Goal: Task Accomplishment & Management: Manage account settings

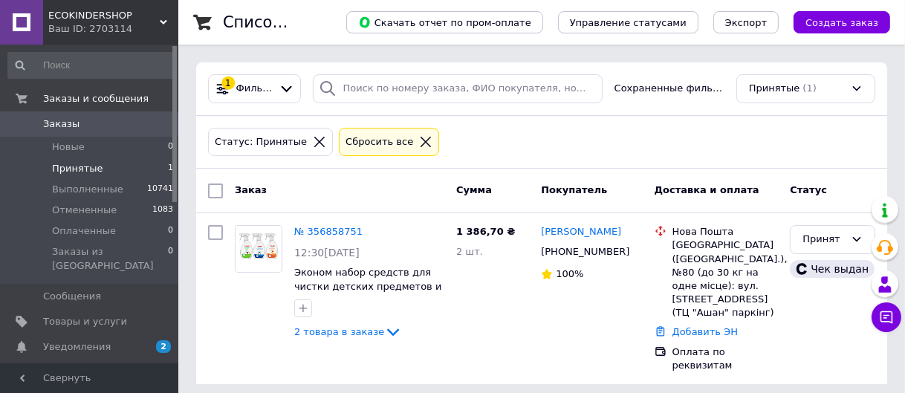
click at [314, 141] on icon at bounding box center [319, 142] width 10 height 10
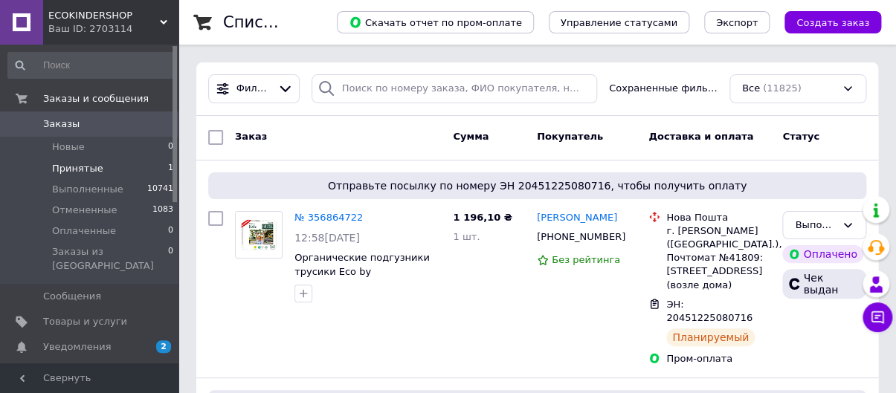
click at [142, 161] on li "Принятые 1" at bounding box center [91, 168] width 182 height 21
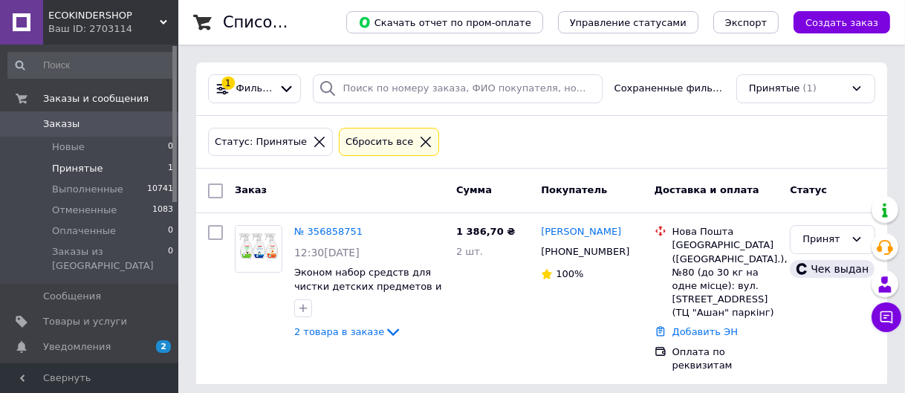
click at [314, 137] on icon at bounding box center [319, 142] width 10 height 10
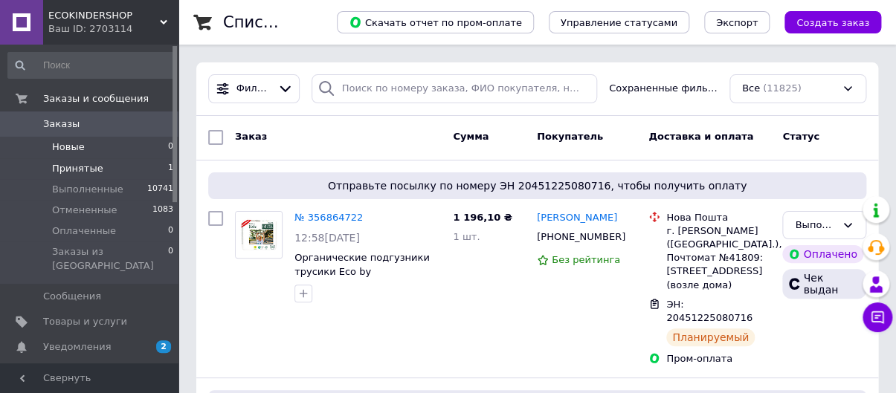
click at [126, 149] on li "Новые 0" at bounding box center [91, 147] width 182 height 21
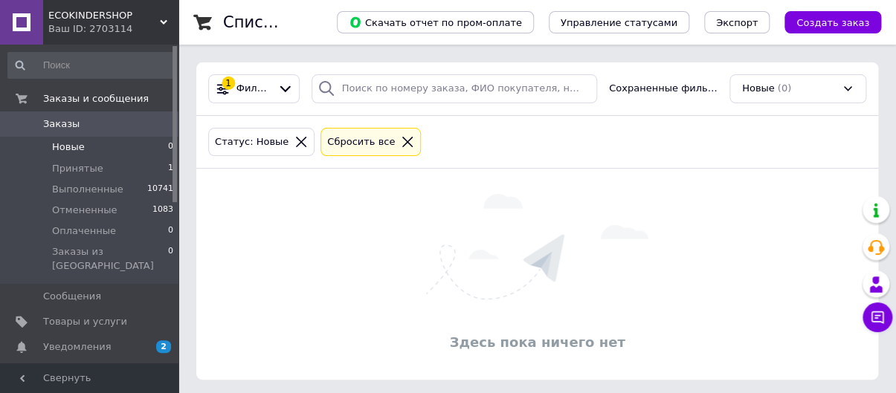
click at [294, 146] on icon at bounding box center [300, 141] width 13 height 13
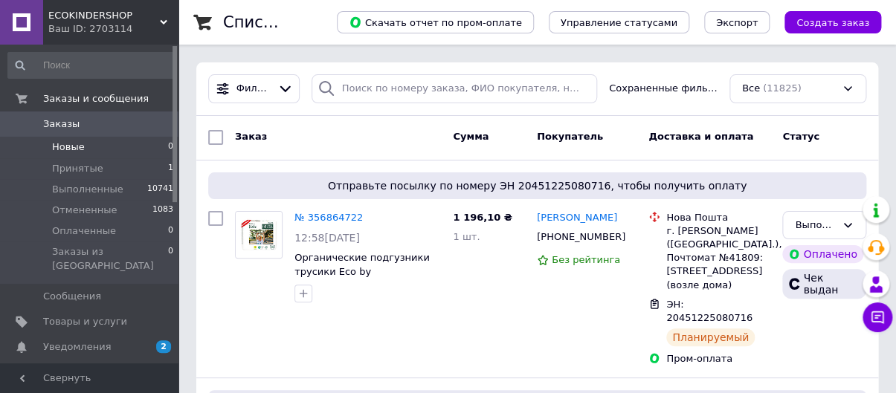
click at [114, 150] on li "Новые 0" at bounding box center [91, 147] width 182 height 21
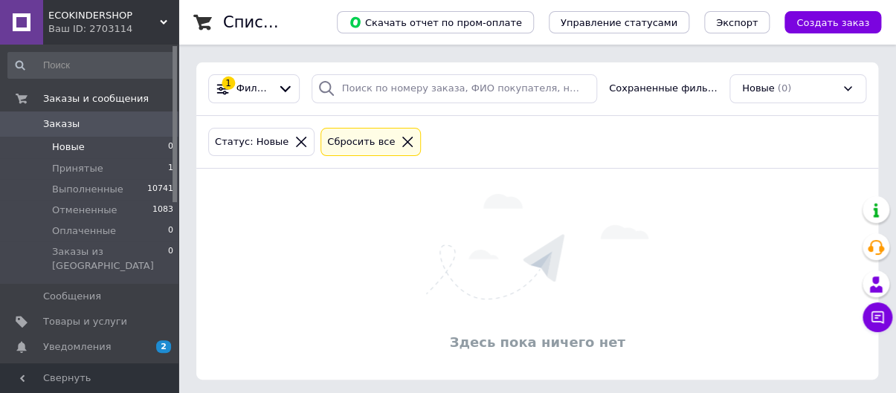
click at [296, 142] on icon at bounding box center [300, 141] width 13 height 13
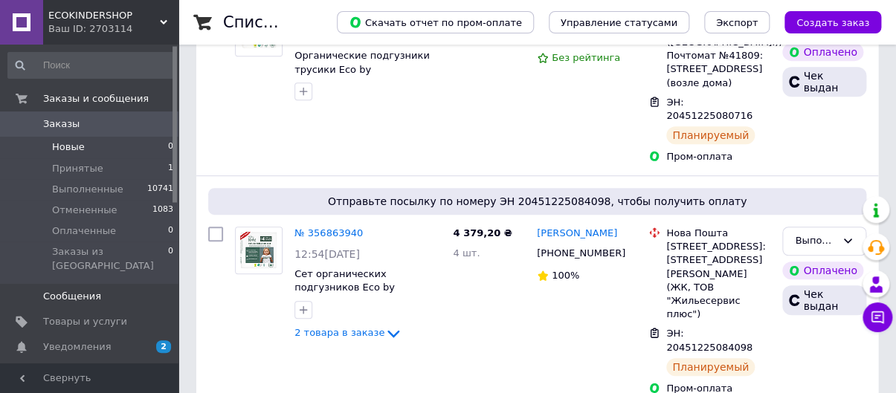
scroll to position [202, 0]
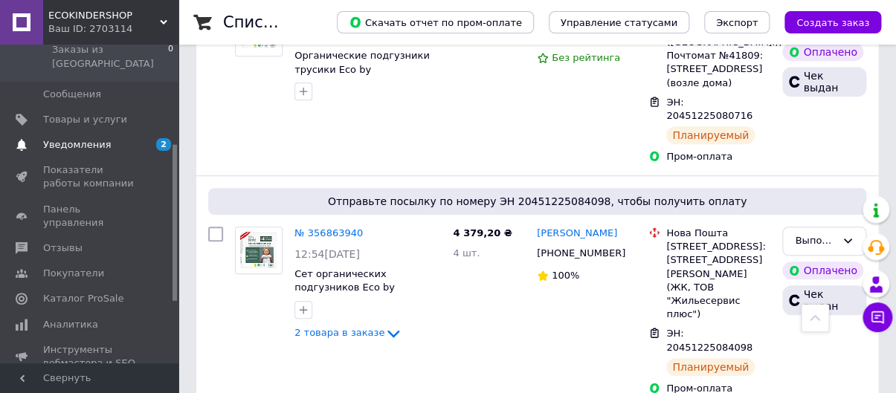
click at [97, 138] on span "Уведомления" at bounding box center [77, 144] width 68 height 13
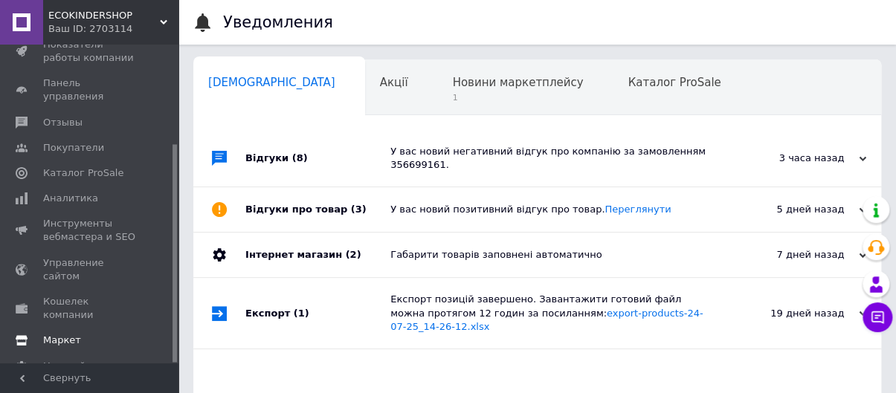
scroll to position [0, 7]
click at [82, 360] on span "Настройки" at bounding box center [70, 366] width 54 height 13
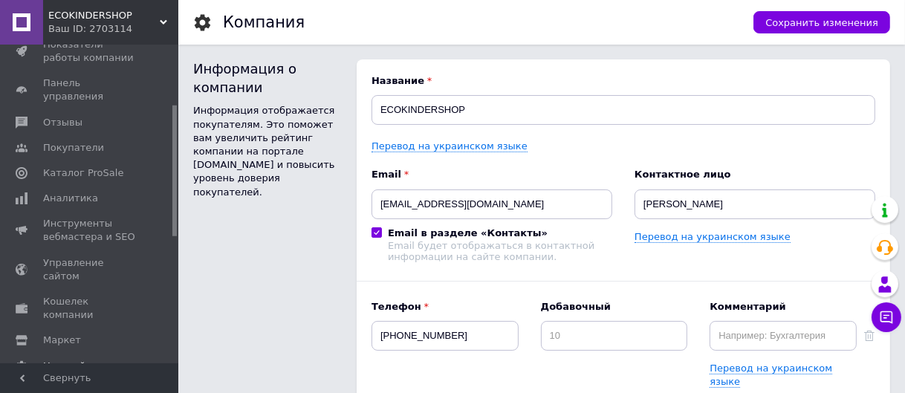
drag, startPoint x: 175, startPoint y: 193, endPoint x: 175, endPoint y: 239, distance: 46.1
click at [175, 239] on div at bounding box center [174, 204] width 4 height 316
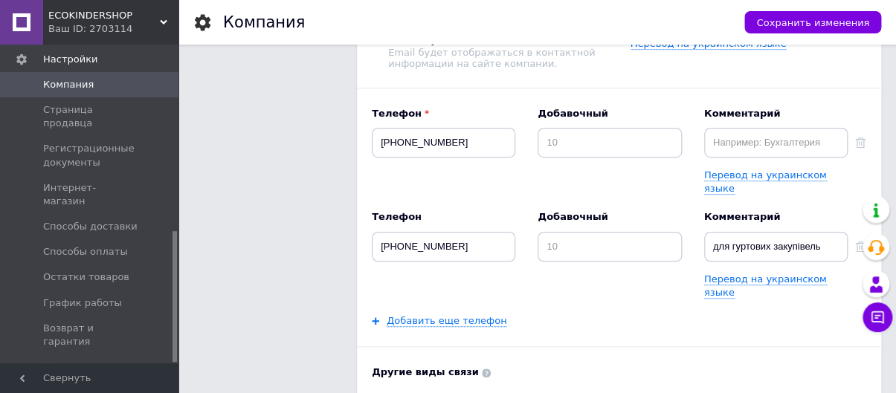
scroll to position [202, 0]
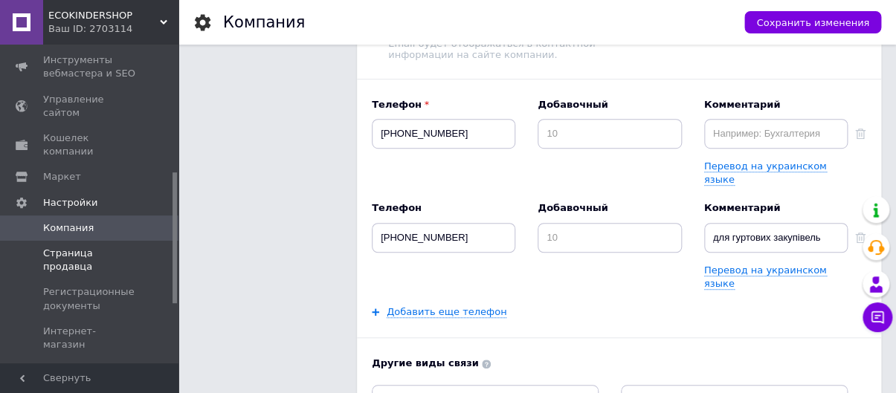
drag, startPoint x: 174, startPoint y: 294, endPoint x: 152, endPoint y: 205, distance: 91.9
click at [176, 233] on div at bounding box center [174, 237] width 4 height 131
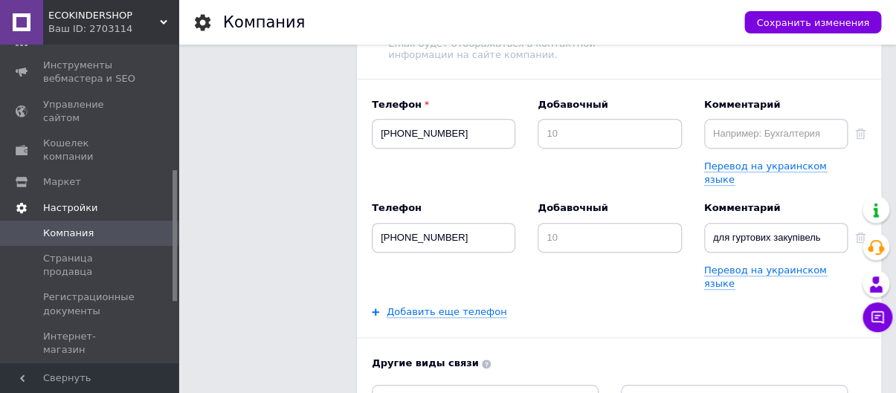
click at [108, 201] on span "Настройки" at bounding box center [110, 207] width 135 height 13
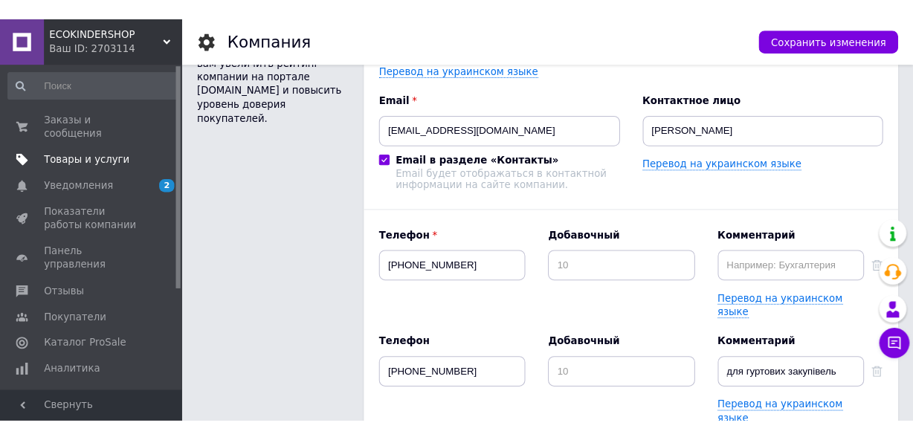
scroll to position [0, 0]
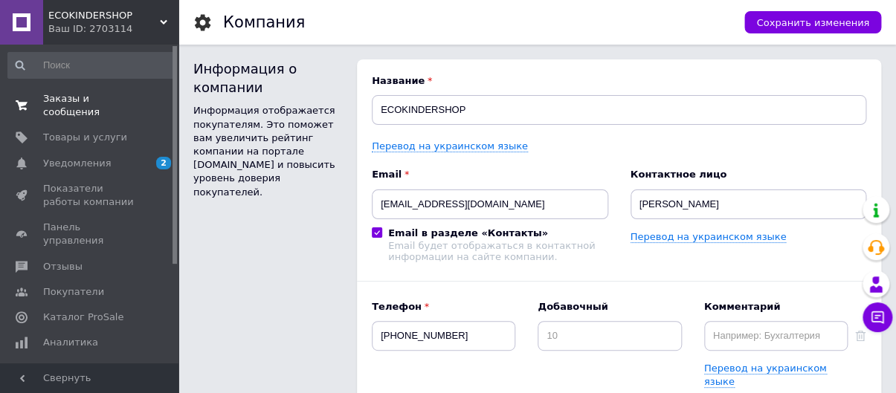
click at [109, 97] on span "Заказы и сообщения" at bounding box center [90, 105] width 94 height 27
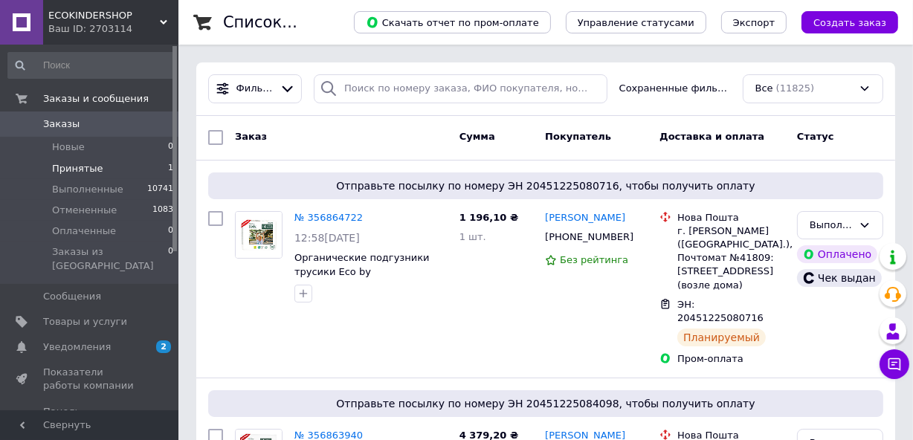
click at [88, 174] on span "Принятые" at bounding box center [77, 168] width 51 height 13
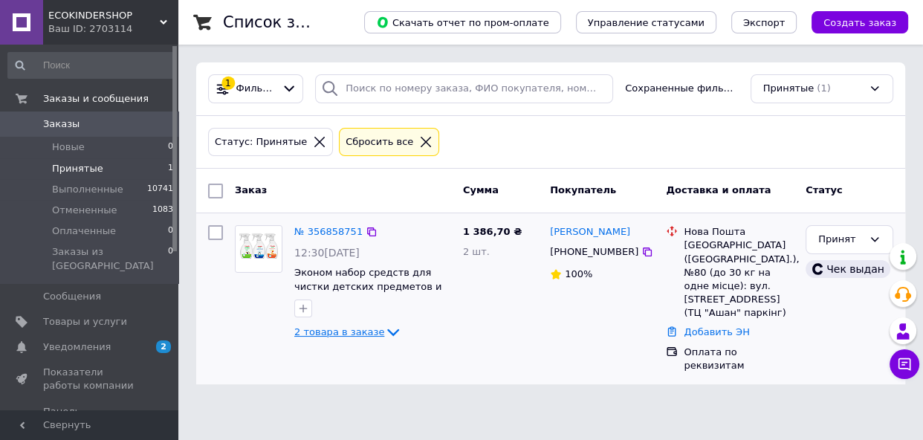
click at [384, 328] on icon at bounding box center [393, 332] width 18 height 18
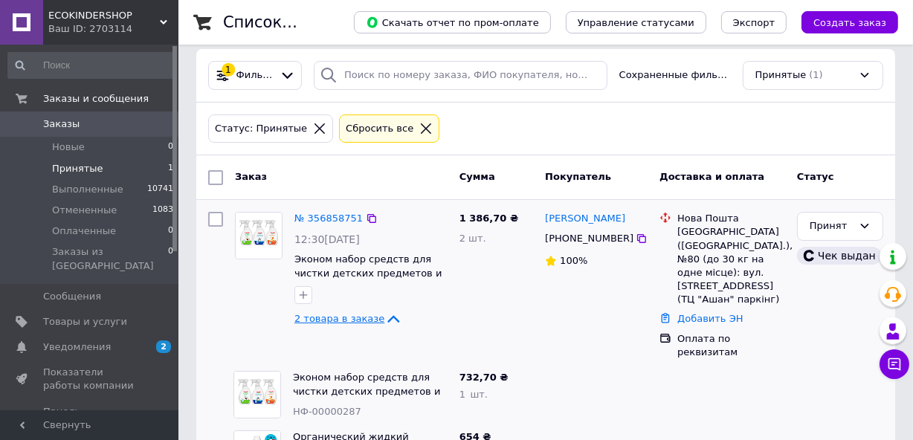
scroll to position [54, 0]
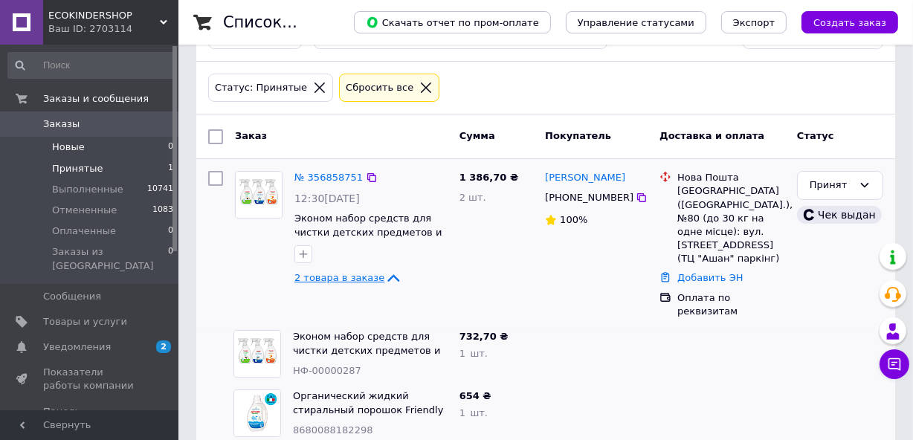
click at [161, 147] on li "Новые 0" at bounding box center [91, 147] width 182 height 21
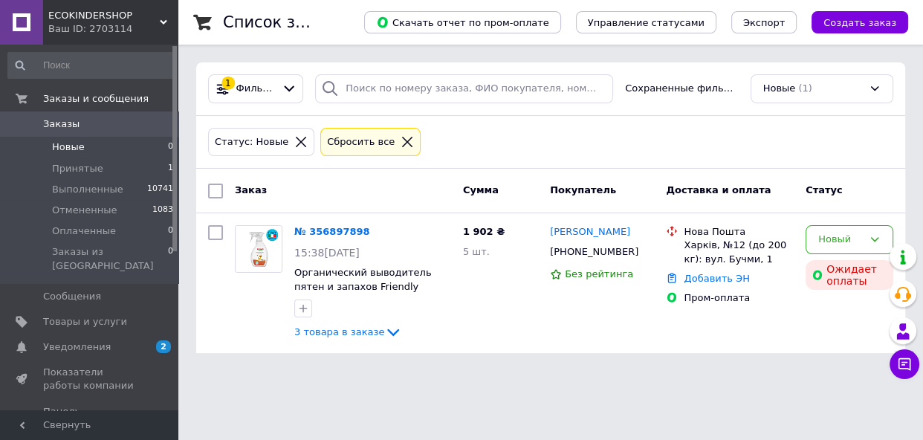
click at [296, 138] on icon at bounding box center [301, 142] width 10 height 10
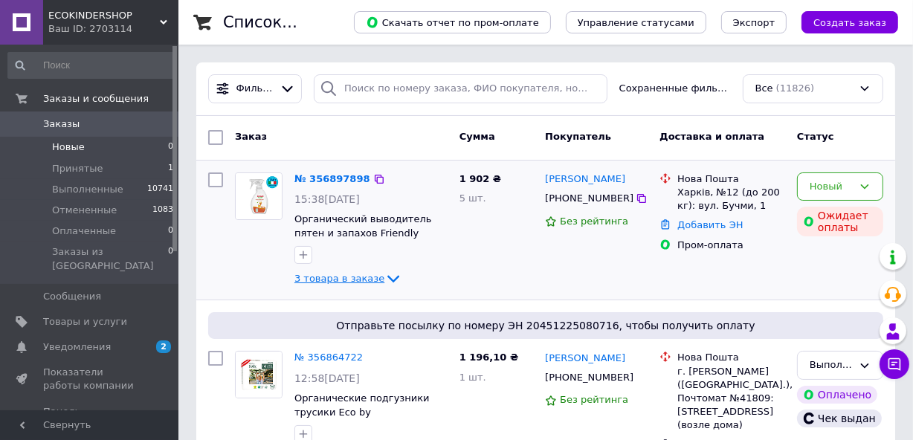
click at [386, 279] on icon at bounding box center [393, 279] width 18 height 18
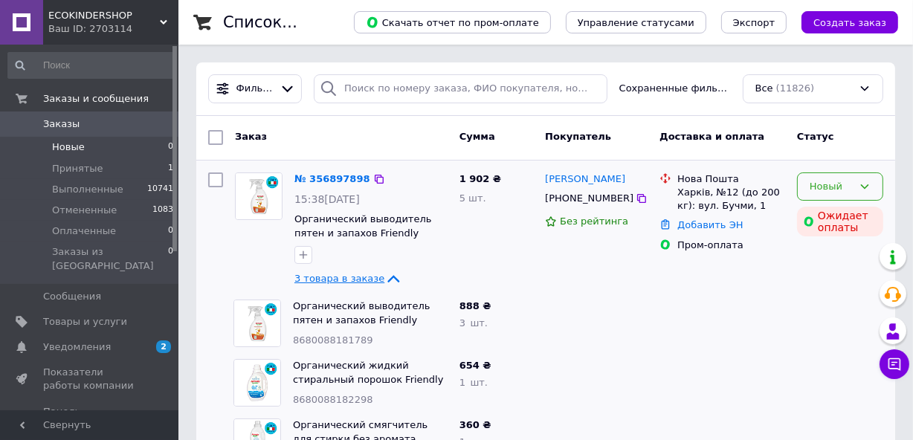
click at [870, 177] on div "Новый" at bounding box center [840, 186] width 86 height 29
click at [823, 209] on li "Принят" at bounding box center [839, 217] width 85 height 27
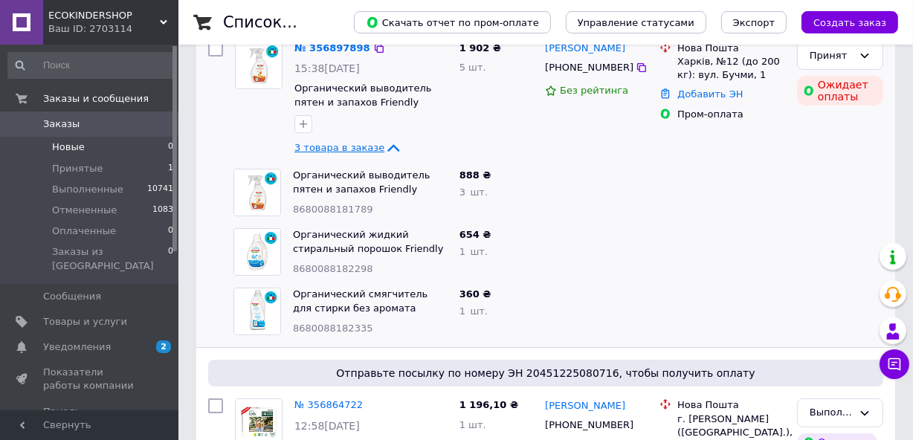
scroll to position [135, 0]
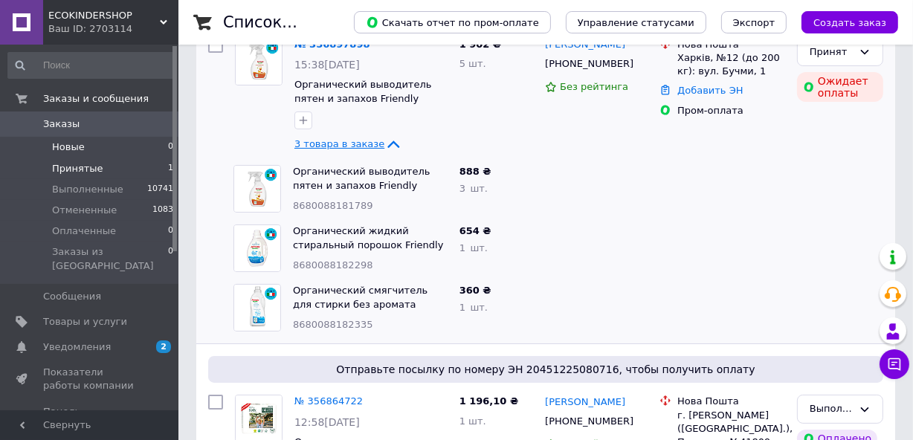
click at [126, 167] on li "Принятые 1" at bounding box center [91, 168] width 182 height 21
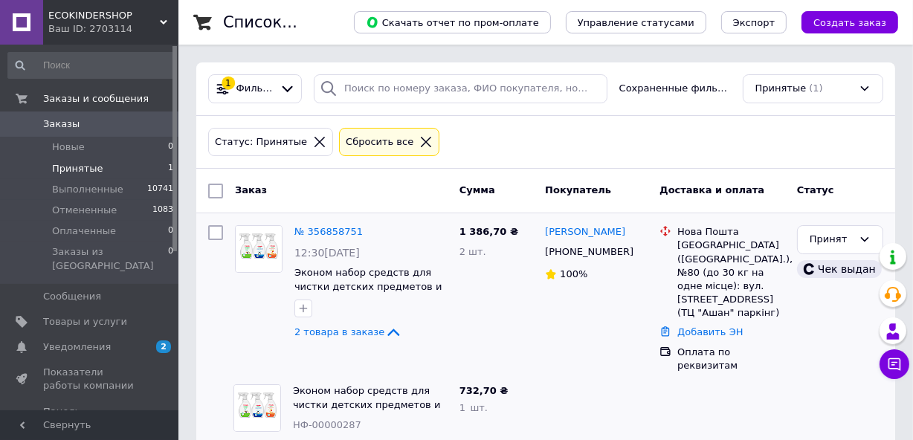
click at [314, 139] on icon at bounding box center [319, 142] width 10 height 10
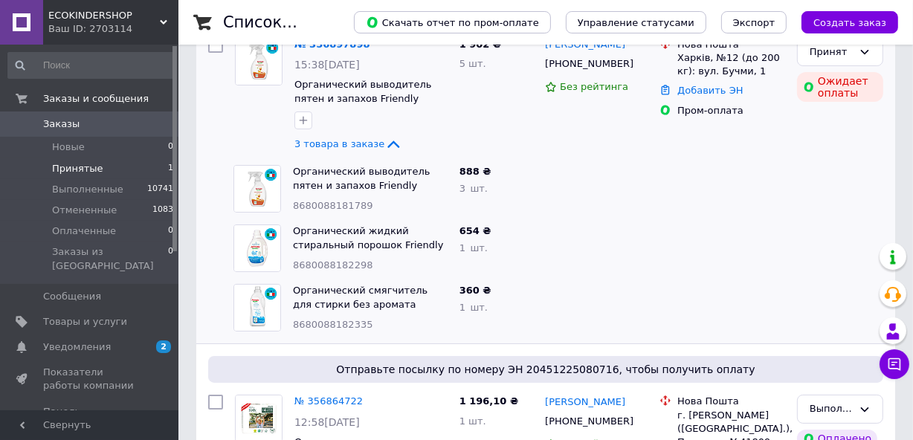
scroll to position [67, 0]
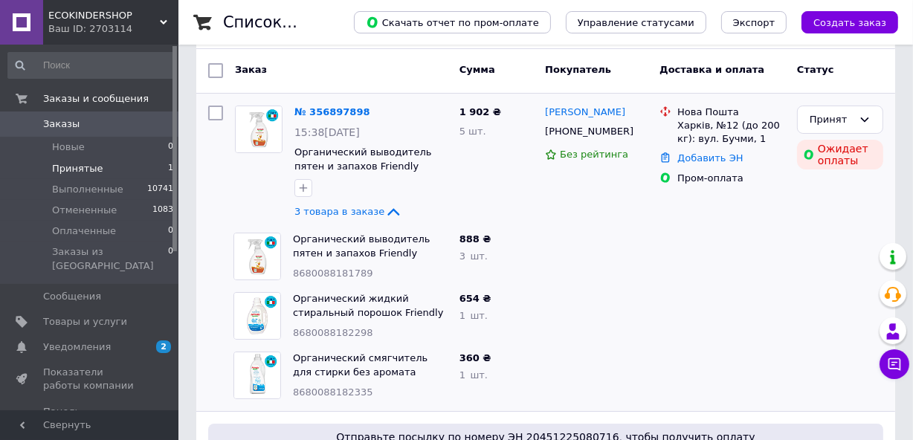
click at [104, 166] on li "Принятые 1" at bounding box center [91, 168] width 182 height 21
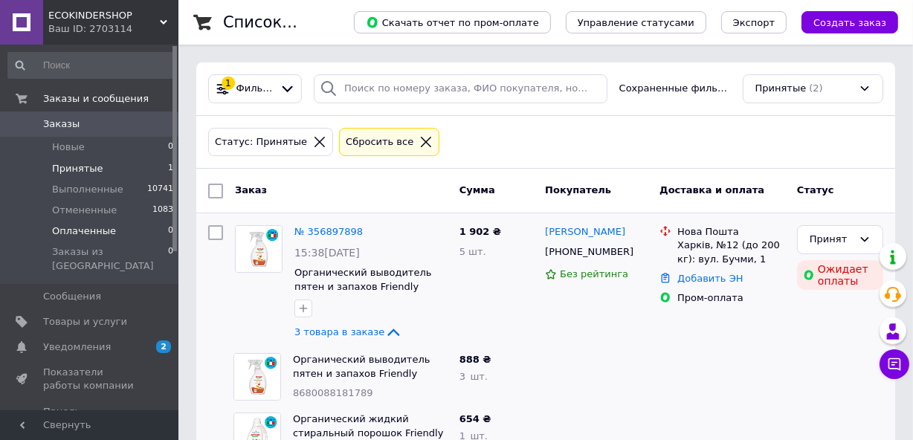
click at [101, 235] on span "Оплаченные" at bounding box center [84, 230] width 64 height 13
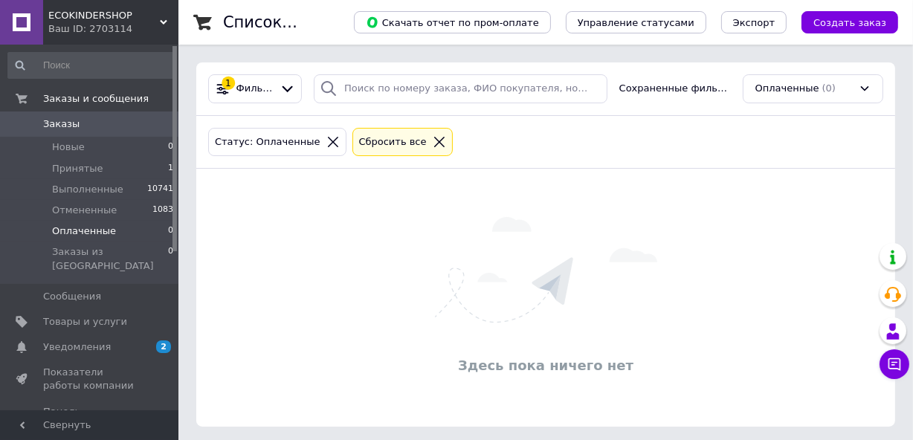
click at [326, 142] on icon at bounding box center [332, 141] width 13 height 13
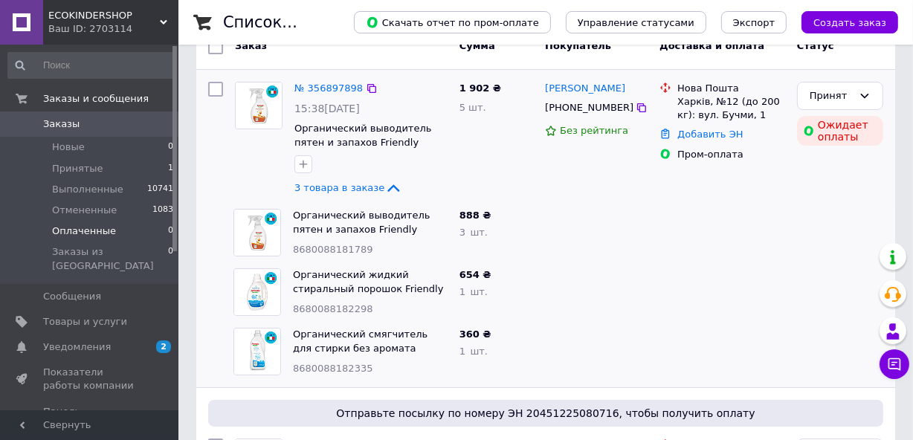
scroll to position [67, 0]
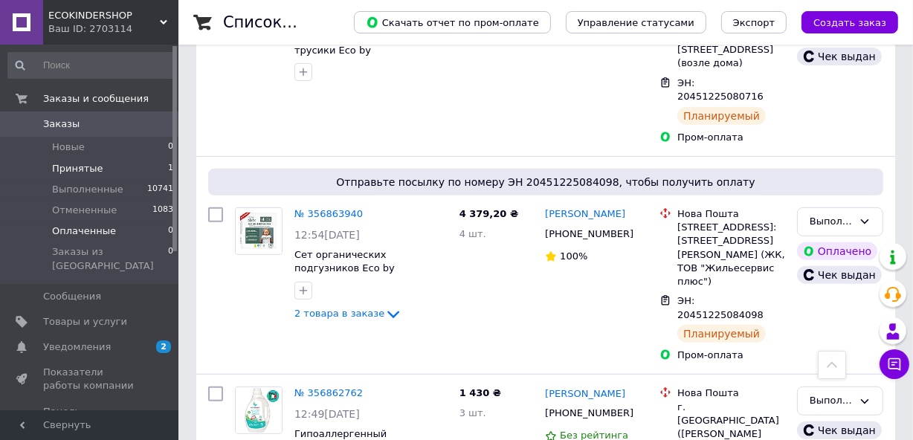
click at [98, 158] on li "Принятые 1" at bounding box center [91, 168] width 182 height 21
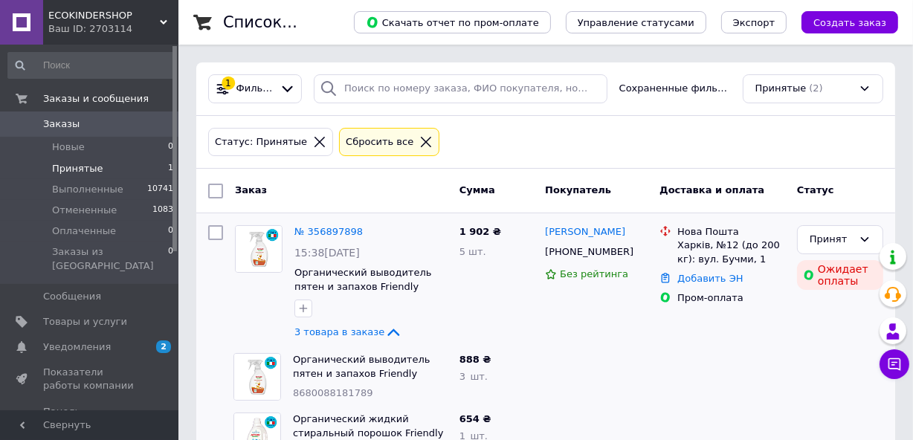
click at [313, 141] on icon at bounding box center [319, 141] width 13 height 13
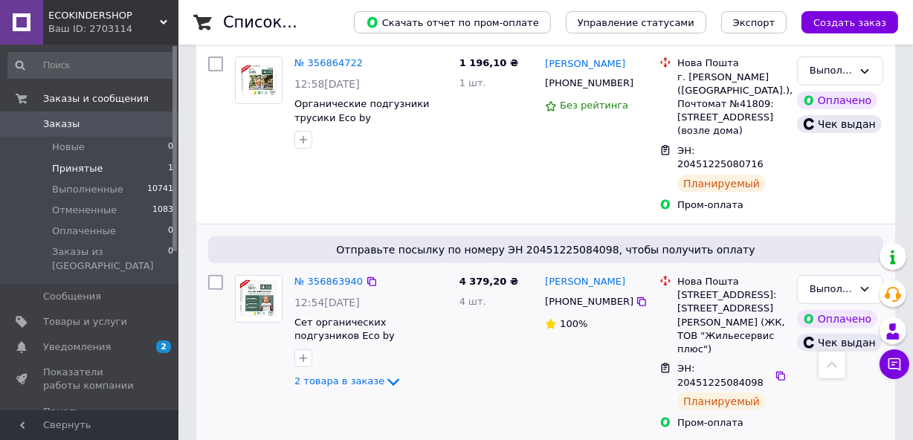
scroll to position [270, 0]
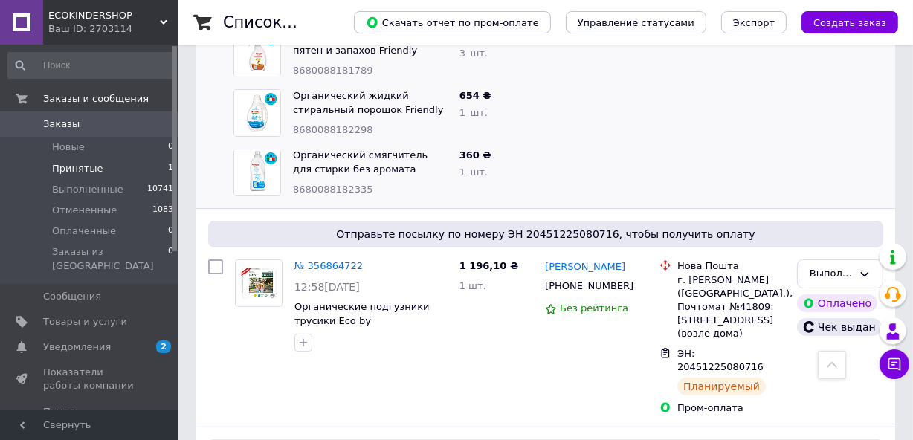
click at [120, 161] on li "Принятые 1" at bounding box center [91, 168] width 182 height 21
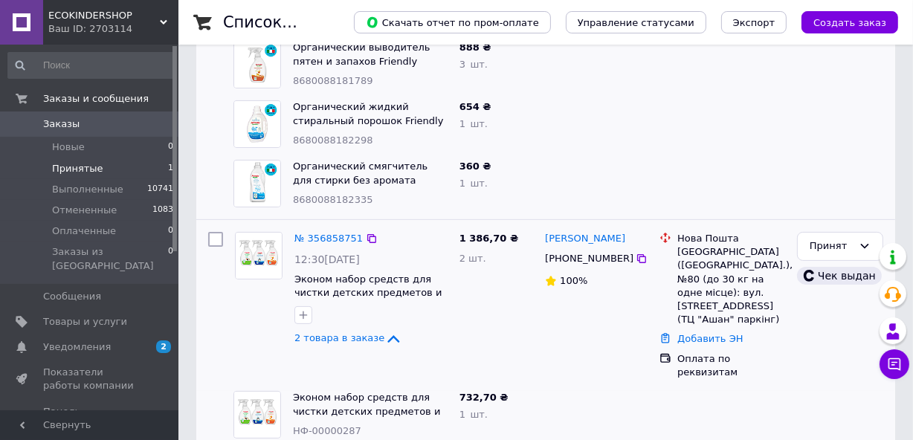
scroll to position [372, 0]
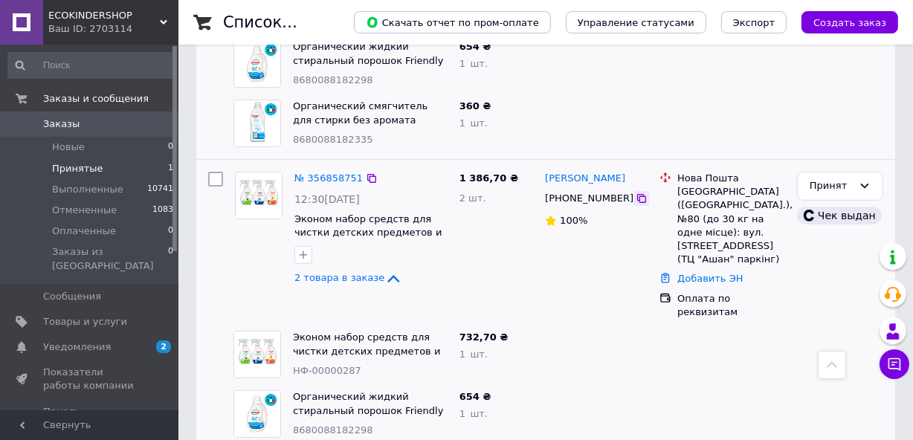
click at [637, 201] on icon at bounding box center [641, 198] width 9 height 9
click at [684, 273] on link "Добавить ЭН" at bounding box center [709, 278] width 65 height 11
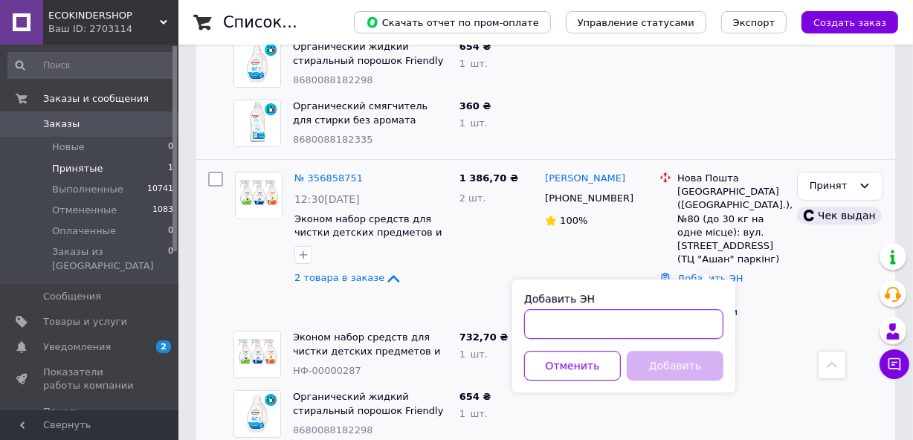
paste input "20451225188226"
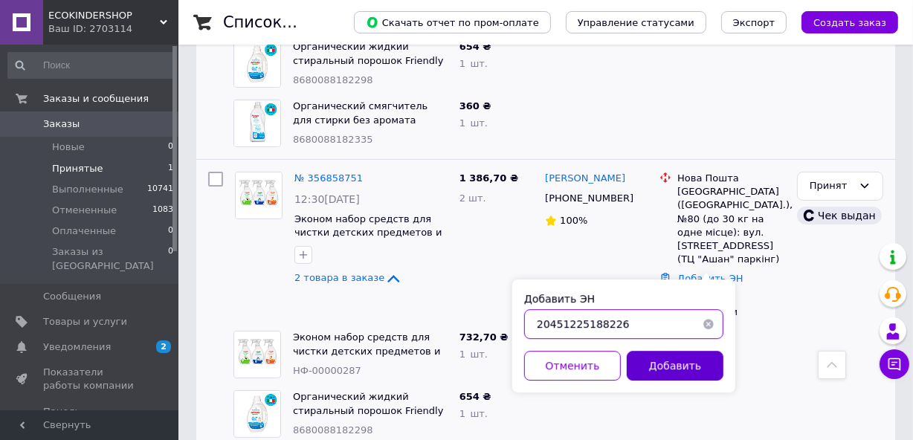
type input "20451225188226"
click at [669, 372] on button "Добавить" at bounding box center [675, 366] width 97 height 30
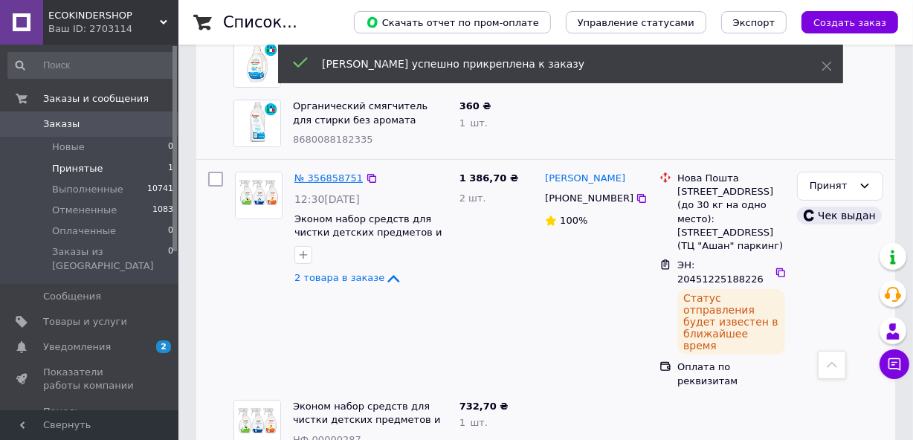
click at [343, 174] on link "№ 356858751" at bounding box center [328, 177] width 68 height 11
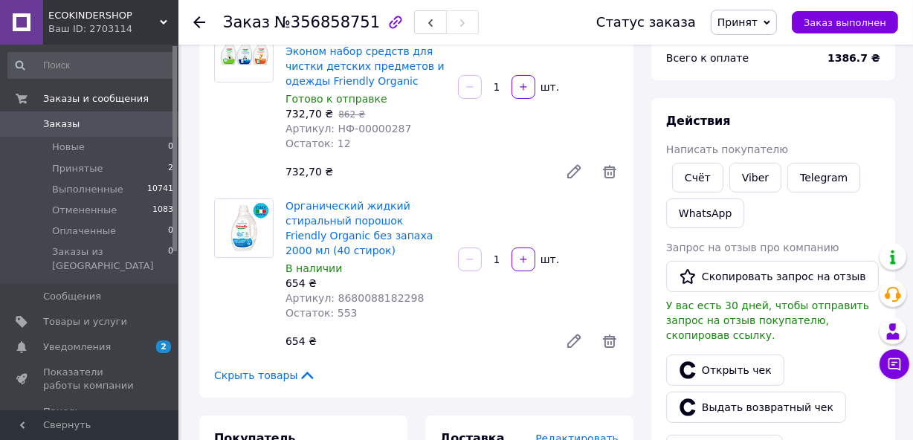
scroll to position [337, 0]
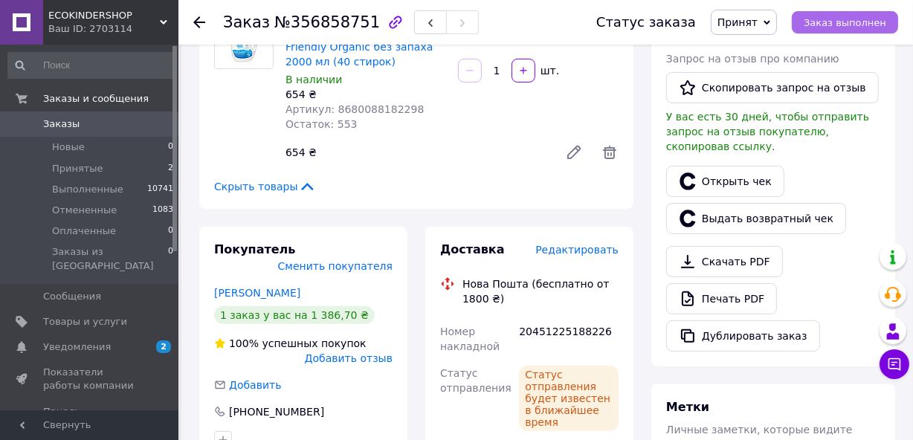
click at [825, 14] on button "Заказ выполнен" at bounding box center [844, 22] width 106 height 22
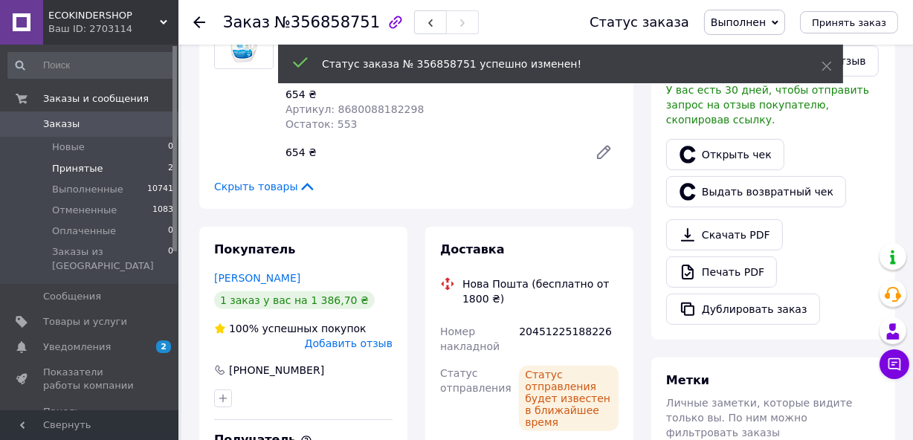
click at [91, 169] on span "Принятые" at bounding box center [77, 168] width 51 height 13
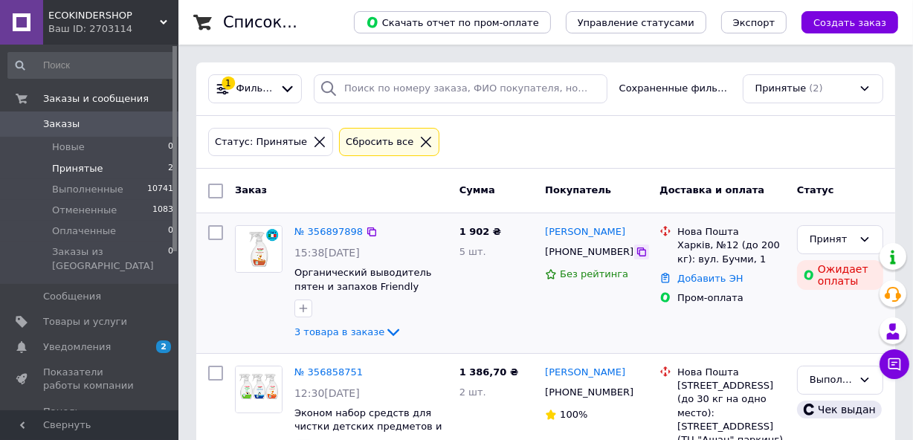
click at [635, 255] on icon at bounding box center [641, 252] width 12 height 12
click at [310, 140] on div at bounding box center [319, 141] width 19 height 13
click at [313, 141] on icon at bounding box center [319, 141] width 13 height 13
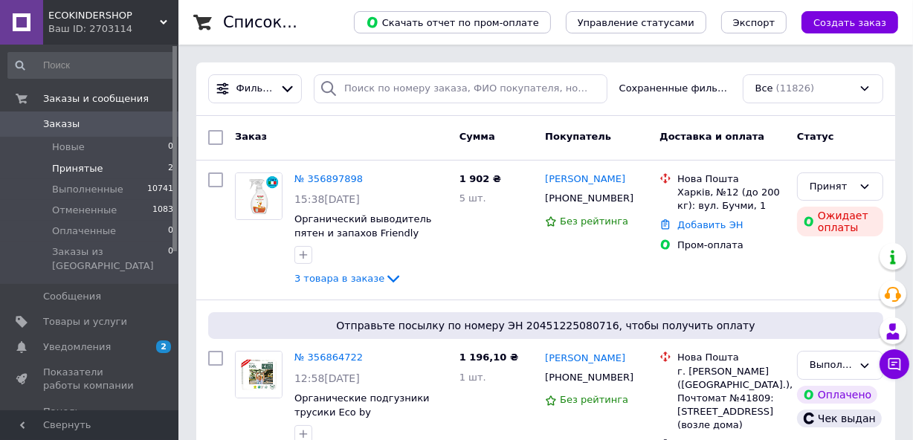
click at [112, 166] on li "Принятые 2" at bounding box center [91, 168] width 182 height 21
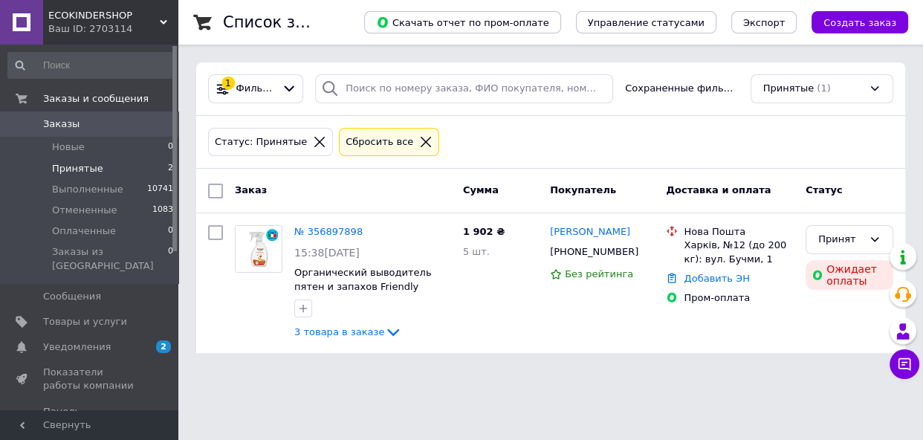
click at [313, 140] on icon at bounding box center [319, 141] width 13 height 13
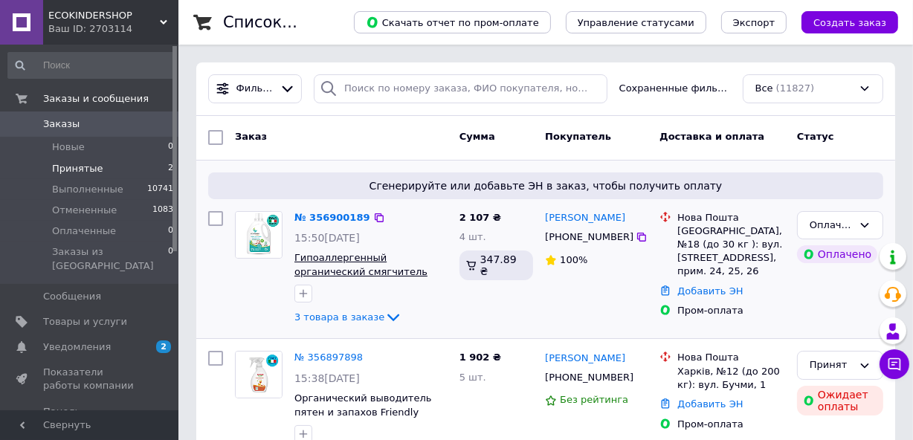
drag, startPoint x: 384, startPoint y: 317, endPoint x: 412, endPoint y: 260, distance: 63.8
click at [385, 316] on icon at bounding box center [393, 317] width 18 height 18
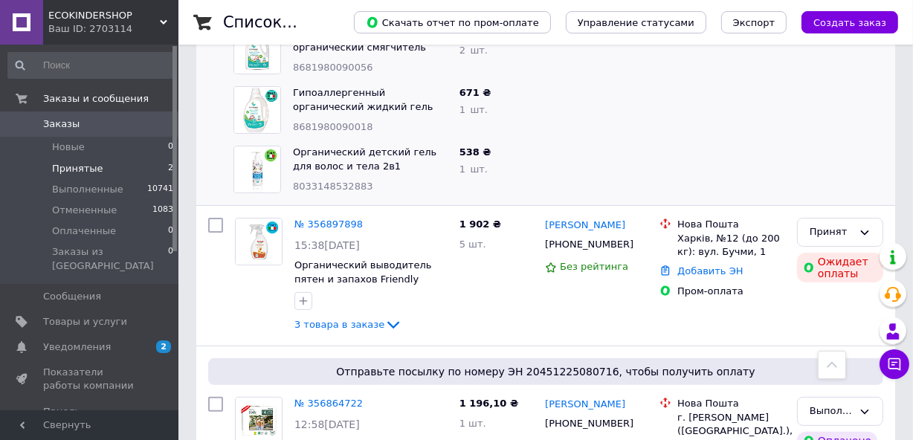
scroll to position [135, 0]
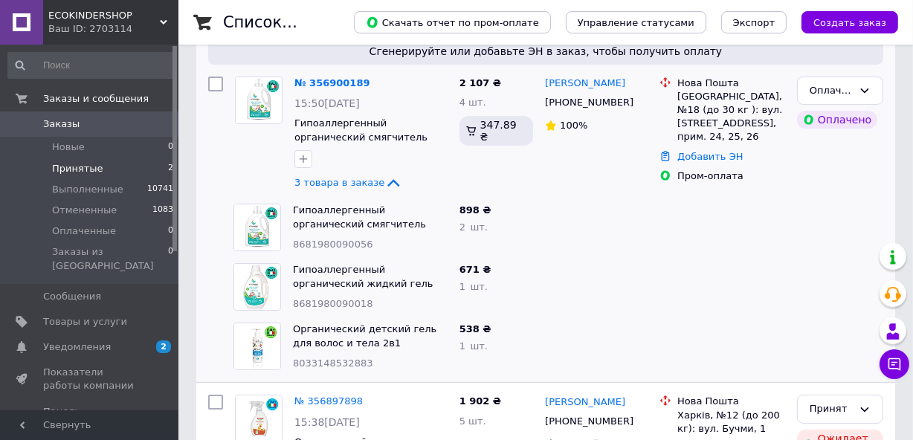
click at [110, 165] on li "Принятые 2" at bounding box center [91, 168] width 182 height 21
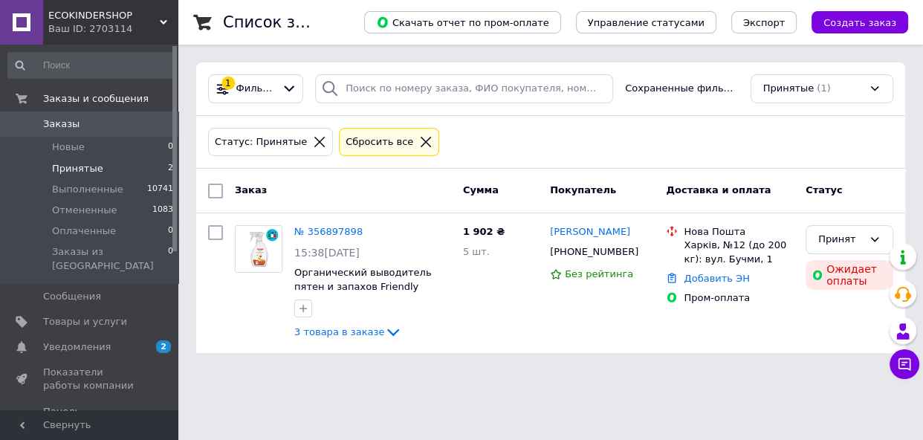
click at [313, 141] on icon at bounding box center [319, 141] width 13 height 13
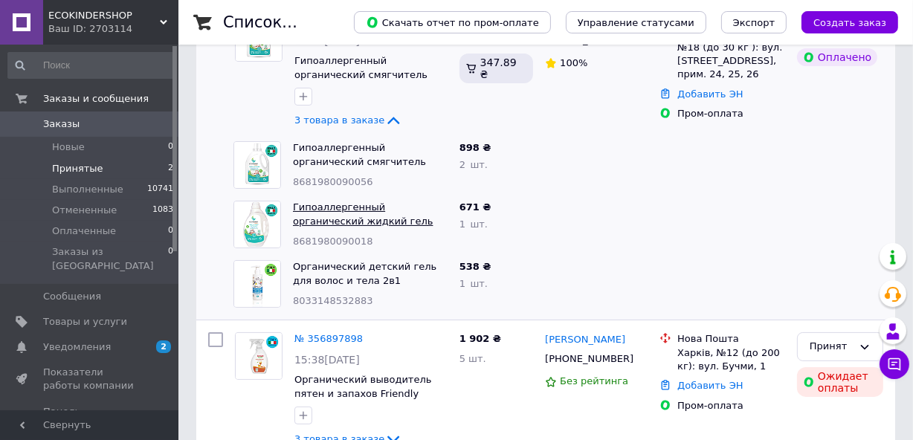
scroll to position [270, 0]
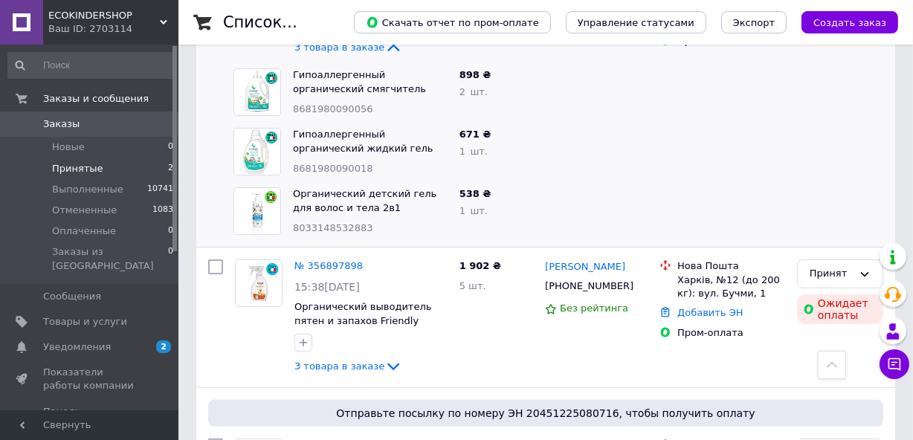
click at [91, 169] on span "Принятые" at bounding box center [77, 168] width 51 height 13
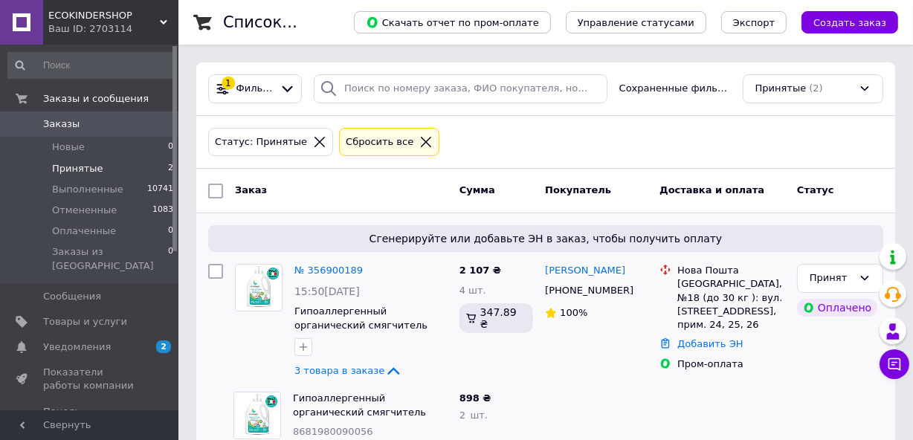
click at [313, 136] on icon at bounding box center [319, 141] width 13 height 13
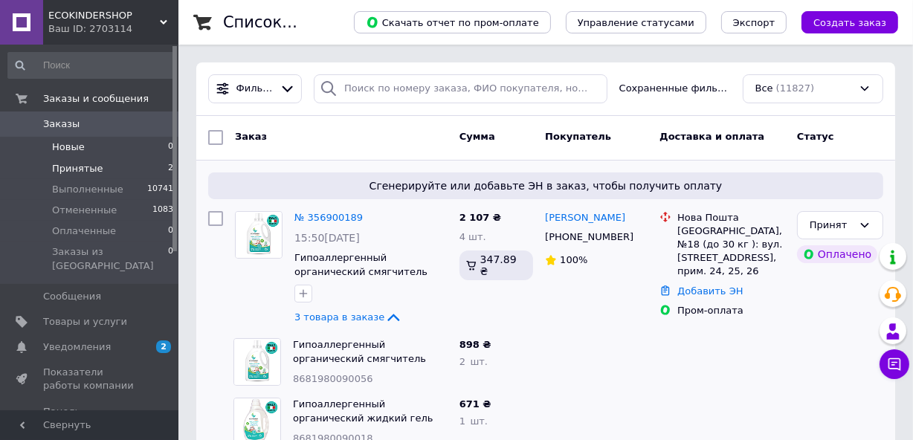
click at [129, 149] on li "Новые 0" at bounding box center [91, 147] width 182 height 21
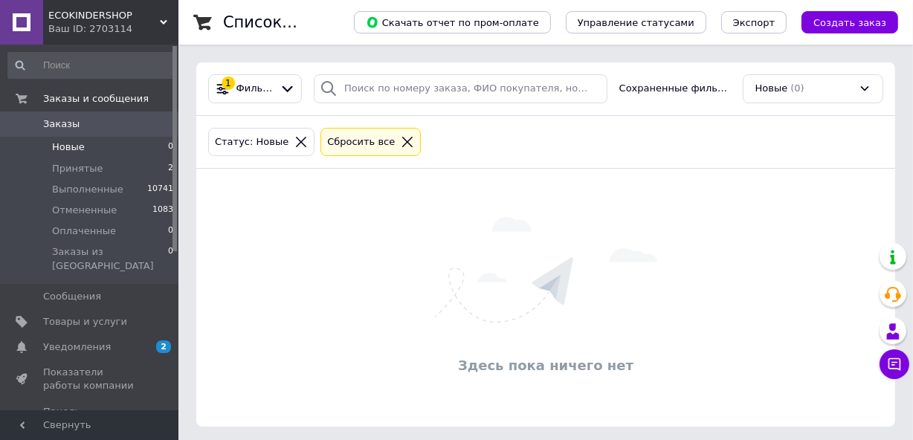
click at [294, 141] on icon at bounding box center [300, 141] width 13 height 13
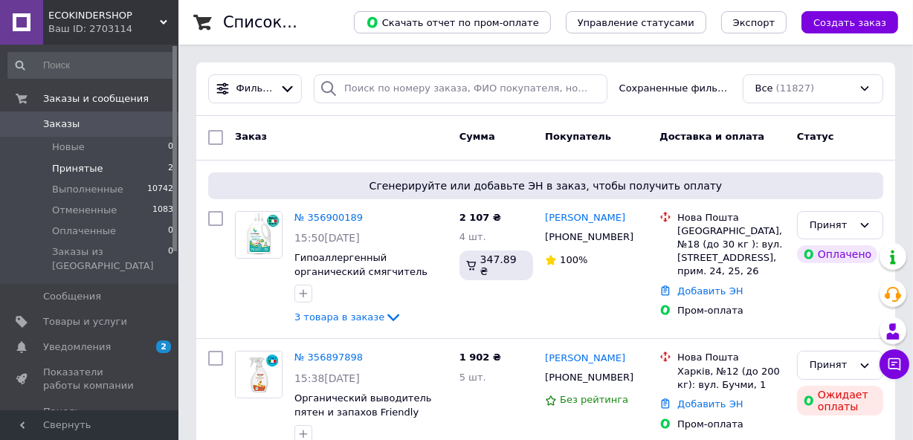
click at [125, 165] on li "Принятые 2" at bounding box center [91, 168] width 182 height 21
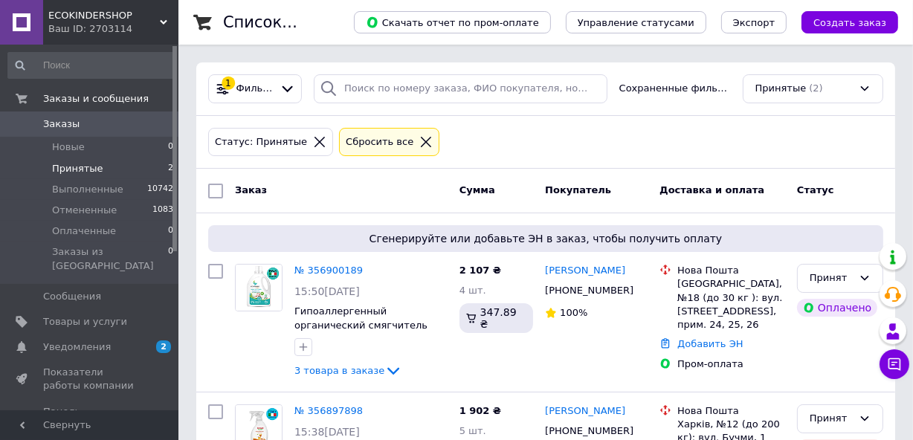
click at [313, 146] on icon at bounding box center [319, 141] width 13 height 13
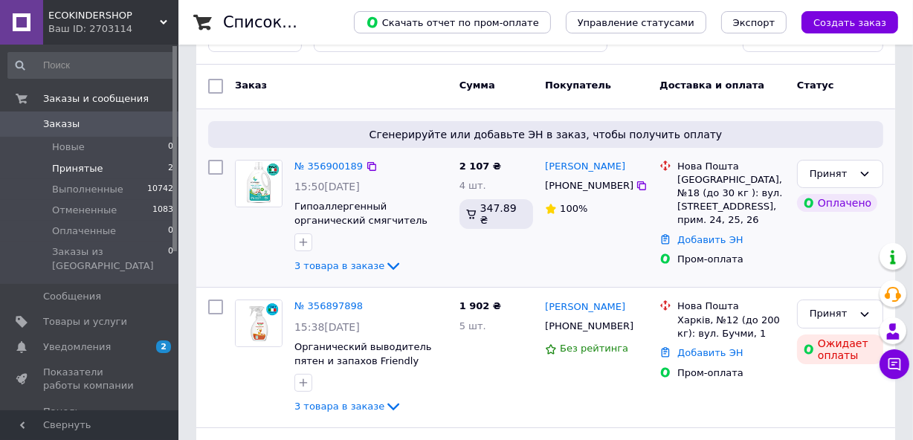
scroll to position [135, 0]
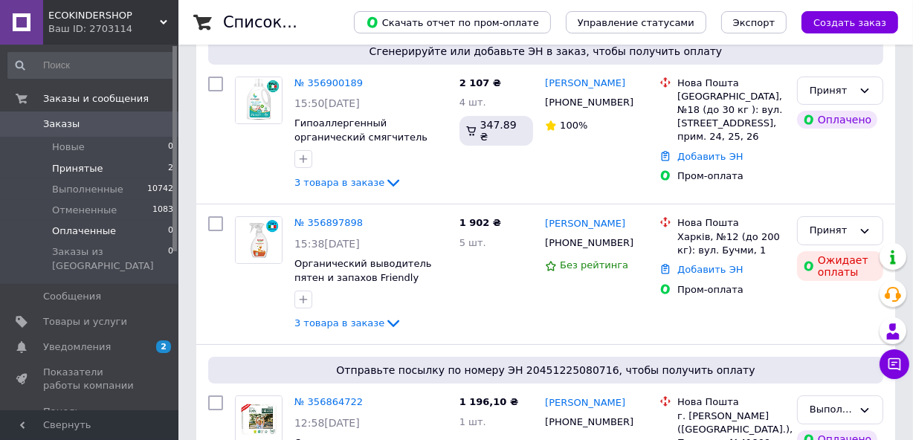
click at [81, 224] on span "Оплаченные" at bounding box center [84, 230] width 64 height 13
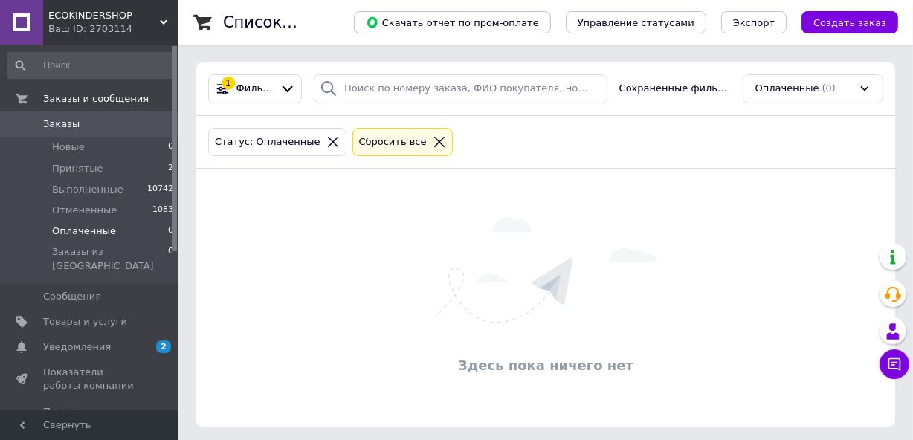
click at [328, 142] on icon at bounding box center [333, 142] width 10 height 10
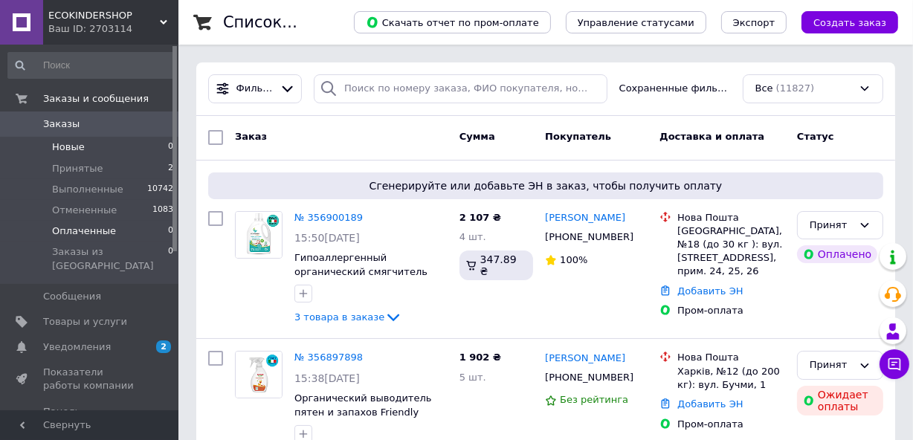
click at [161, 140] on li "Новые 0" at bounding box center [91, 147] width 182 height 21
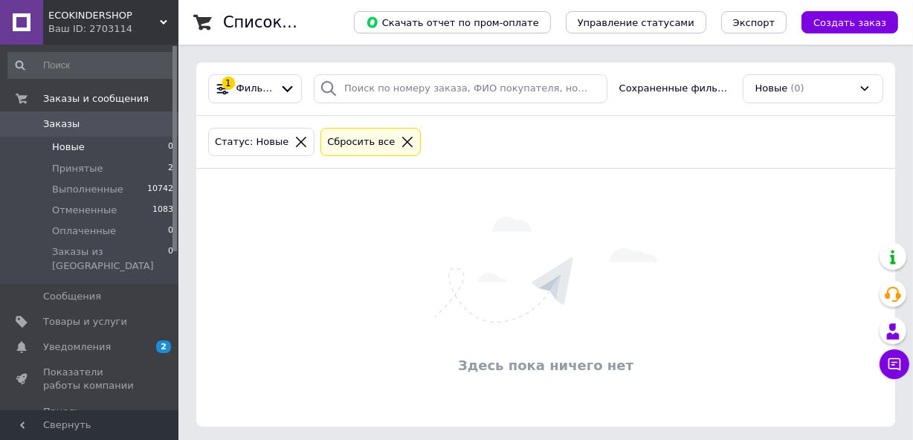
click at [294, 146] on icon at bounding box center [300, 141] width 13 height 13
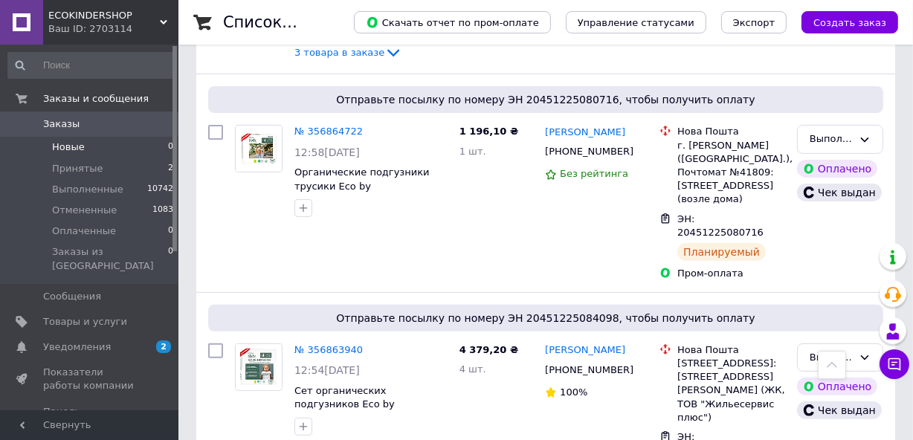
click at [100, 141] on li "Новые 0" at bounding box center [91, 147] width 182 height 21
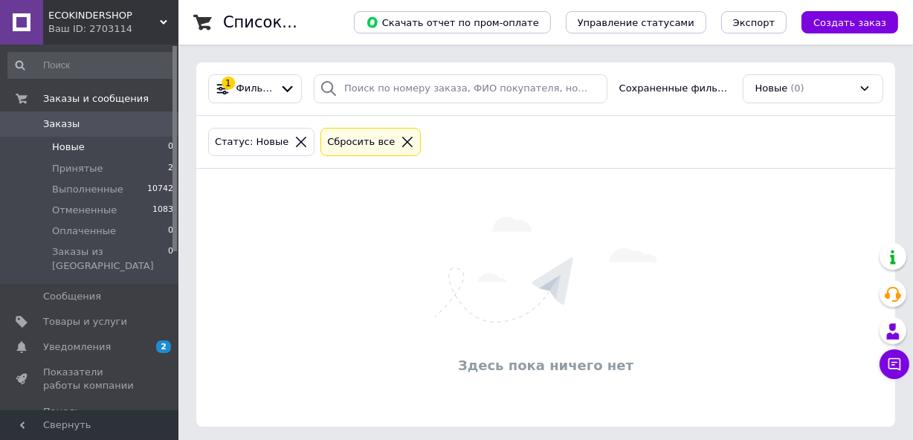
click at [294, 137] on icon at bounding box center [300, 141] width 13 height 13
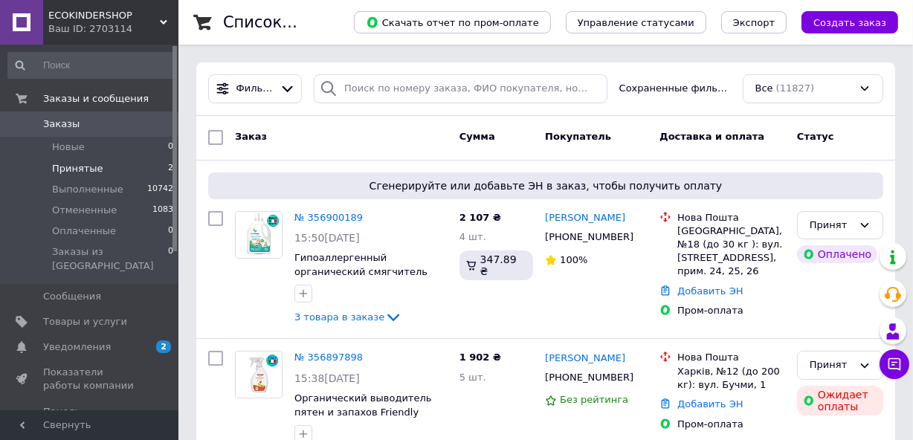
click at [111, 169] on li "Принятые 2" at bounding box center [91, 168] width 182 height 21
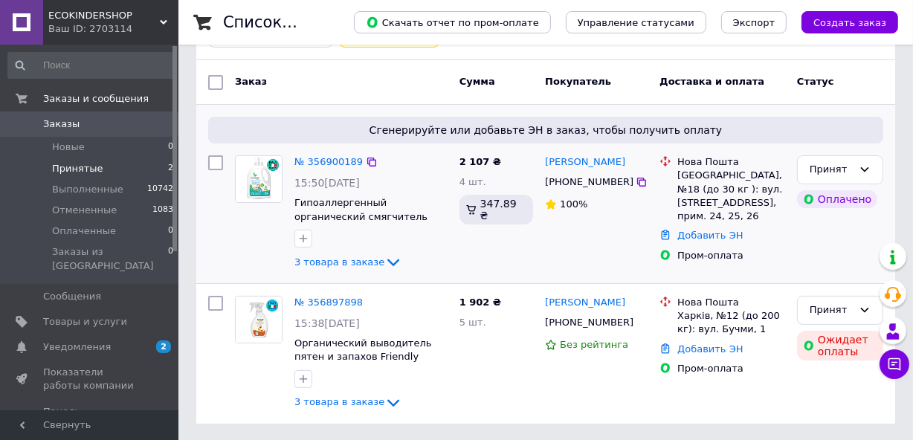
scroll to position [109, 0]
click at [119, 165] on li "Принятые 2" at bounding box center [91, 168] width 182 height 21
click at [155, 162] on li "Принятые 2" at bounding box center [91, 168] width 182 height 21
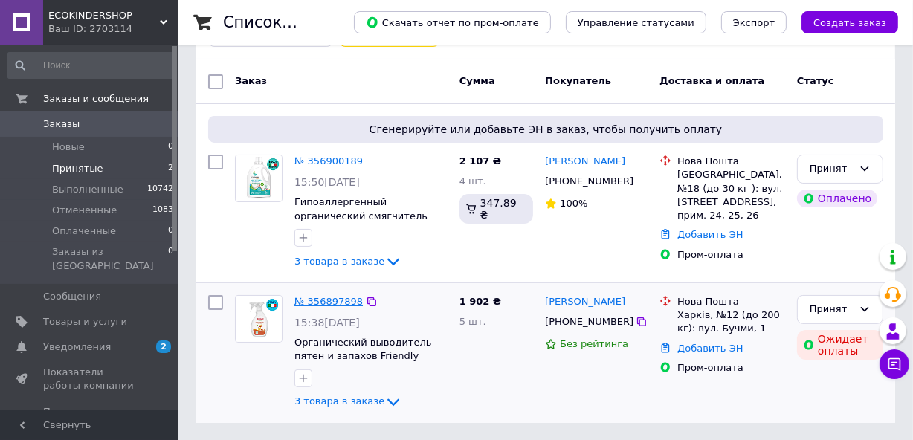
click at [334, 300] on link "№ 356897898" at bounding box center [328, 301] width 68 height 11
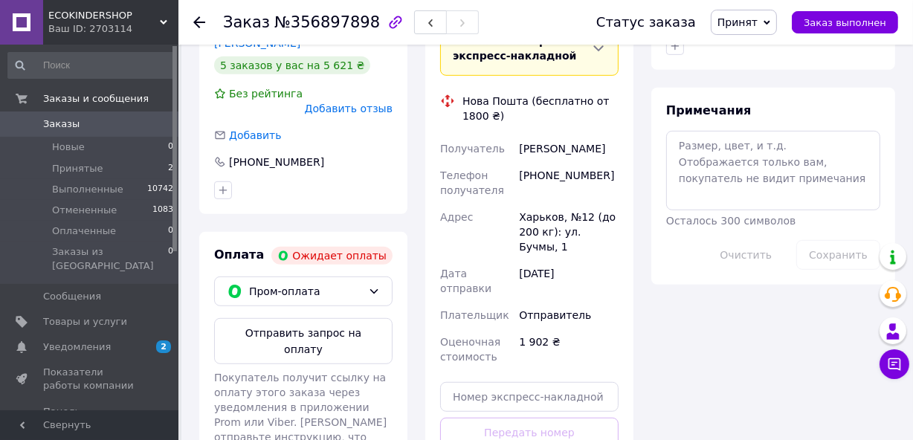
scroll to position [743, 0]
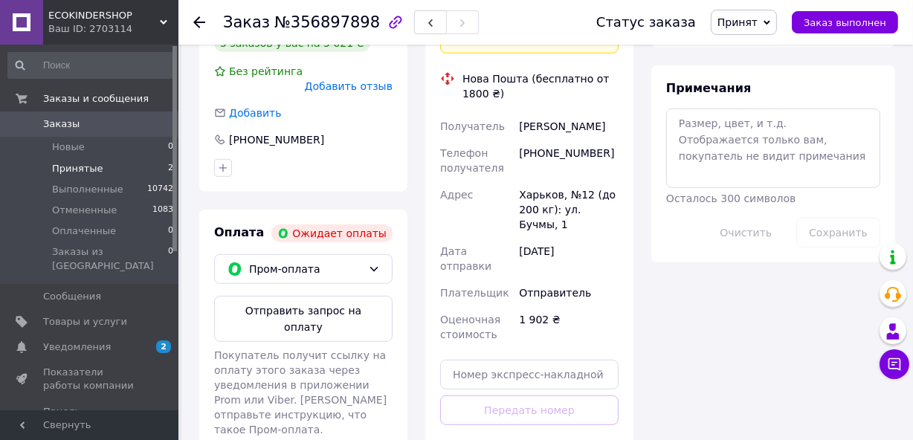
click at [129, 166] on li "Принятые 2" at bounding box center [91, 168] width 182 height 21
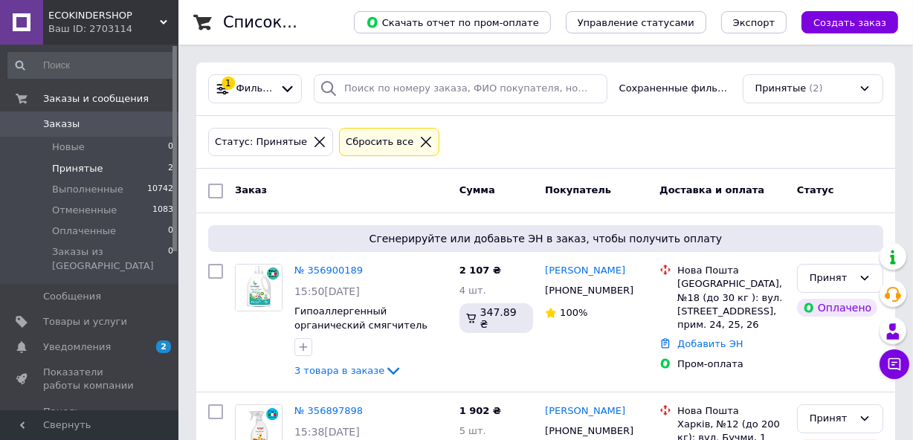
click at [314, 141] on icon at bounding box center [319, 142] width 10 height 10
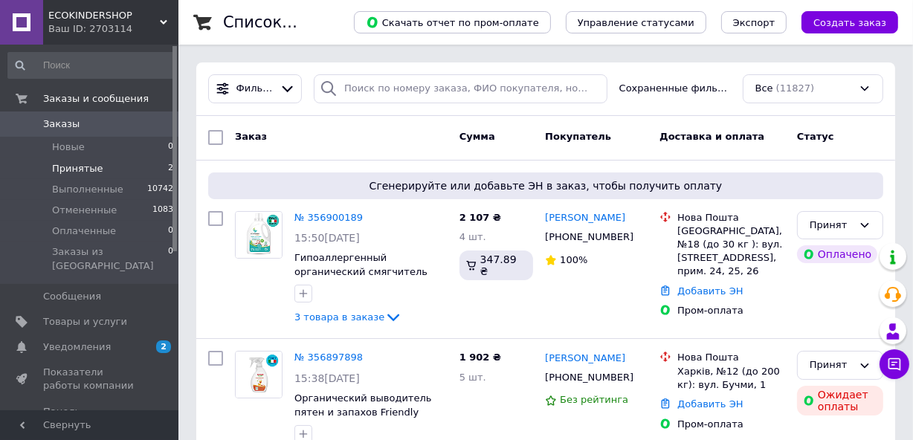
click at [100, 167] on li "Принятые 2" at bounding box center [91, 168] width 182 height 21
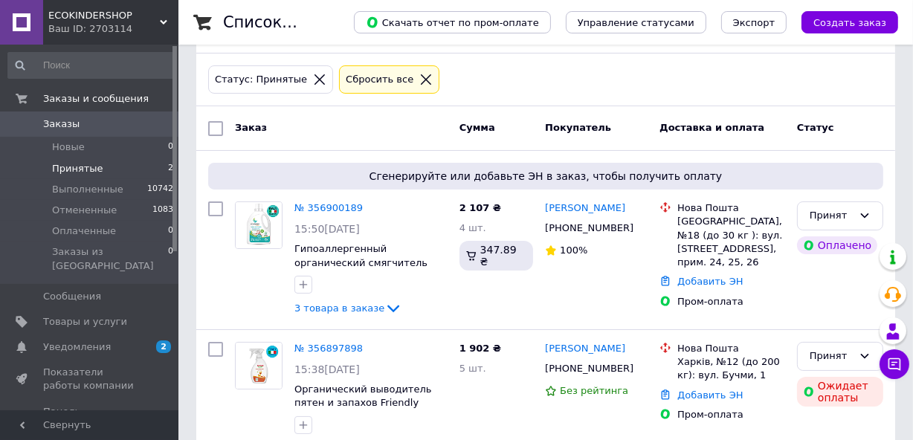
scroll to position [42, 0]
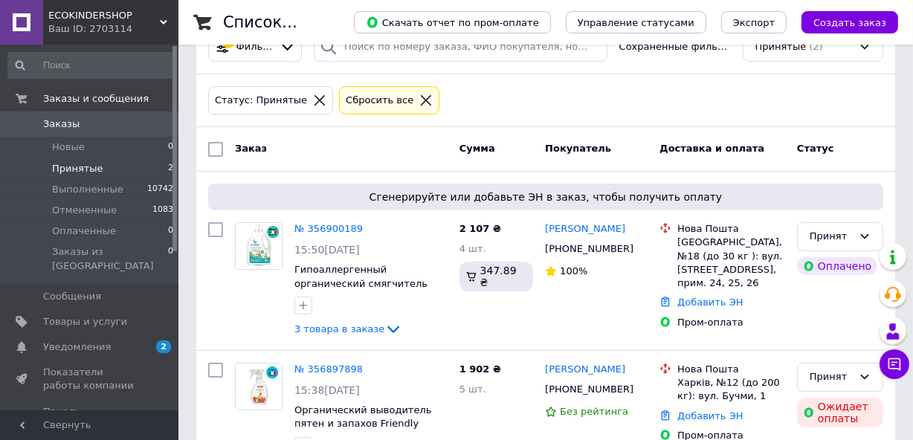
click at [313, 103] on icon at bounding box center [319, 100] width 13 height 13
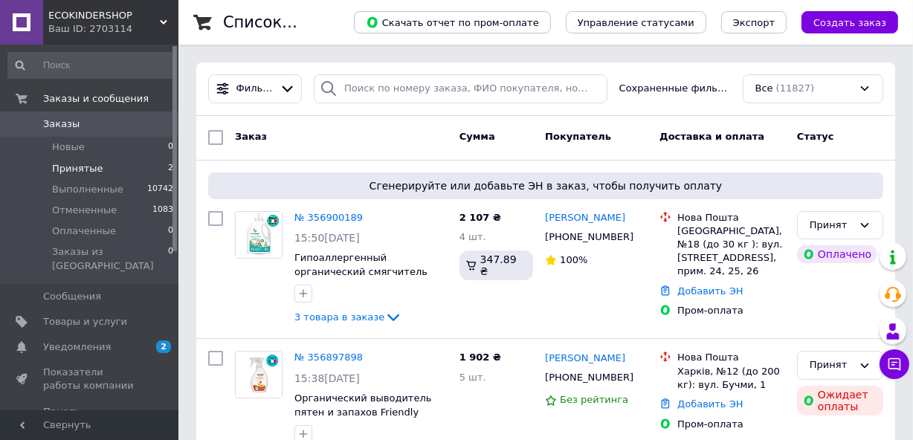
click at [130, 172] on li "Принятые 2" at bounding box center [91, 168] width 182 height 21
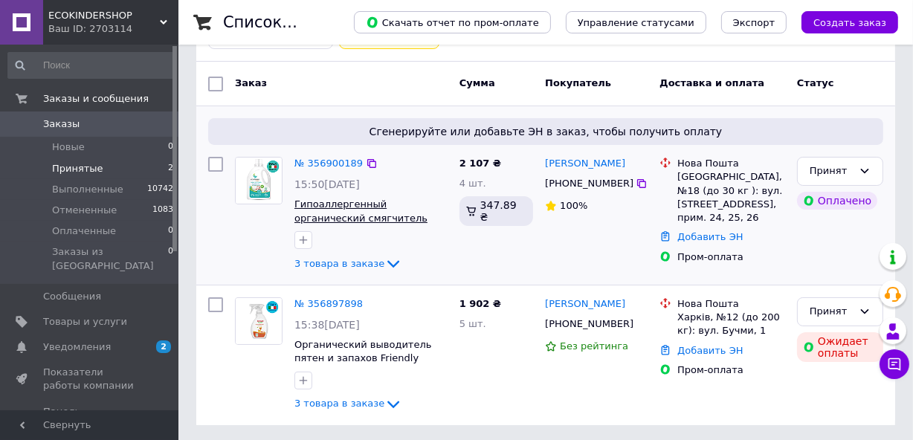
scroll to position [109, 0]
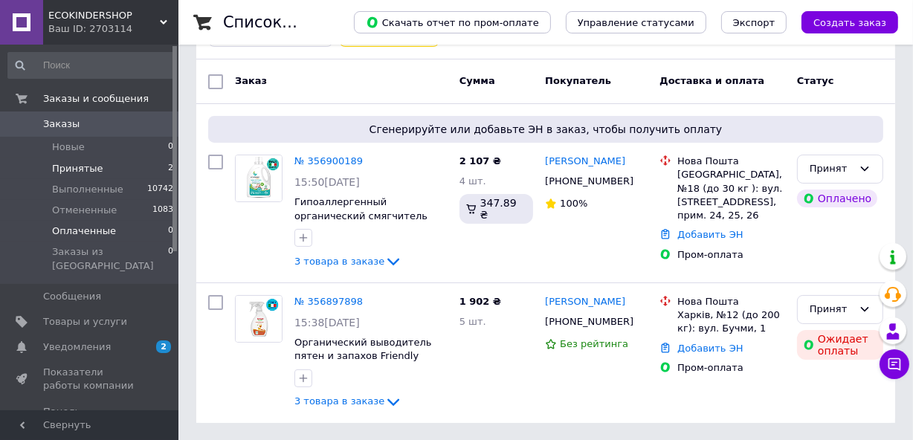
drag, startPoint x: 106, startPoint y: 192, endPoint x: 166, endPoint y: 226, distance: 69.2
click at [106, 191] on span "Выполненные" at bounding box center [87, 189] width 71 height 13
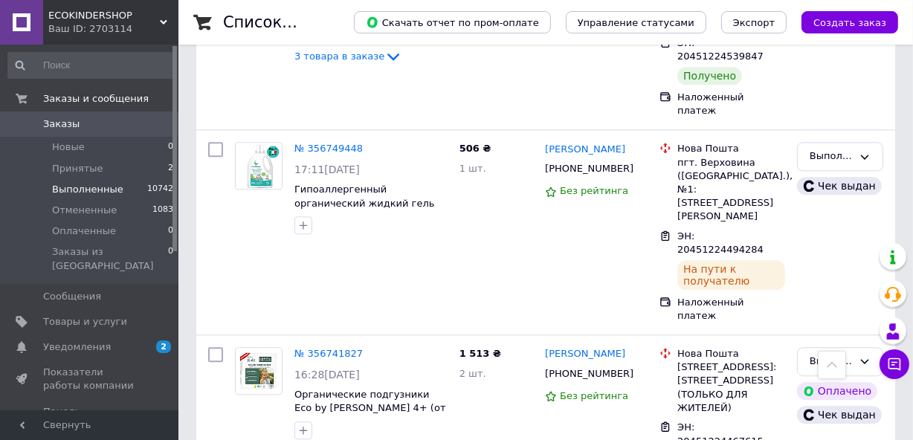
scroll to position [3228, 0]
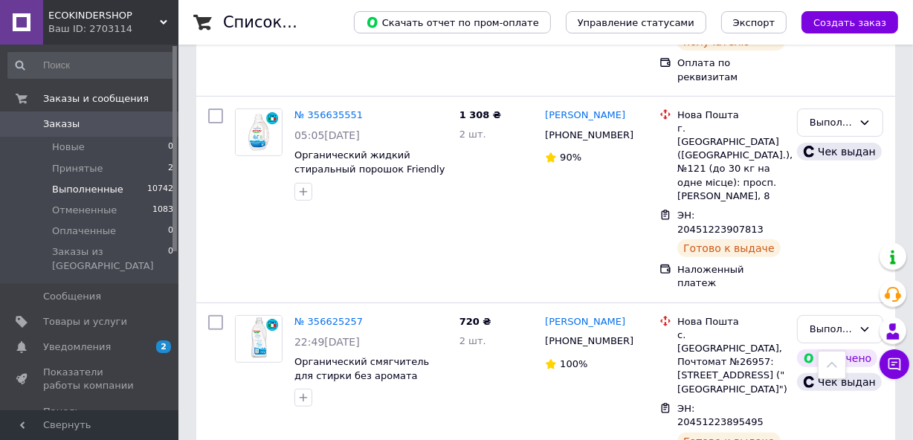
scroll to position [405, 0]
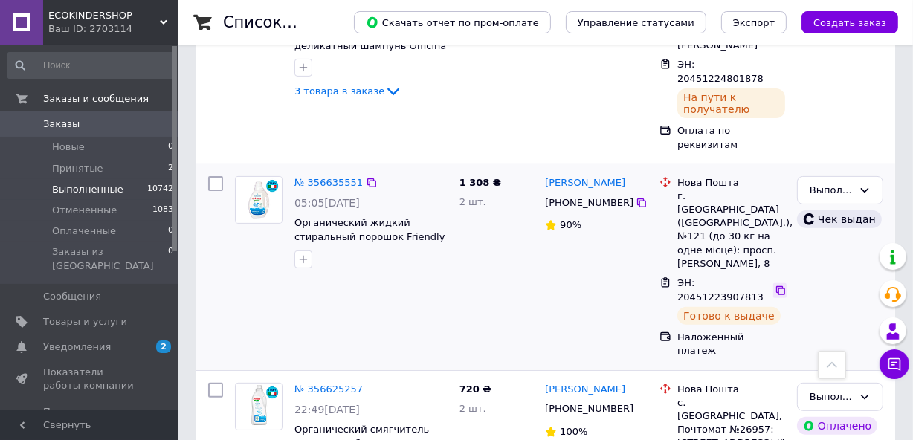
click at [777, 285] on icon at bounding box center [780, 291] width 12 height 12
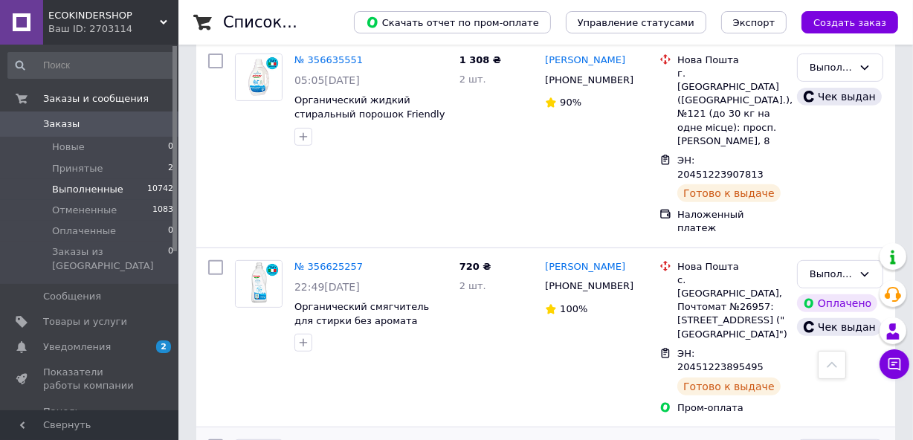
scroll to position [540, 0]
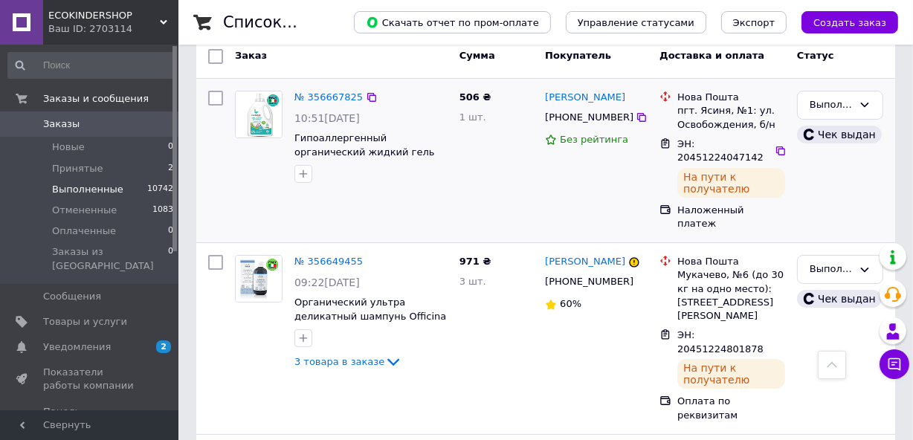
scroll to position [0, 0]
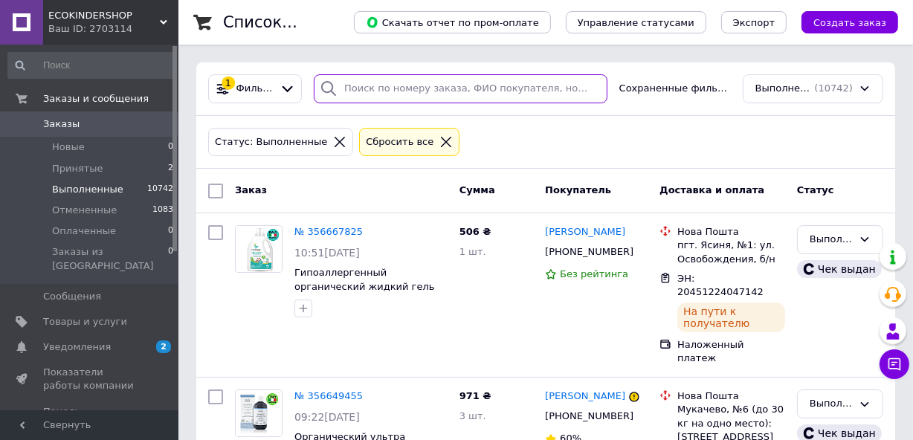
click at [447, 91] on input "search" at bounding box center [461, 88] width 294 height 29
click at [330, 140] on div at bounding box center [339, 141] width 19 height 13
click at [333, 140] on icon at bounding box center [339, 141] width 13 height 13
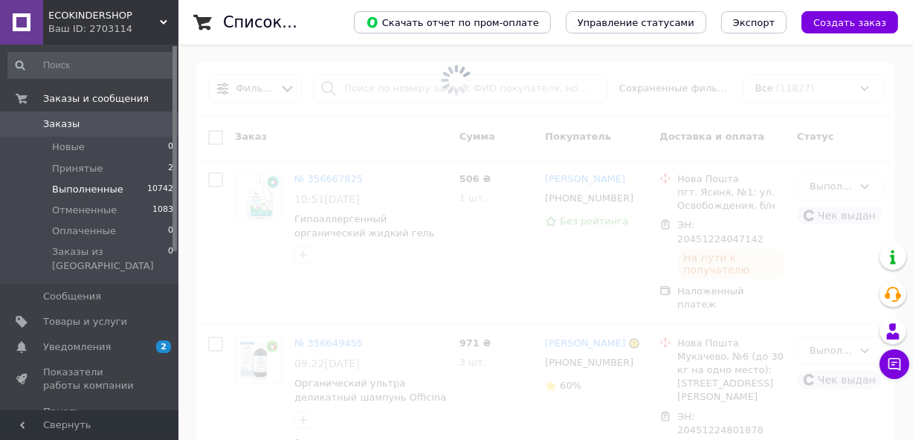
click at [424, 92] on span at bounding box center [456, 80] width 913 height 161
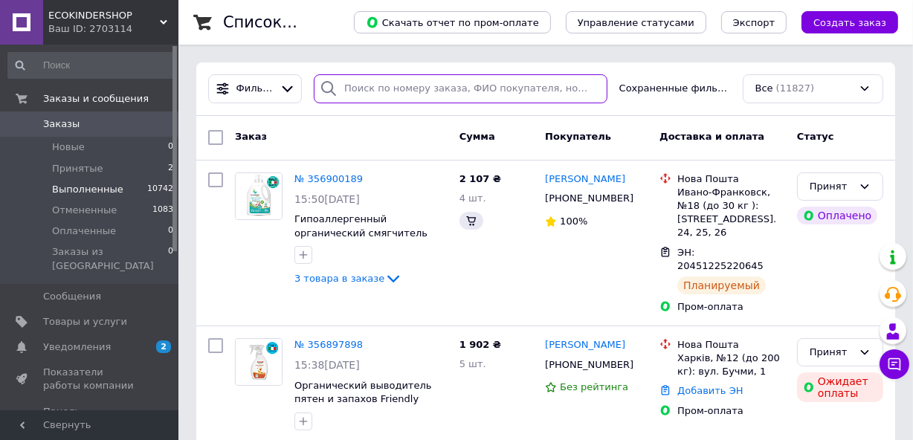
click at [424, 90] on input "search" at bounding box center [461, 88] width 294 height 29
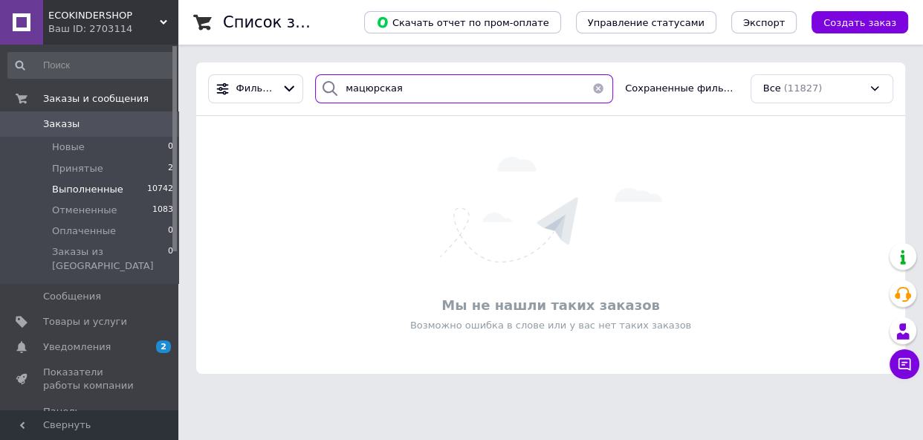
type input "мацюрская"
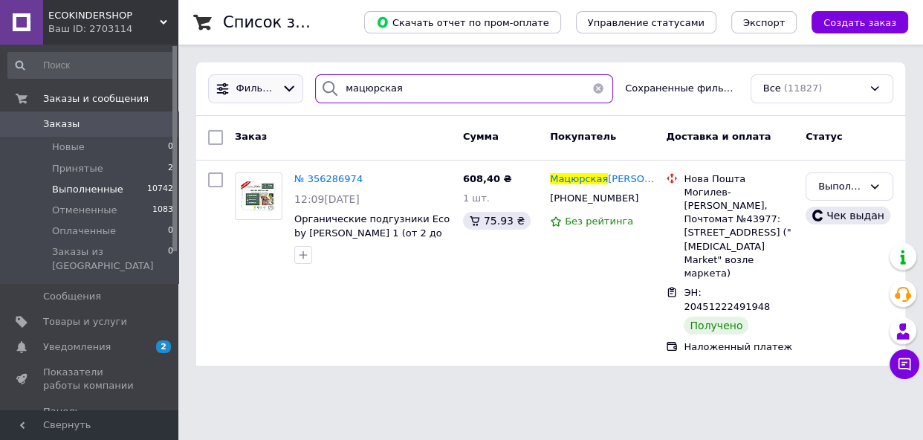
drag, startPoint x: 411, startPoint y: 89, endPoint x: 248, endPoint y: 89, distance: 162.8
click at [248, 89] on div "Фильтры мацюрская Сохраненные фильтры: Все (11827)" at bounding box center [550, 88] width 697 height 29
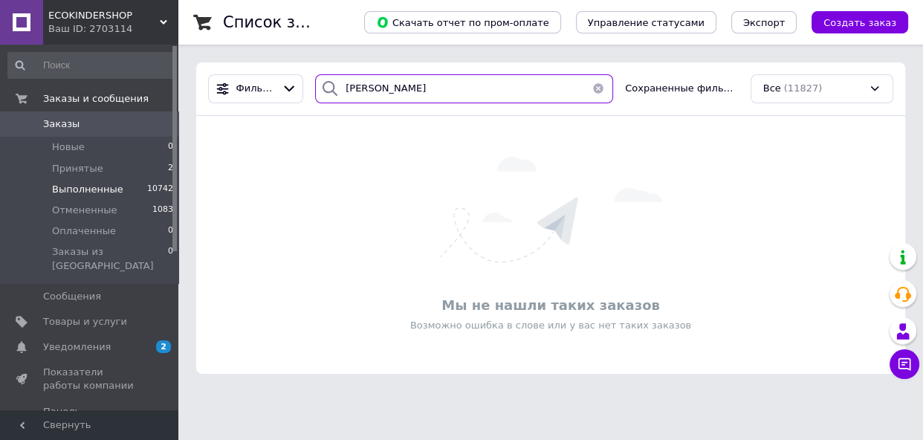
type input "буняк ірина"
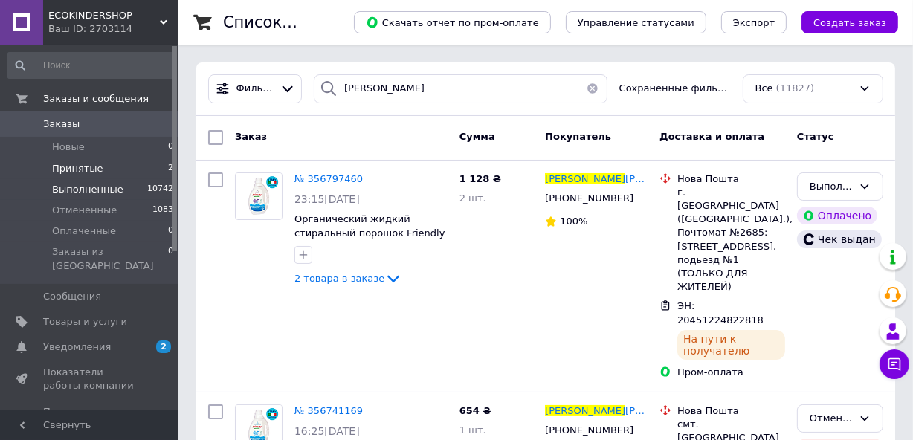
click at [139, 169] on li "Принятые 2" at bounding box center [91, 168] width 182 height 21
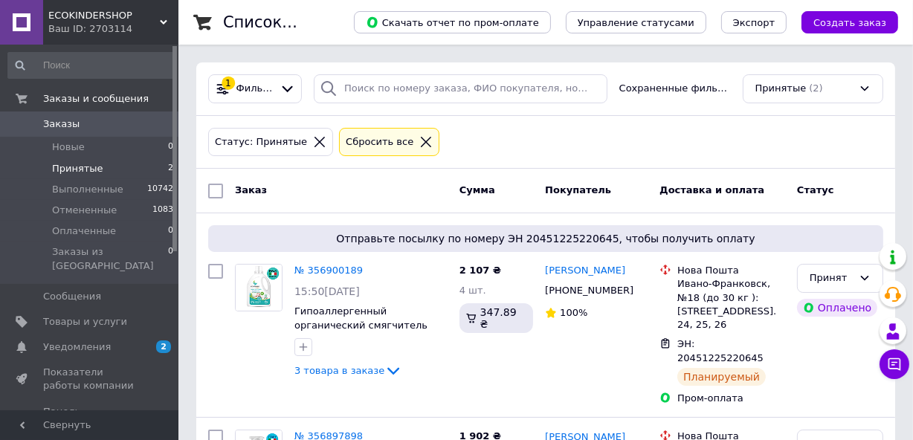
drag, startPoint x: 305, startPoint y: 142, endPoint x: 278, endPoint y: 166, distance: 36.3
click at [282, 141] on div "Статус: Принятые" at bounding box center [270, 143] width 117 height 16
click at [313, 140] on icon at bounding box center [319, 141] width 13 height 13
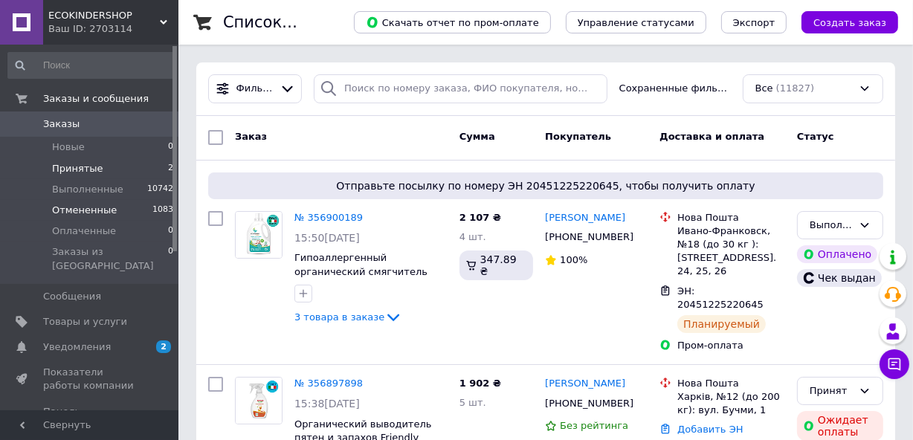
click at [118, 215] on li "Отмененные 1083" at bounding box center [91, 210] width 182 height 21
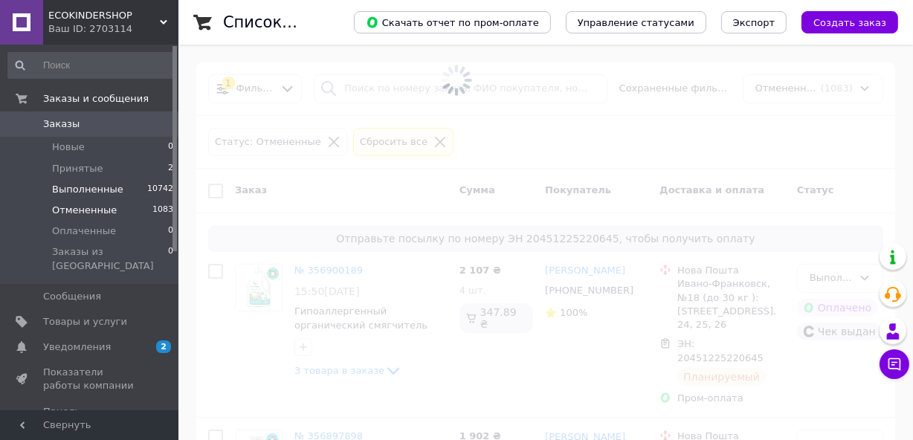
click at [111, 191] on span "Выполненные" at bounding box center [87, 189] width 71 height 13
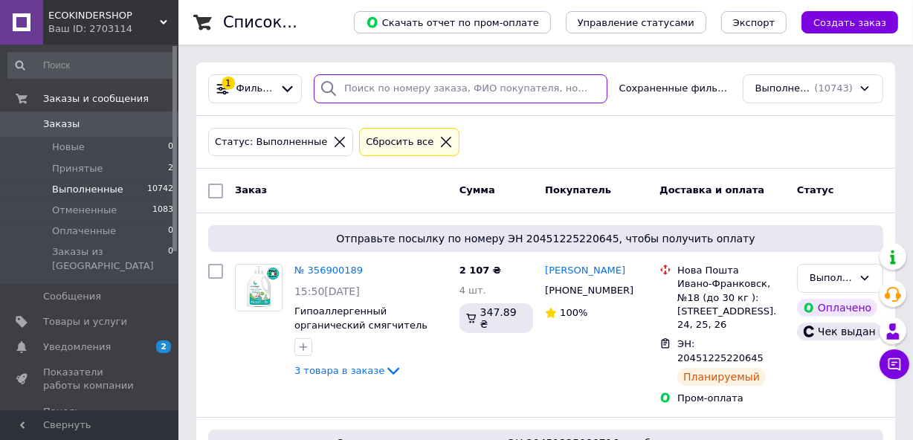
click at [388, 93] on input "search" at bounding box center [461, 88] width 294 height 29
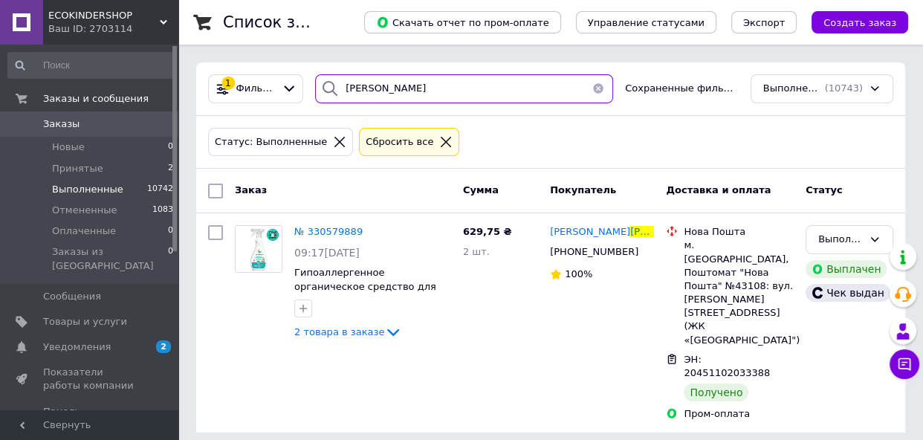
type input "назарчук"
click at [333, 147] on icon at bounding box center [339, 141] width 13 height 13
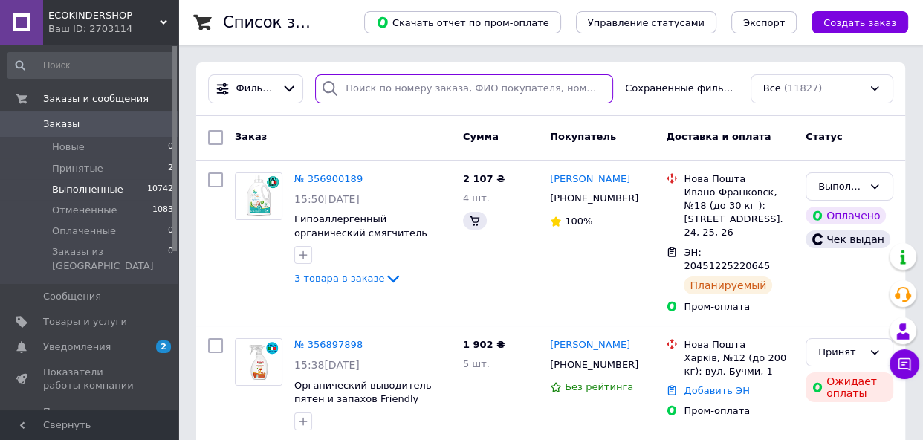
click at [421, 89] on input "search" at bounding box center [464, 88] width 298 height 29
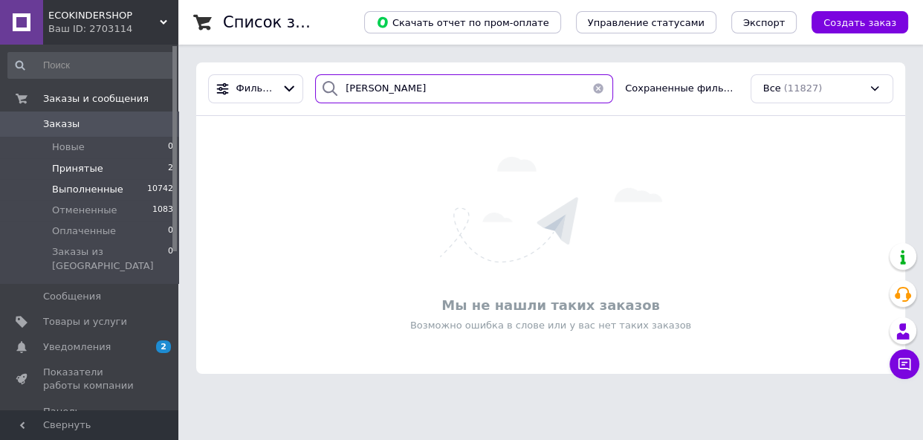
type input "борун"
click at [71, 163] on span "Принятые" at bounding box center [77, 168] width 51 height 13
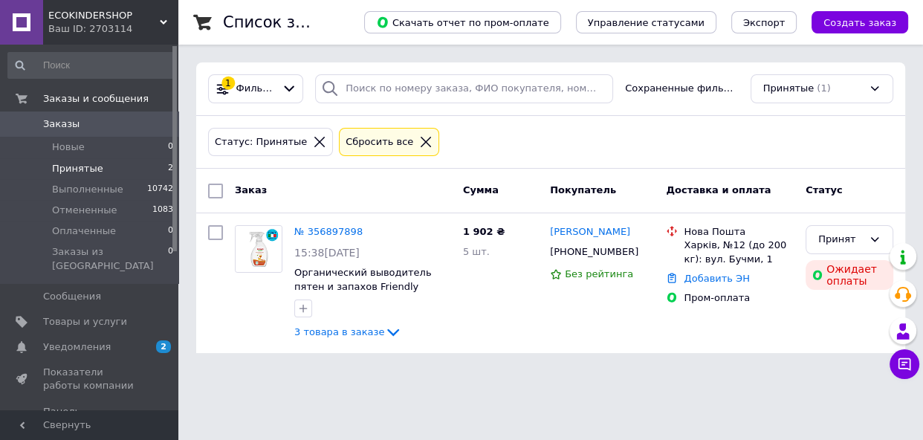
click at [314, 142] on icon at bounding box center [319, 142] width 10 height 10
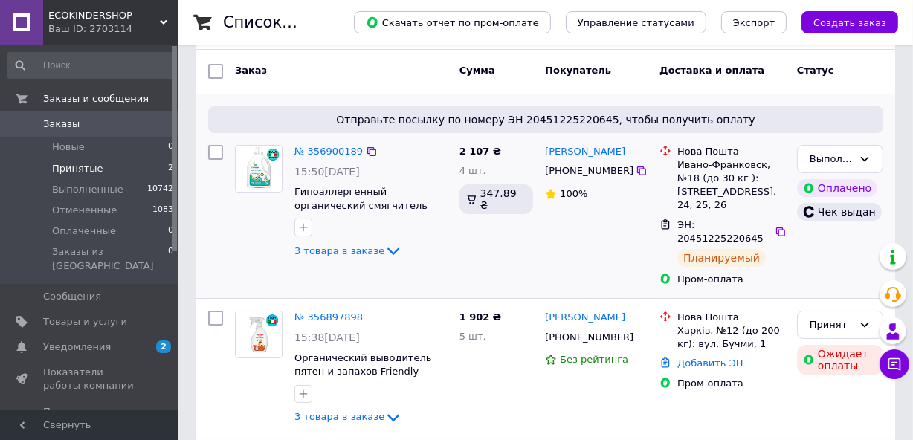
scroll to position [135, 0]
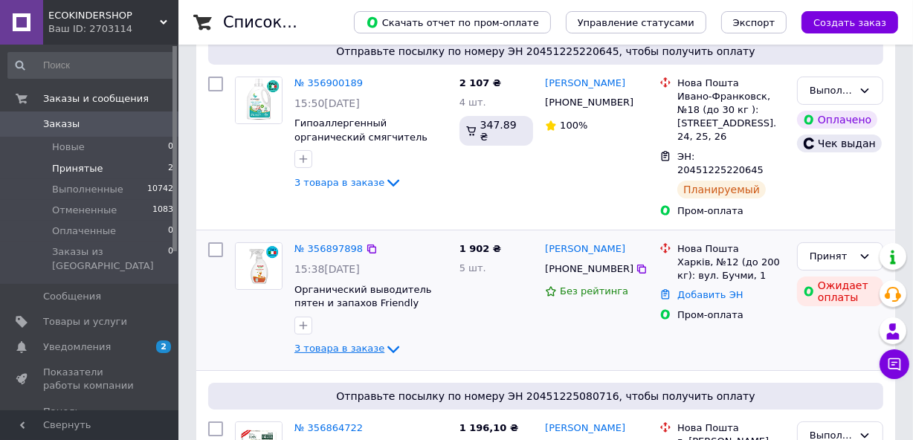
click at [384, 340] on icon at bounding box center [393, 349] width 18 height 18
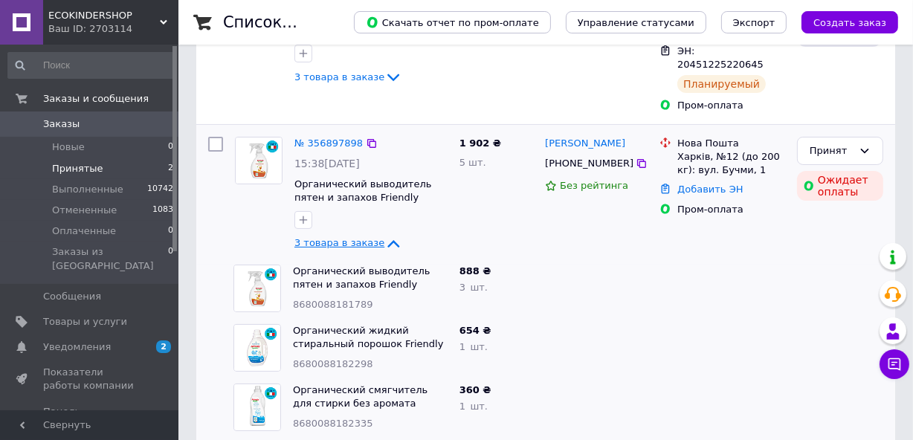
scroll to position [270, 0]
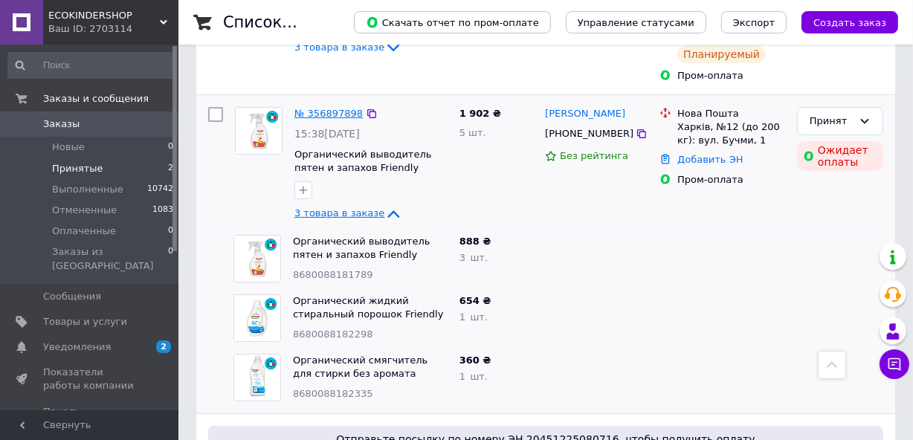
click at [328, 108] on link "№ 356897898" at bounding box center [328, 113] width 68 height 11
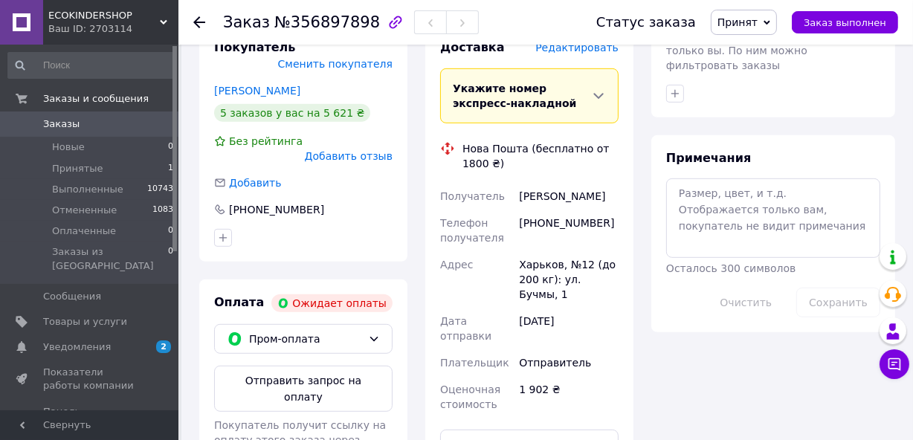
scroll to position [676, 0]
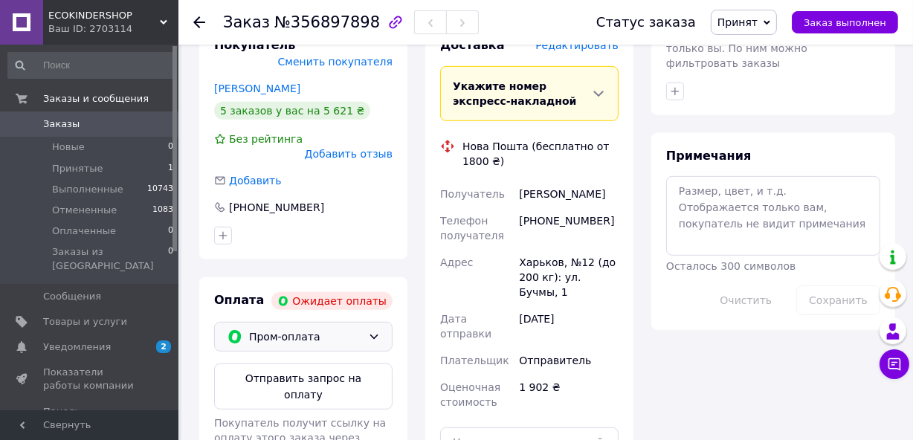
click at [381, 322] on div "Пром-оплата" at bounding box center [303, 337] width 178 height 30
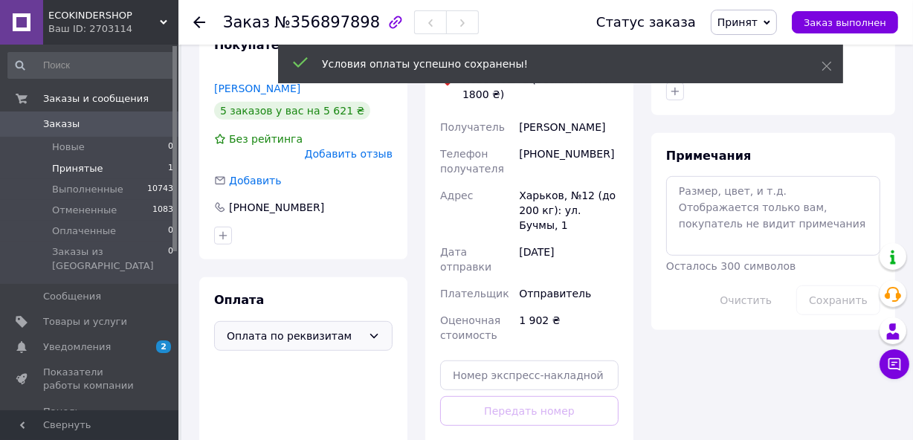
click at [137, 164] on li "Принятые 1" at bounding box center [91, 168] width 182 height 21
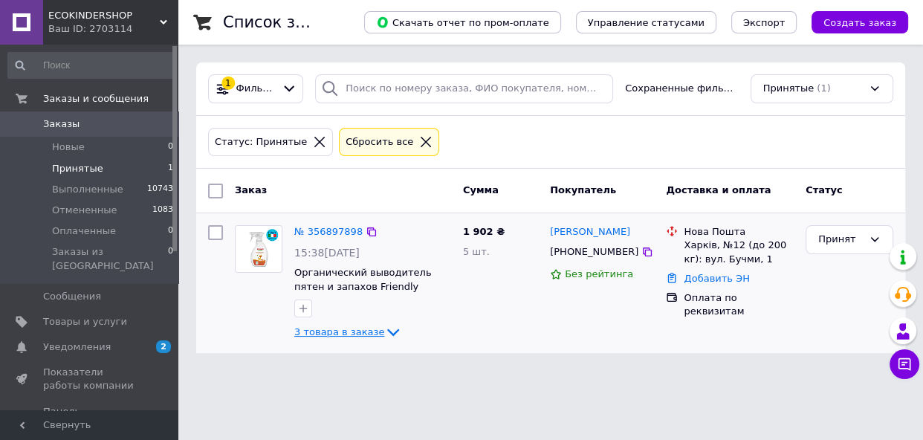
click at [384, 331] on icon at bounding box center [393, 332] width 18 height 18
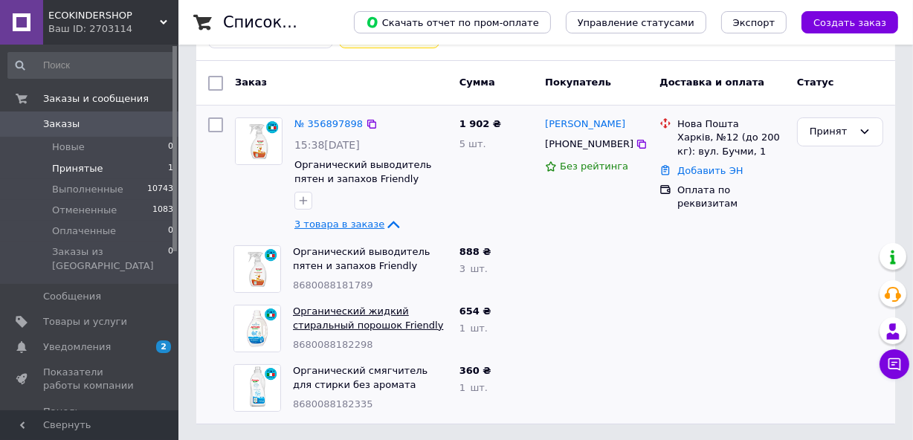
scroll to position [109, 0]
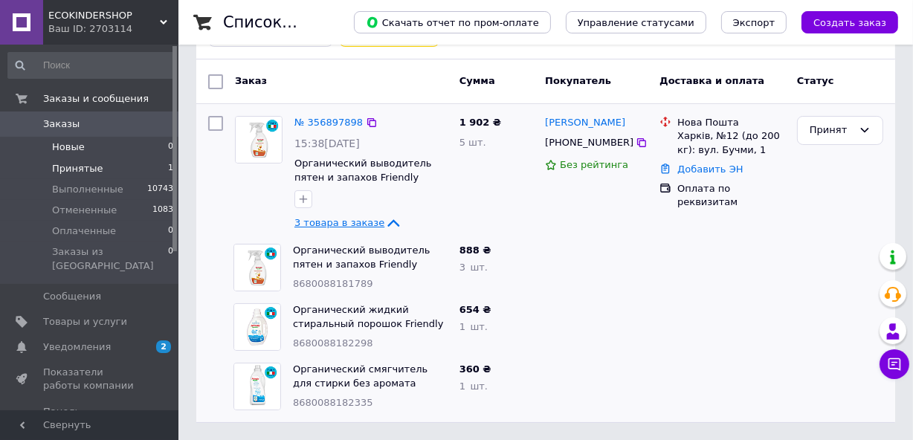
click at [135, 149] on li "Новые 0" at bounding box center [91, 147] width 182 height 21
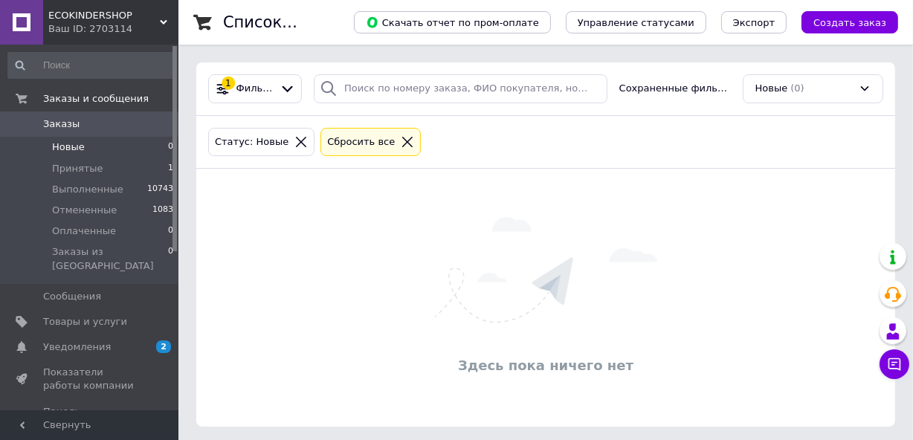
click at [294, 138] on icon at bounding box center [300, 141] width 13 height 13
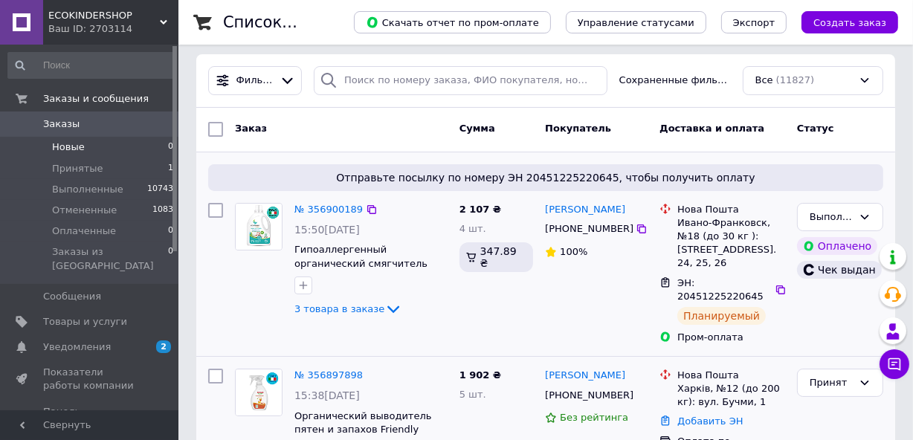
scroll to position [67, 0]
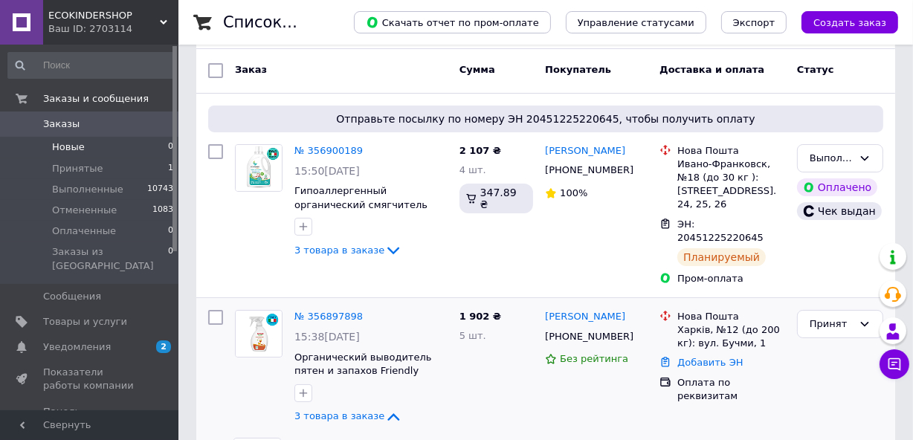
click at [127, 151] on li "Новые 0" at bounding box center [91, 147] width 182 height 21
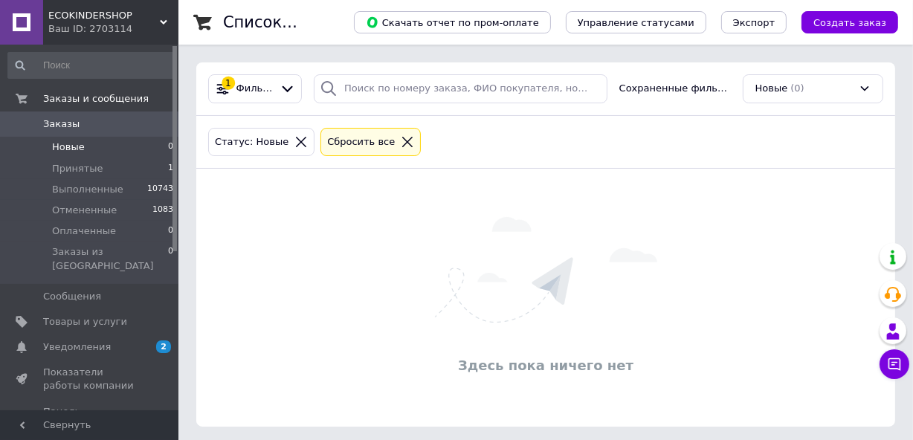
click at [296, 137] on icon at bounding box center [301, 142] width 10 height 10
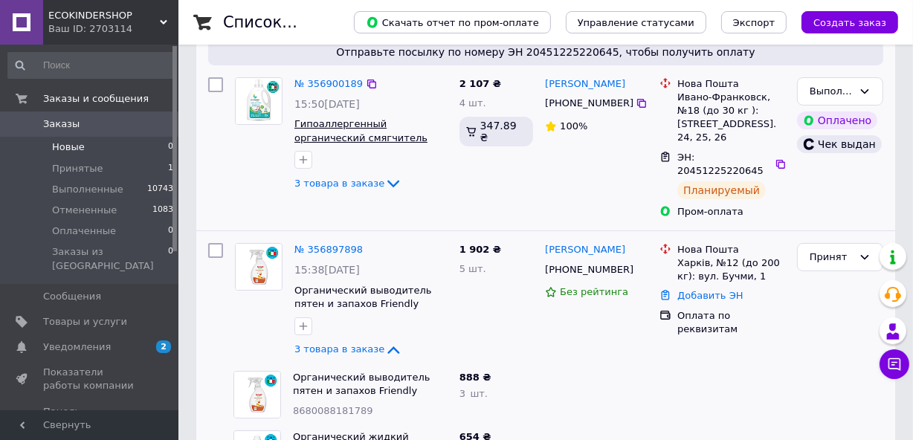
scroll to position [135, 0]
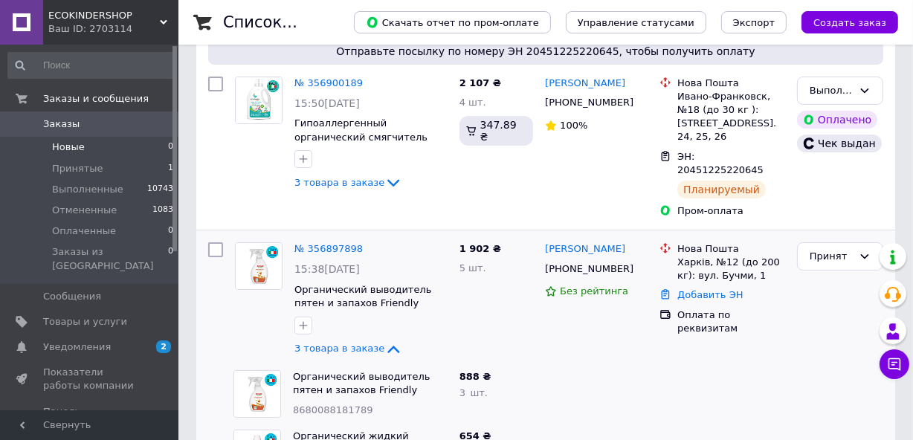
click at [139, 149] on li "Новые 0" at bounding box center [91, 147] width 182 height 21
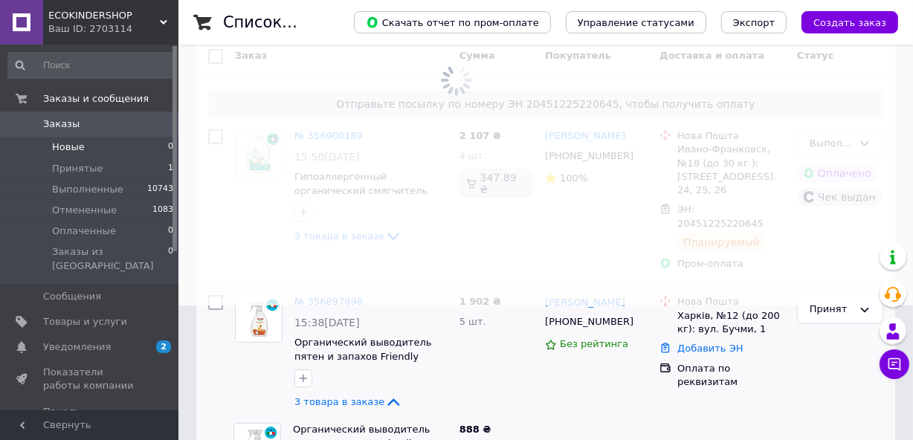
scroll to position [188, 0]
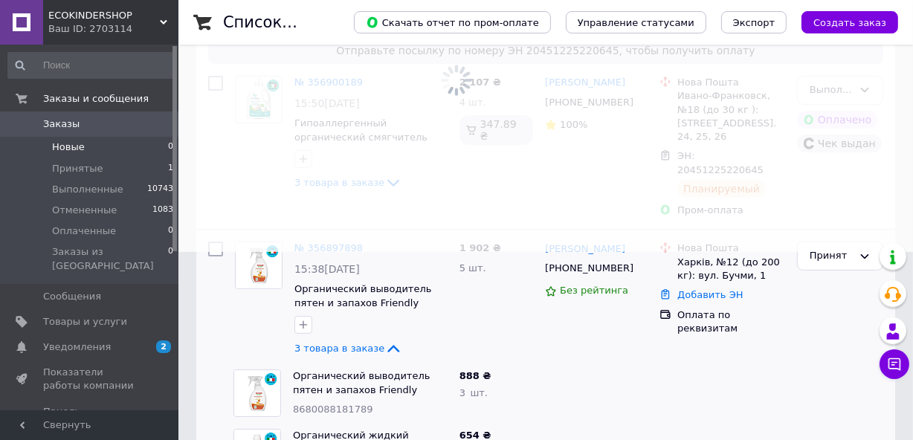
click at [140, 155] on li "Новые 0" at bounding box center [91, 147] width 182 height 21
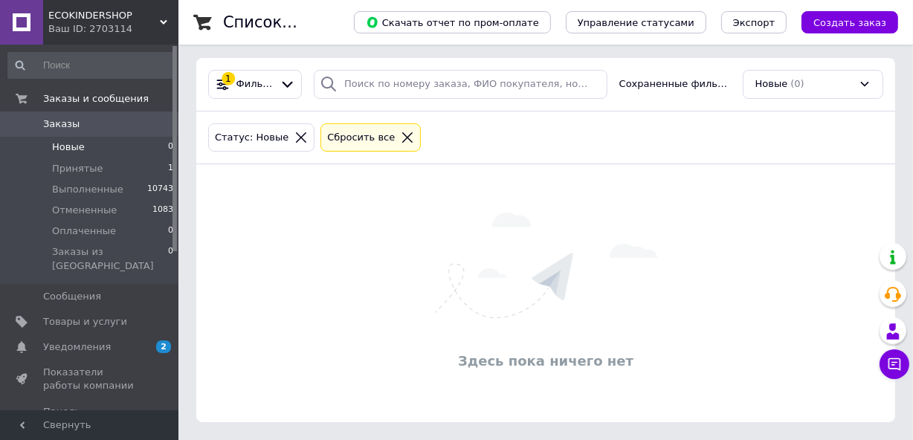
scroll to position [0, 0]
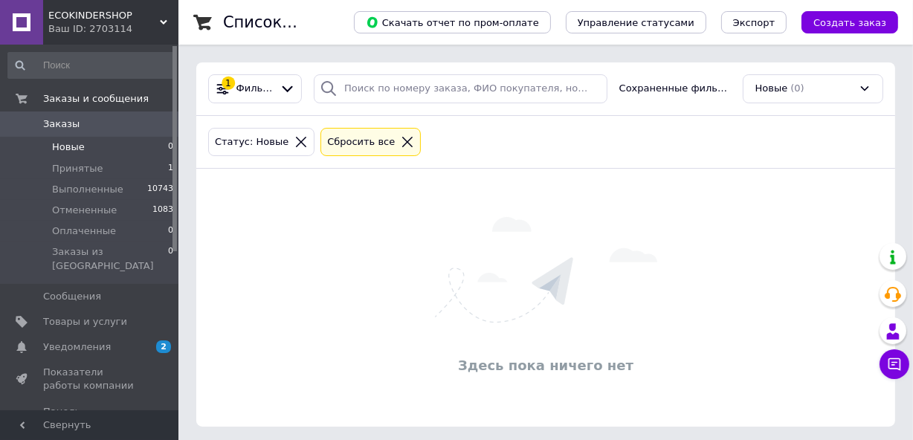
click at [294, 135] on icon at bounding box center [300, 141] width 13 height 13
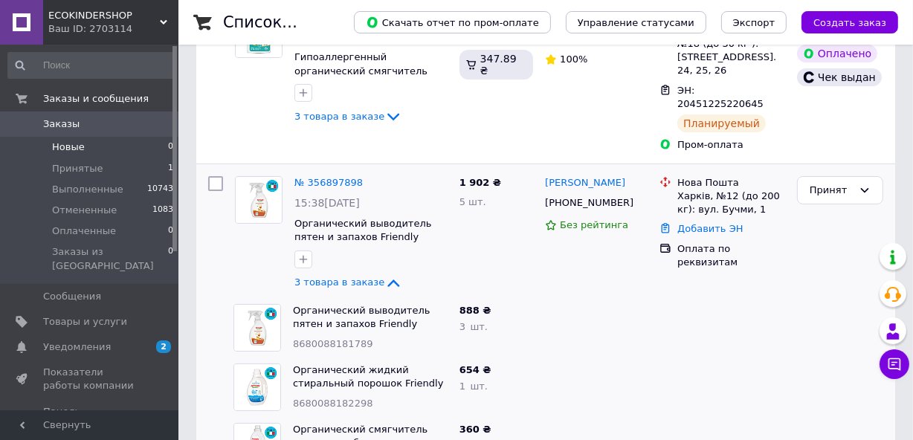
scroll to position [202, 0]
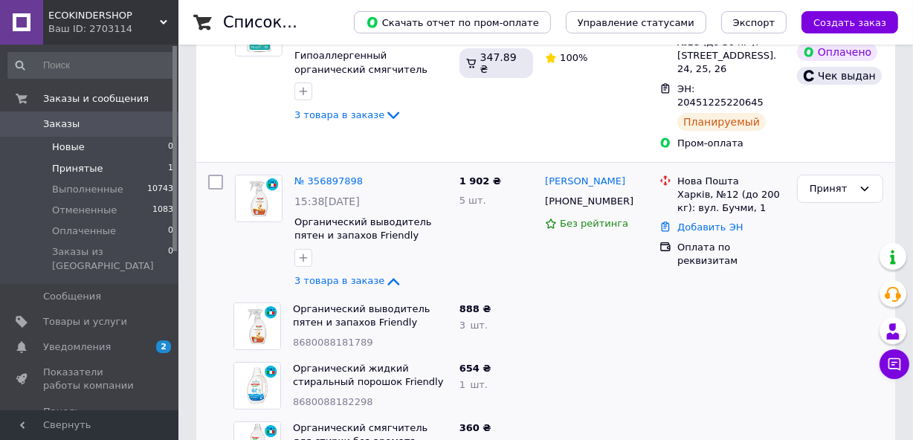
click at [137, 166] on li "Принятые 1" at bounding box center [91, 168] width 182 height 21
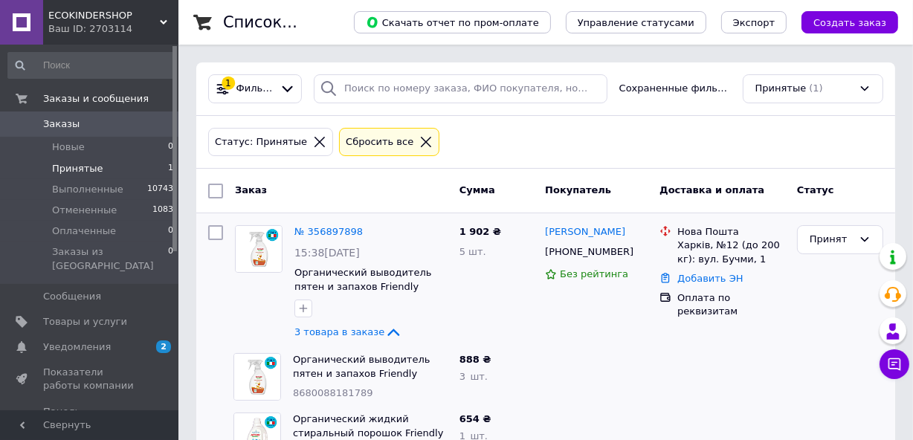
click at [313, 137] on icon at bounding box center [319, 141] width 13 height 13
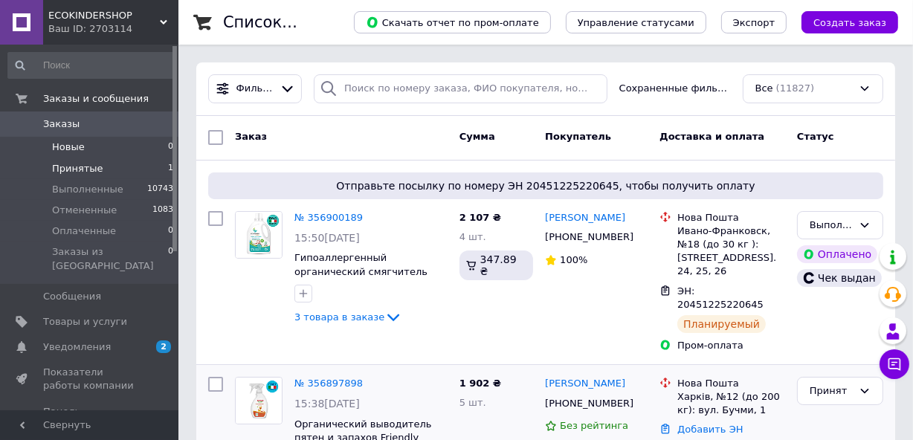
click at [67, 148] on span "Новые" at bounding box center [68, 146] width 33 height 13
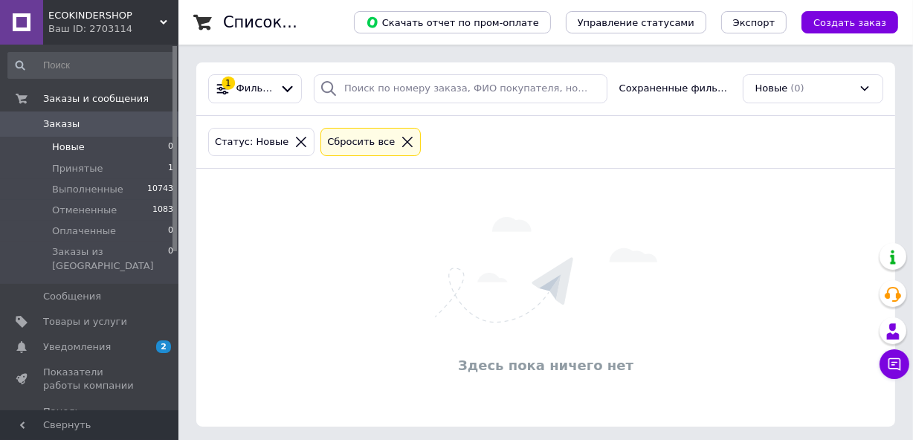
click at [294, 146] on icon at bounding box center [300, 141] width 13 height 13
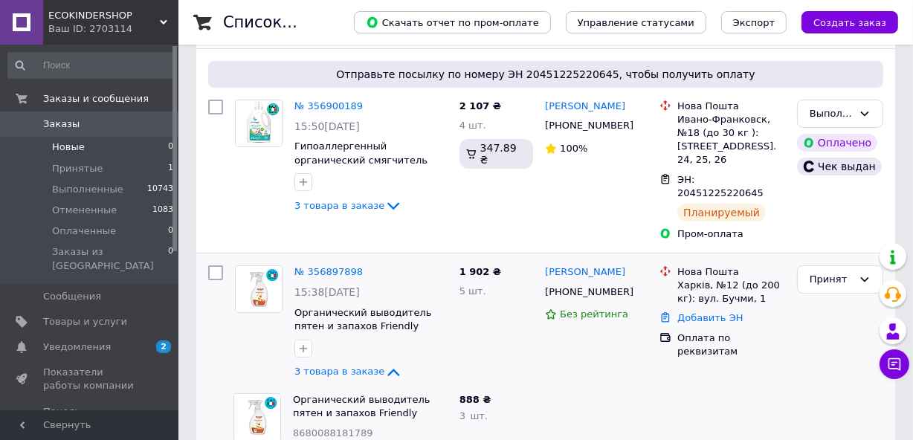
scroll to position [202, 0]
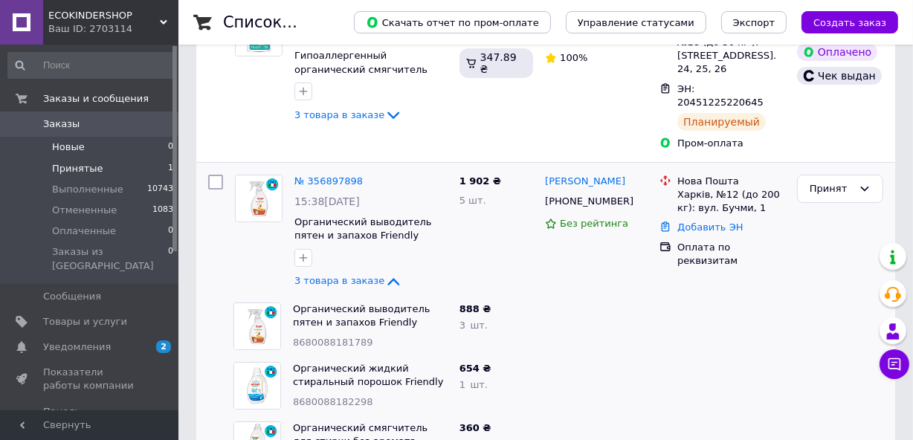
click at [114, 162] on li "Принятые 1" at bounding box center [91, 168] width 182 height 21
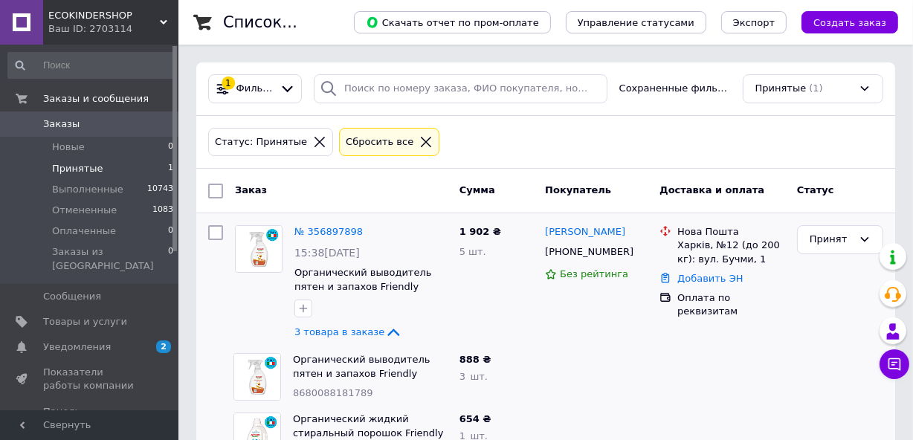
click at [314, 137] on icon at bounding box center [319, 142] width 10 height 10
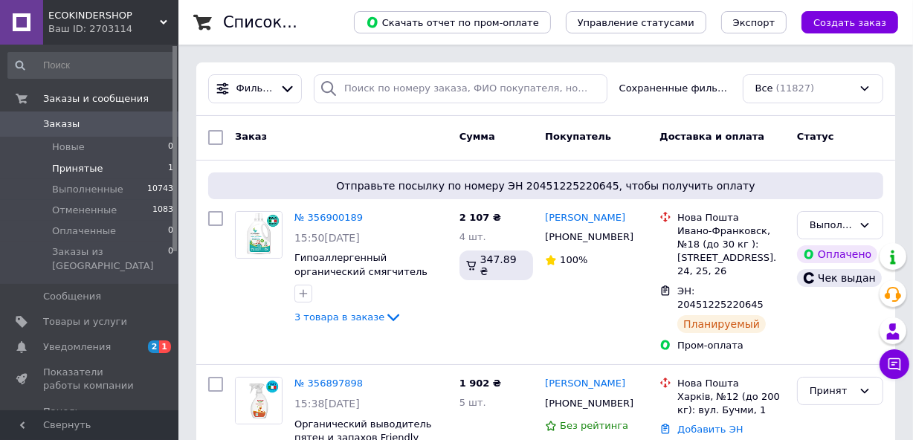
click at [100, 164] on li "Принятые 1" at bounding box center [91, 168] width 182 height 21
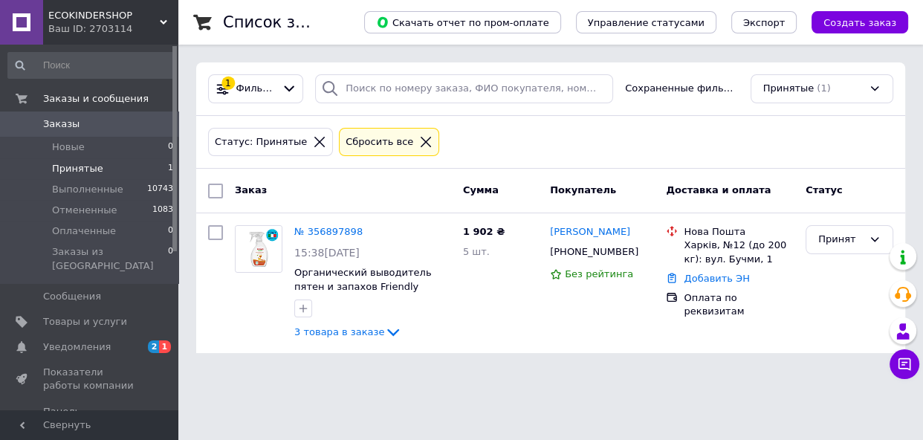
click at [313, 138] on icon at bounding box center [319, 141] width 13 height 13
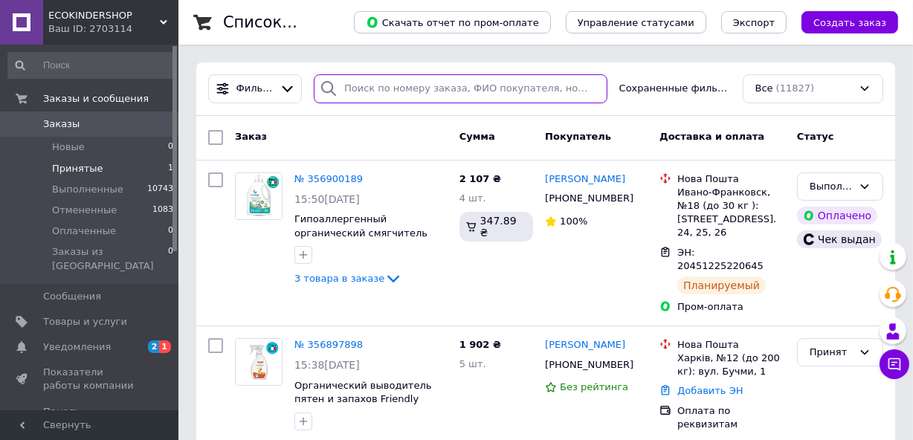
click at [386, 91] on input "search" at bounding box center [461, 88] width 294 height 29
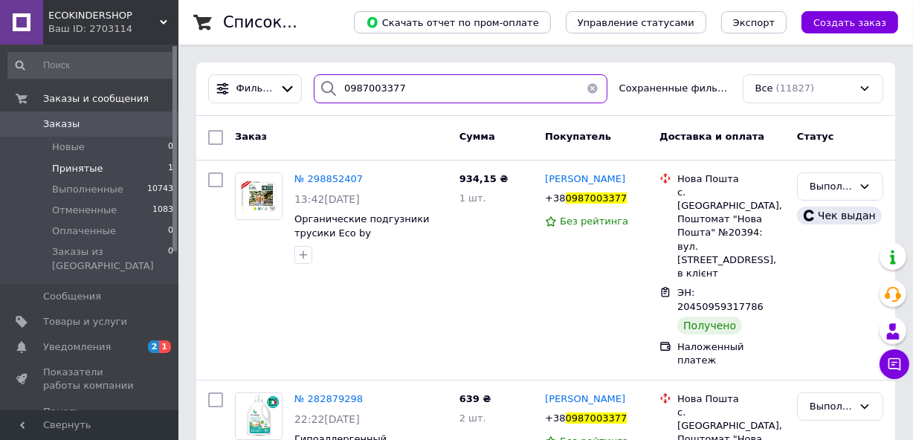
type input "0987003377"
click at [157, 172] on li "Принятые 1" at bounding box center [91, 168] width 182 height 21
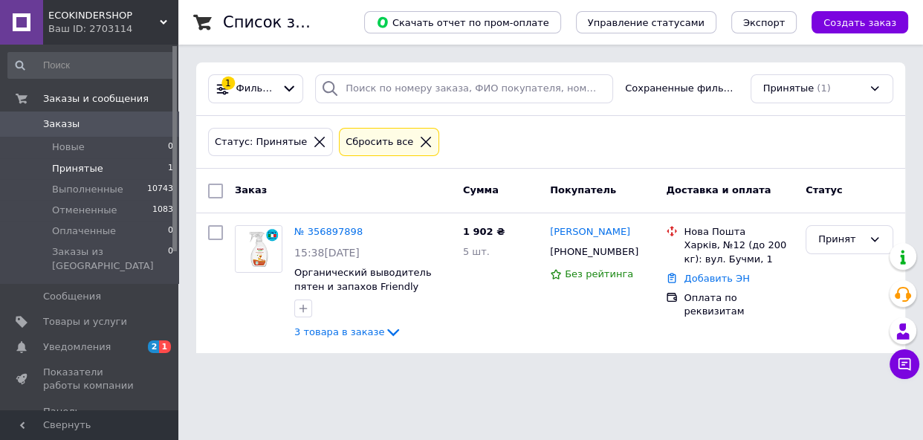
click at [313, 141] on icon at bounding box center [319, 141] width 13 height 13
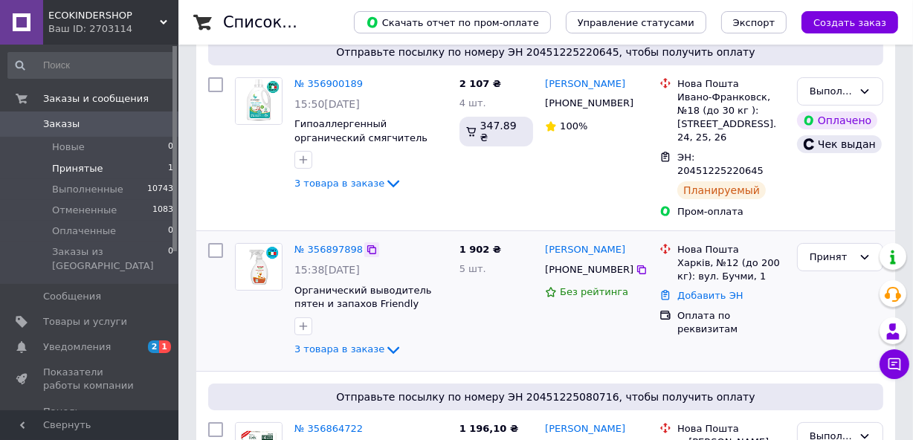
scroll to position [135, 0]
click at [141, 155] on li "Новые 0" at bounding box center [91, 147] width 182 height 21
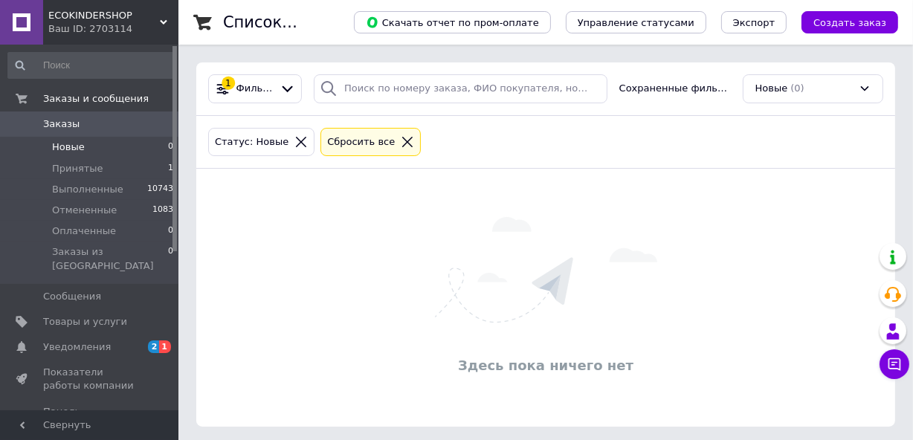
click at [295, 140] on icon at bounding box center [300, 141] width 13 height 13
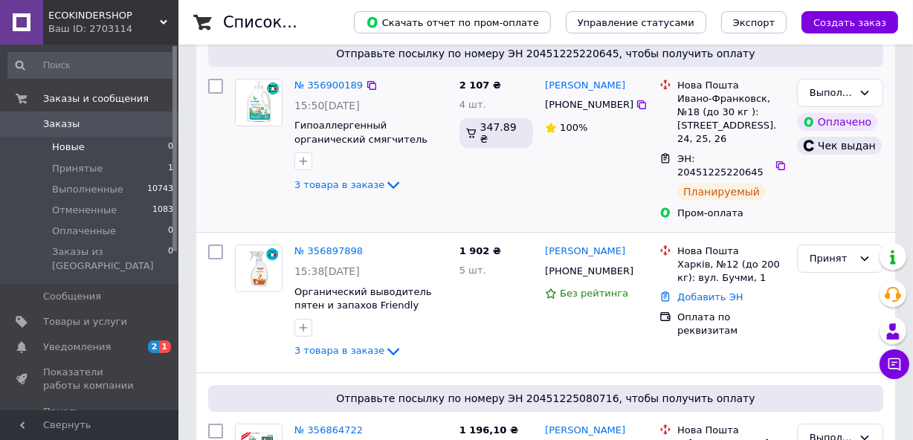
scroll to position [135, 0]
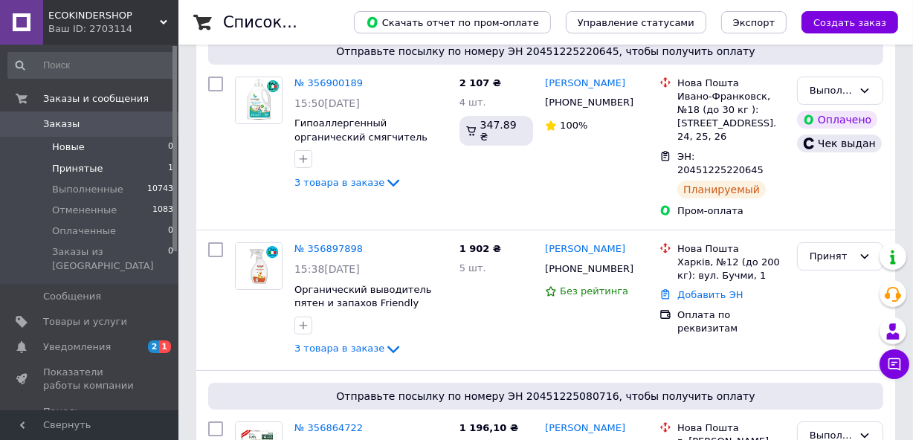
click at [114, 174] on li "Принятые 1" at bounding box center [91, 168] width 182 height 21
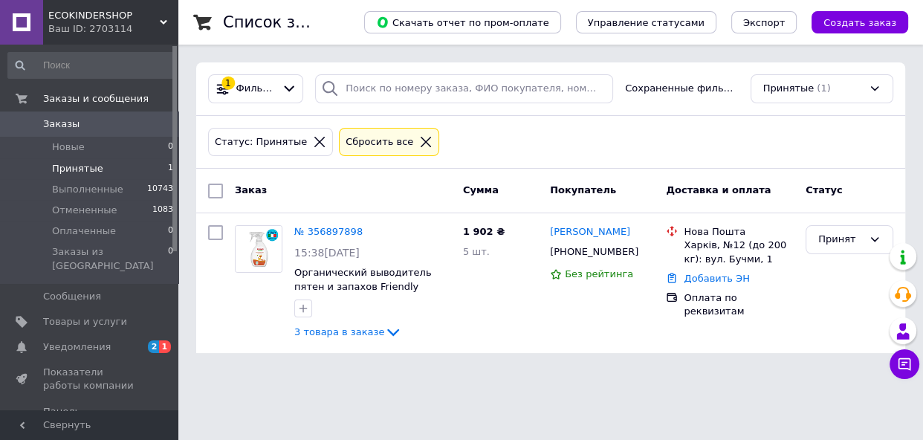
click at [311, 146] on div at bounding box center [319, 141] width 19 height 13
click at [313, 143] on icon at bounding box center [319, 141] width 13 height 13
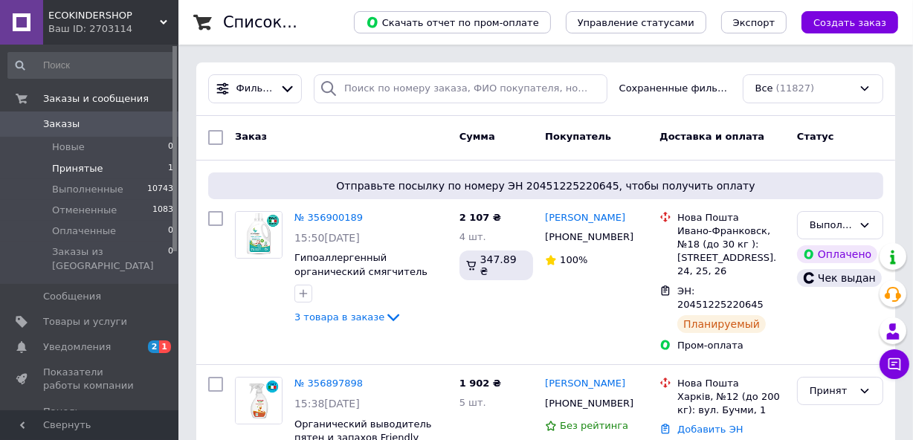
click at [109, 166] on li "Принятые 1" at bounding box center [91, 168] width 182 height 21
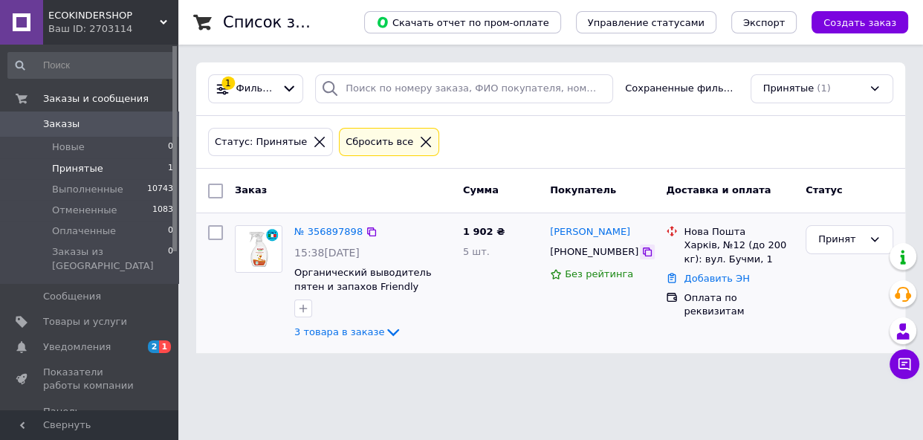
click at [643, 251] on icon at bounding box center [647, 251] width 9 height 9
click at [313, 141] on icon at bounding box center [319, 141] width 13 height 13
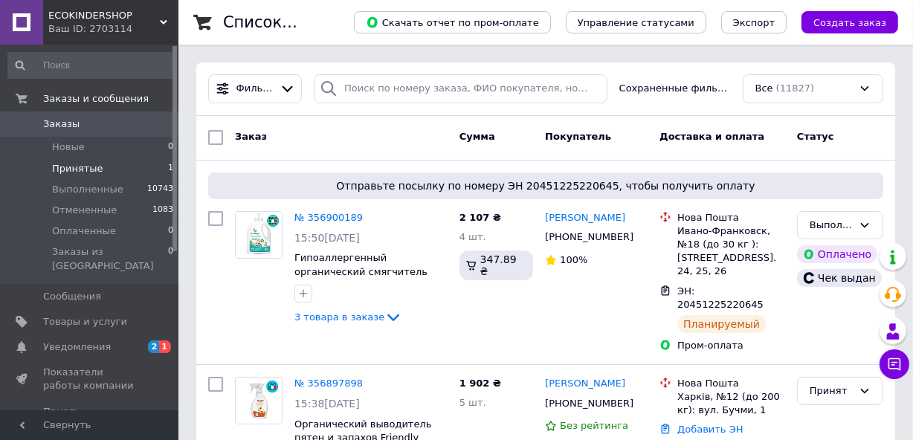
click at [107, 163] on li "Принятые 1" at bounding box center [91, 168] width 182 height 21
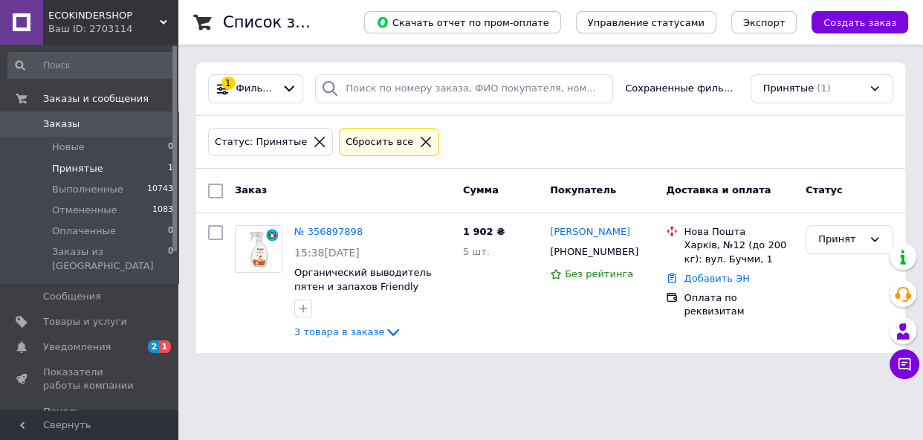
click at [314, 137] on icon at bounding box center [319, 142] width 10 height 10
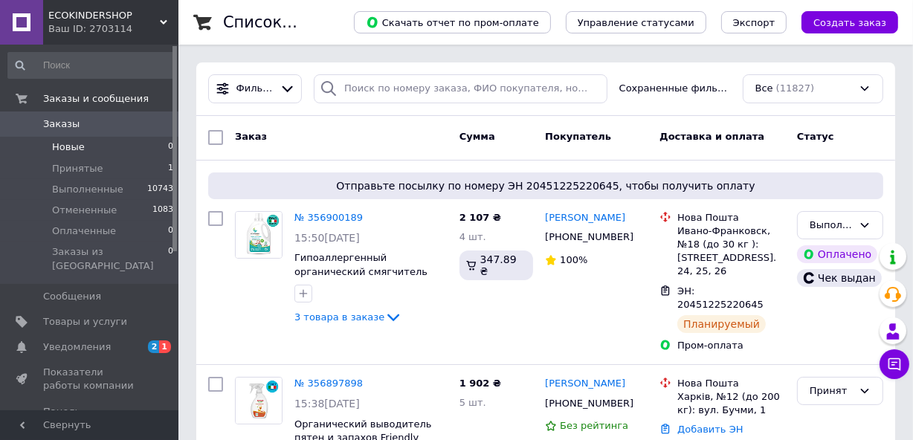
click at [110, 152] on li "Новые 0" at bounding box center [91, 147] width 182 height 21
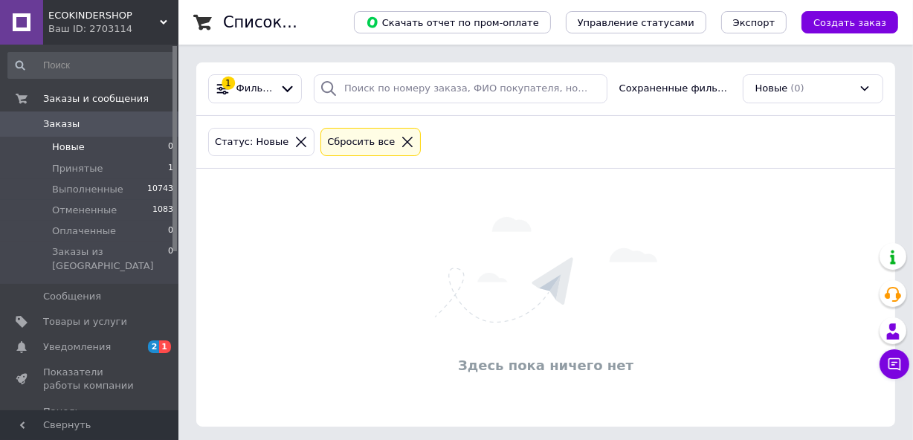
click at [296, 145] on icon at bounding box center [301, 142] width 10 height 10
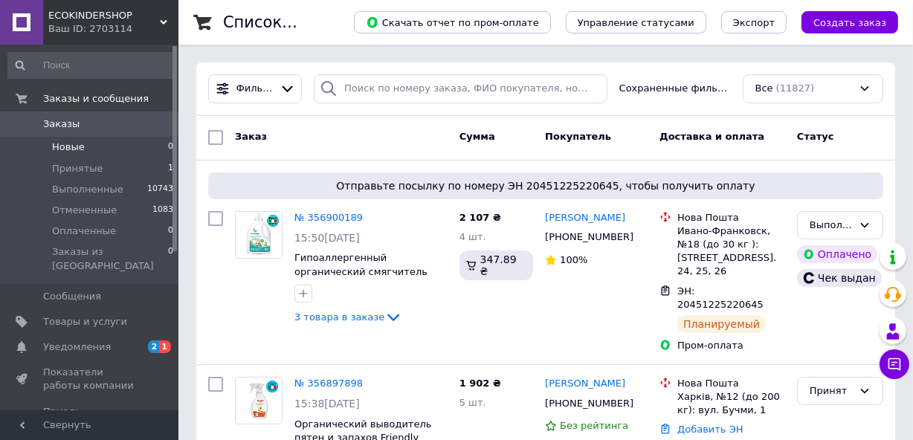
drag, startPoint x: 165, startPoint y: 164, endPoint x: 174, endPoint y: 161, distance: 9.4
click at [170, 162] on li "Принятые 1" at bounding box center [91, 168] width 182 height 21
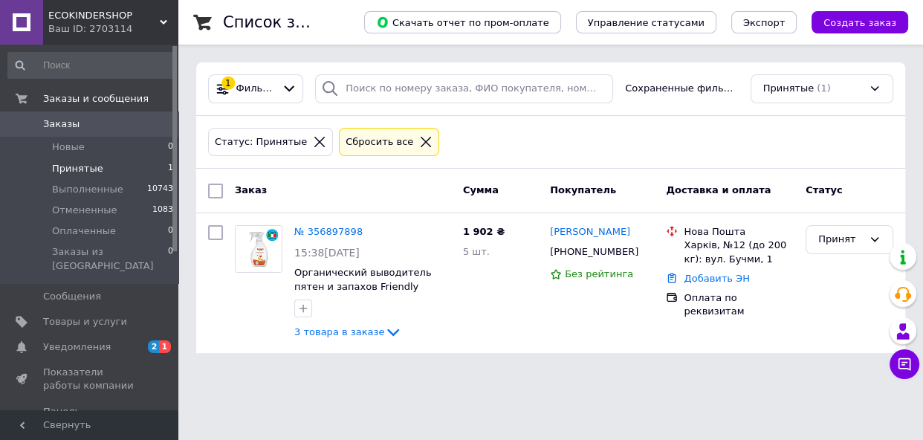
click at [96, 166] on span "Принятые" at bounding box center [77, 168] width 51 height 13
click at [313, 147] on icon at bounding box center [319, 141] width 13 height 13
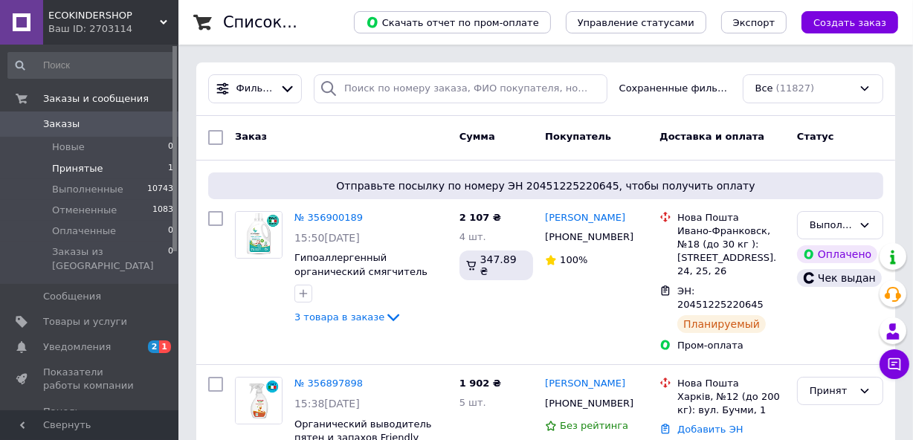
click at [71, 166] on span "Принятые" at bounding box center [77, 168] width 51 height 13
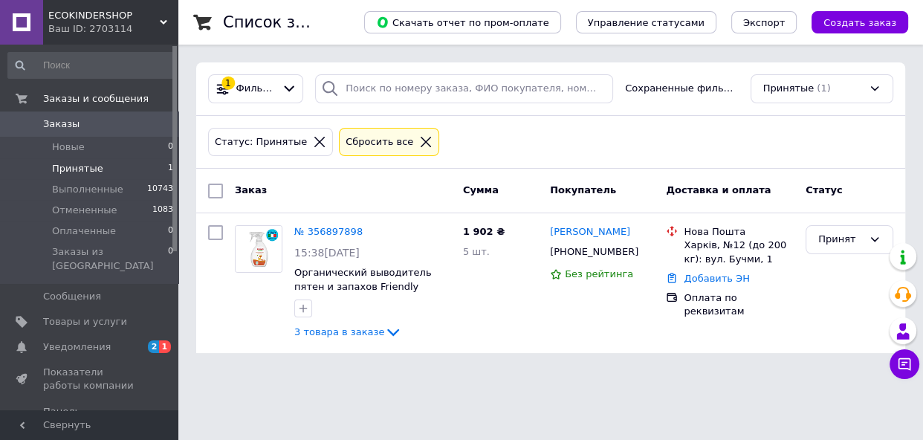
click at [313, 138] on icon at bounding box center [319, 141] width 13 height 13
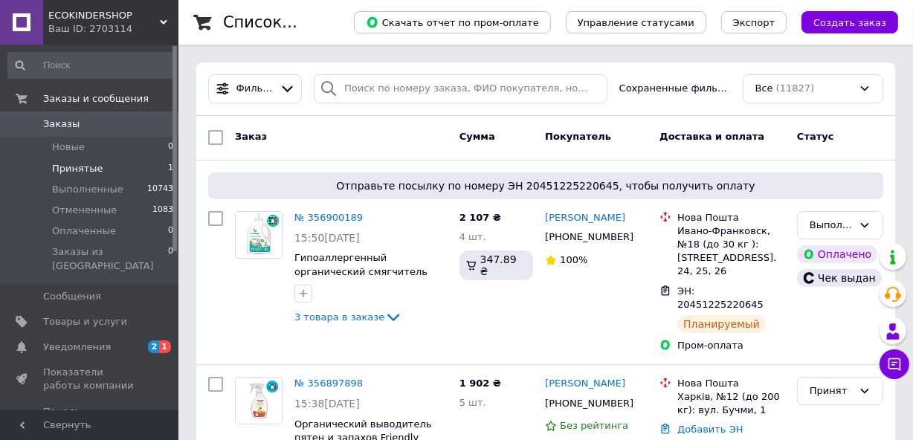
click at [120, 158] on li "Принятые 1" at bounding box center [91, 168] width 182 height 21
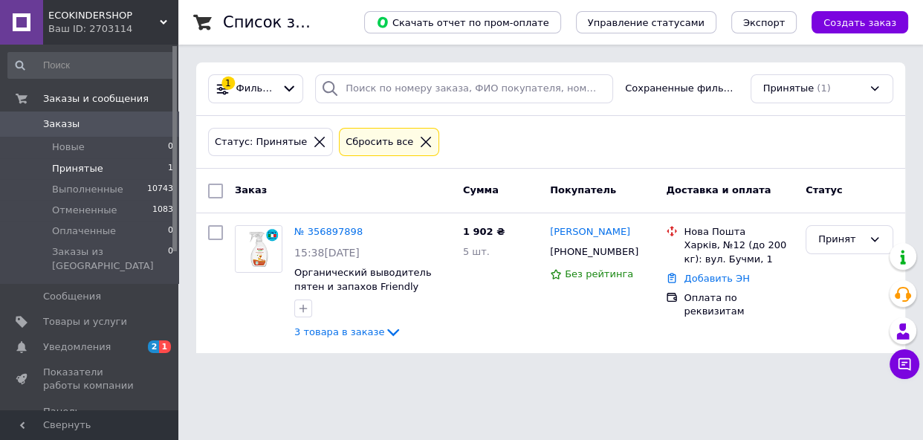
click at [313, 140] on icon at bounding box center [319, 141] width 13 height 13
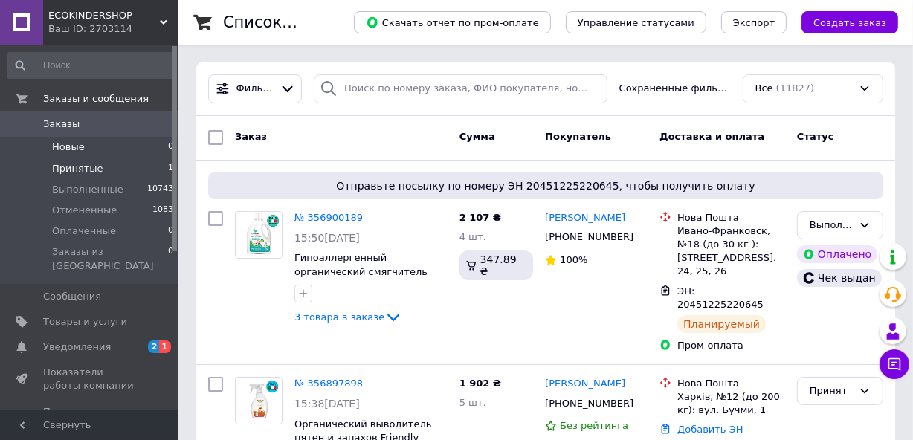
click at [104, 144] on li "Новые 0" at bounding box center [91, 147] width 182 height 21
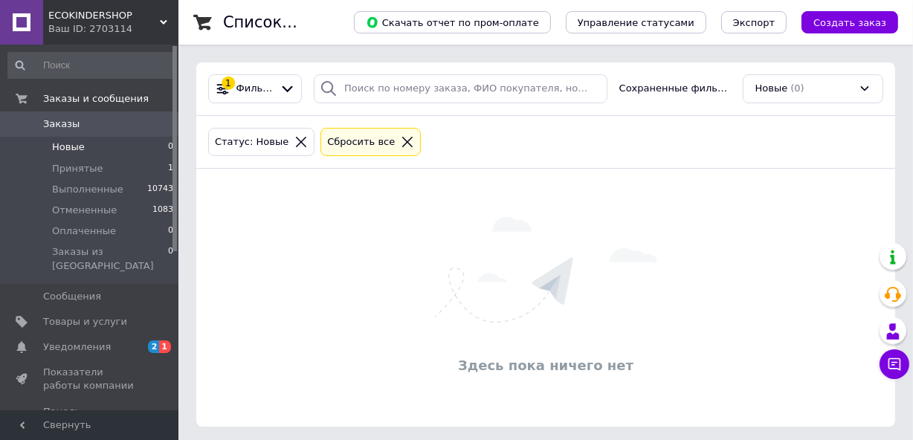
click at [294, 146] on icon at bounding box center [300, 141] width 13 height 13
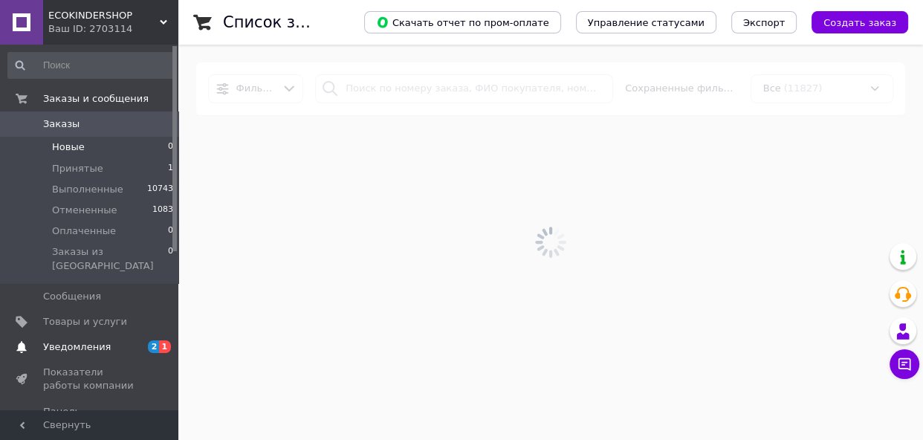
click at [150, 340] on span "2" at bounding box center [154, 346] width 12 height 13
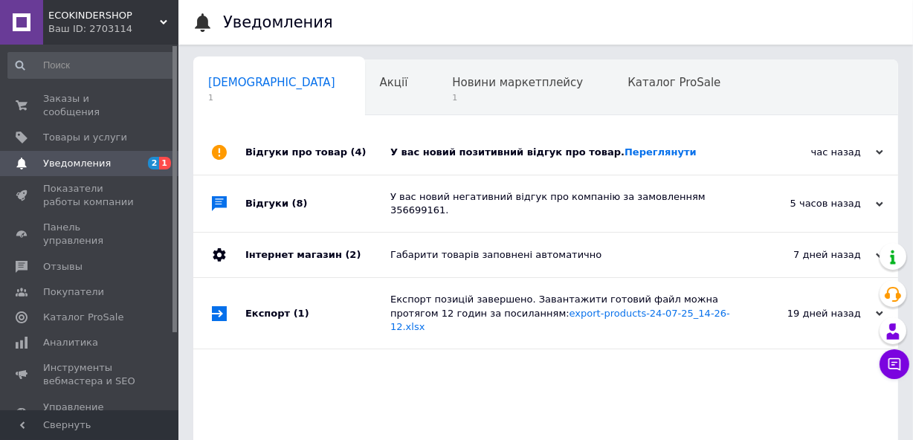
scroll to position [0, 7]
click at [634, 153] on link "Переглянути" at bounding box center [660, 151] width 72 height 11
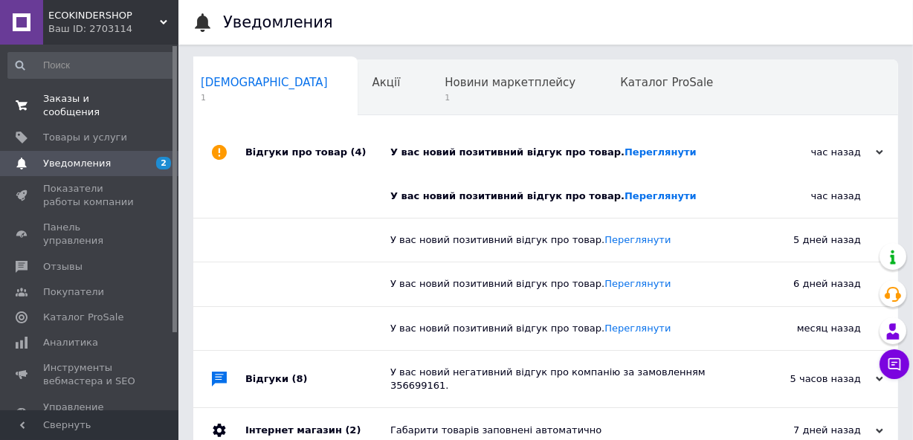
click at [106, 97] on span "Заказы и сообщения" at bounding box center [90, 105] width 94 height 27
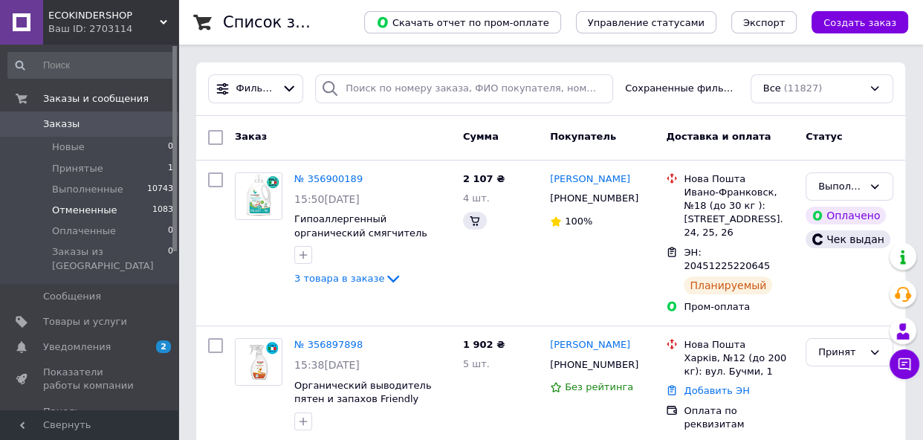
click at [104, 216] on span "Отмененные" at bounding box center [84, 210] width 65 height 13
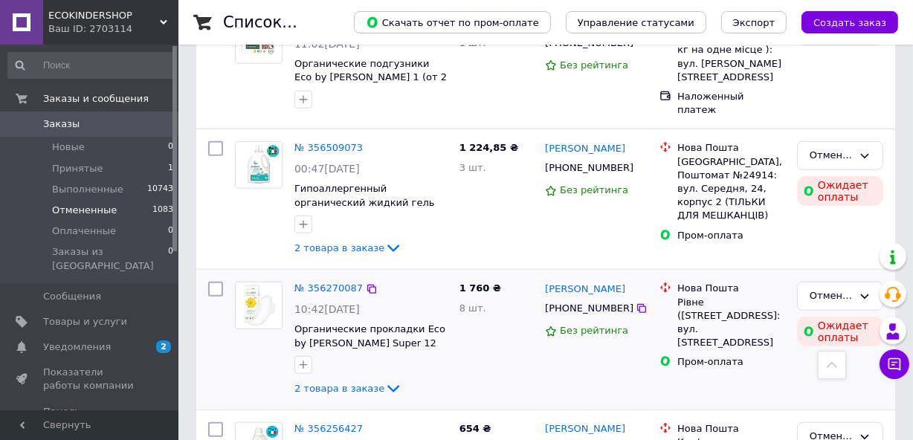
scroll to position [1148, 0]
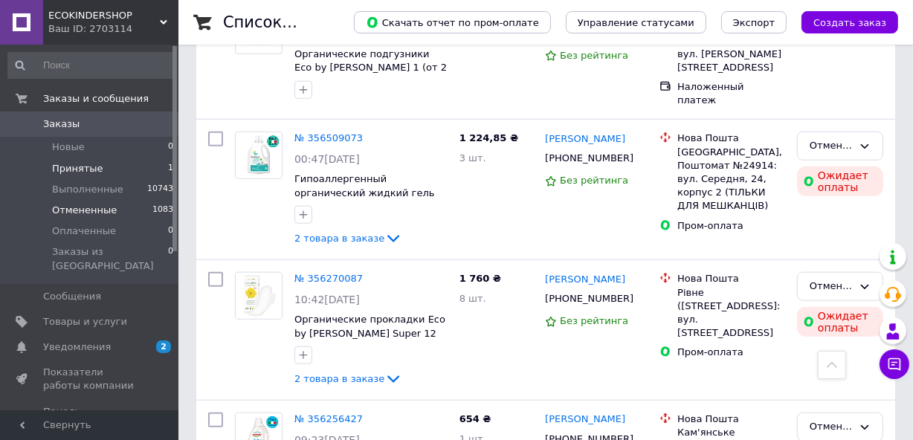
click at [91, 172] on li "Принятые 1" at bounding box center [91, 168] width 182 height 21
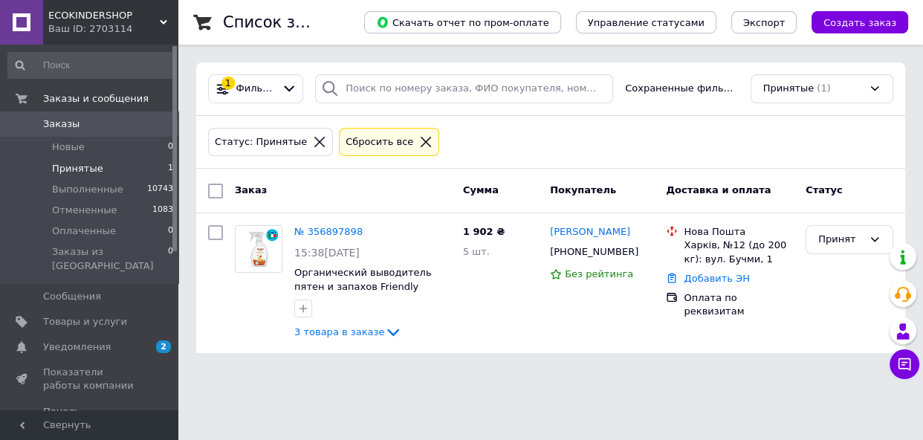
click at [313, 137] on icon at bounding box center [319, 141] width 13 height 13
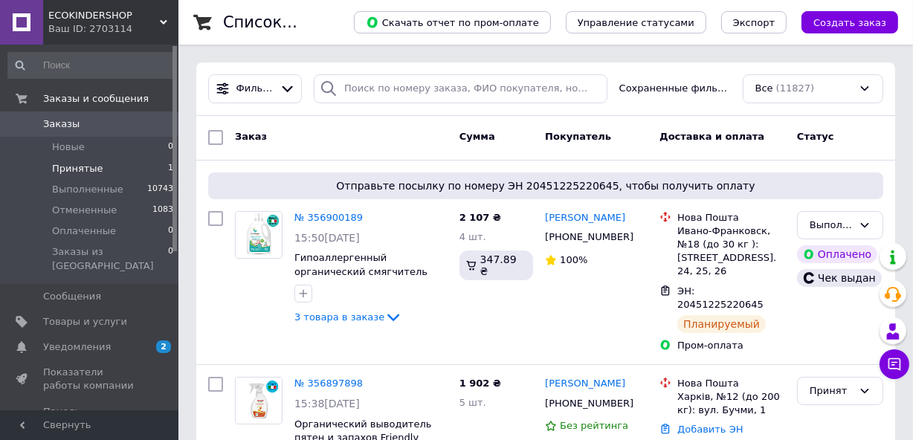
click at [76, 161] on li "Принятые 1" at bounding box center [91, 168] width 182 height 21
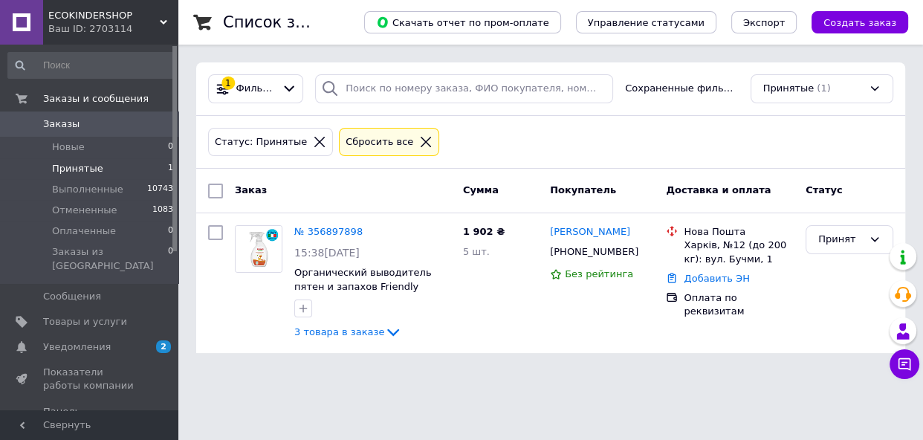
click at [300, 136] on div "Статус: Принятые" at bounding box center [270, 142] width 125 height 29
click at [313, 144] on icon at bounding box center [319, 141] width 13 height 13
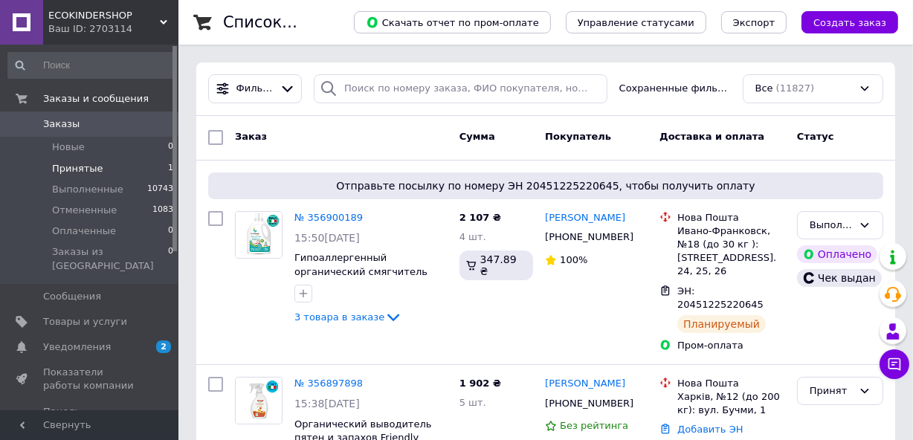
drag, startPoint x: 357, startPoint y: 69, endPoint x: 363, endPoint y: 77, distance: 10.1
click at [363, 76] on div "Фильтры Сохраненные фильтры: Все (11827)" at bounding box center [545, 89] width 699 height 54
click at [363, 85] on input "search" at bounding box center [461, 88] width 294 height 29
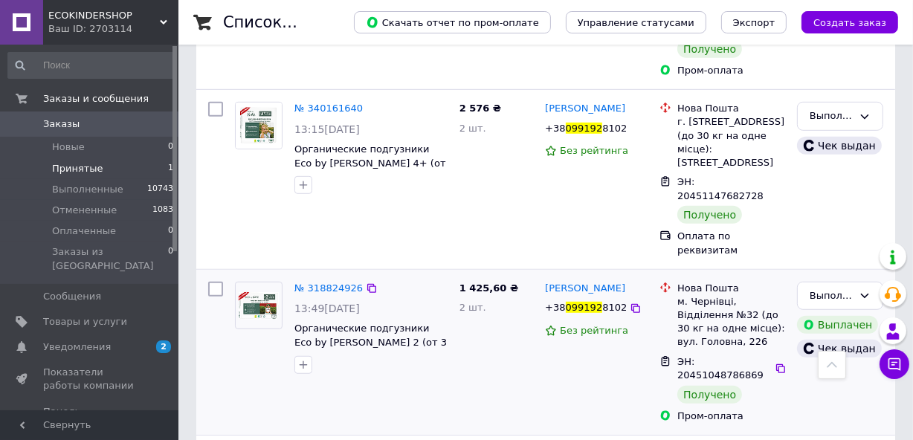
scroll to position [1034, 0]
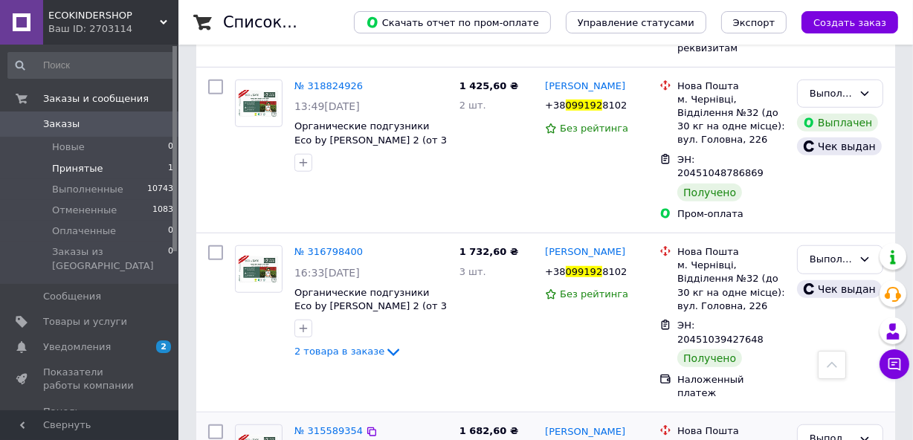
type input "099192"
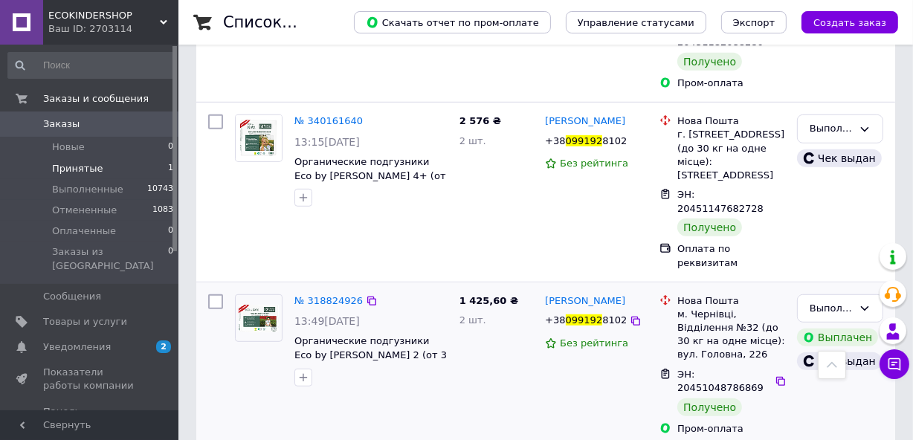
scroll to position [884, 0]
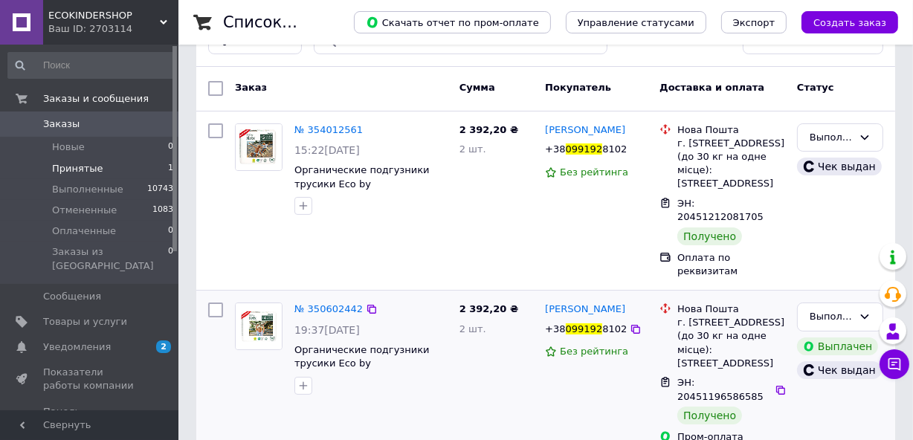
scroll to position [73, 0]
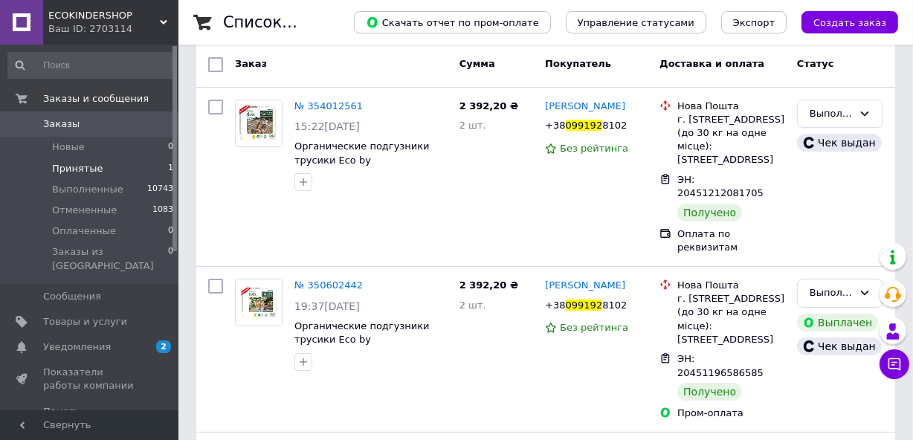
click at [132, 163] on li "Принятые 1" at bounding box center [91, 168] width 182 height 21
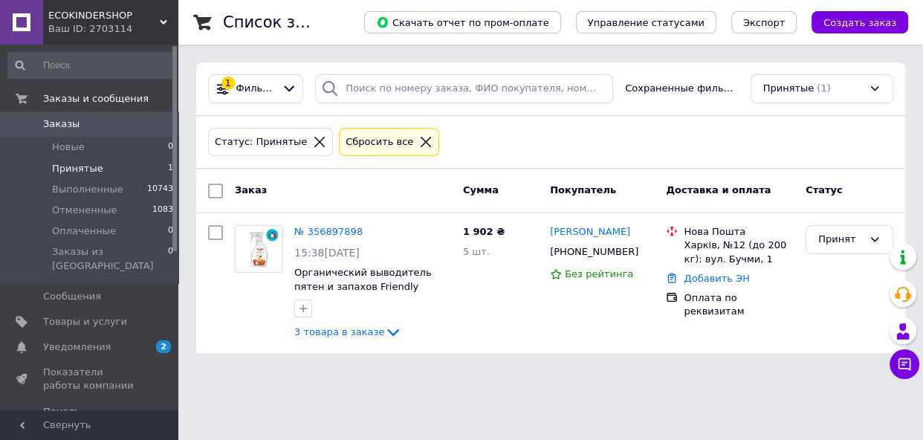
drag, startPoint x: 311, startPoint y: 141, endPoint x: 302, endPoint y: 143, distance: 9.0
click at [311, 141] on div at bounding box center [319, 141] width 19 height 13
click at [310, 145] on div at bounding box center [319, 141] width 19 height 13
click at [313, 143] on icon at bounding box center [319, 141] width 13 height 13
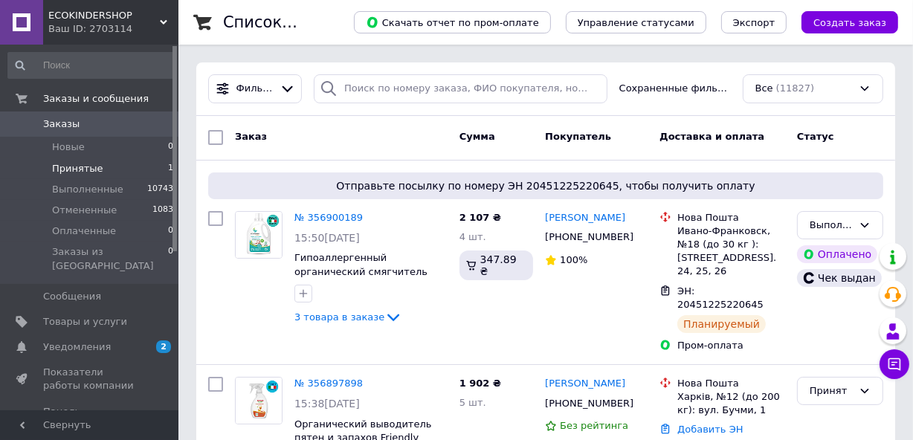
click at [102, 168] on li "Принятые 1" at bounding box center [91, 168] width 182 height 21
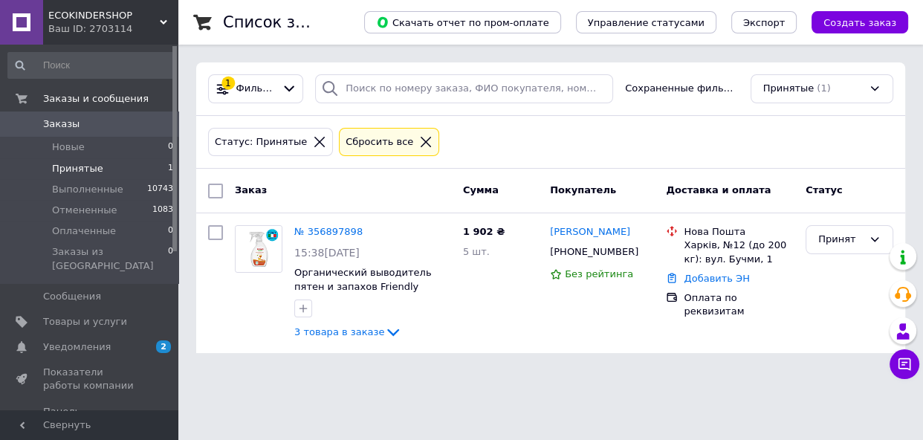
click at [313, 140] on icon at bounding box center [319, 141] width 13 height 13
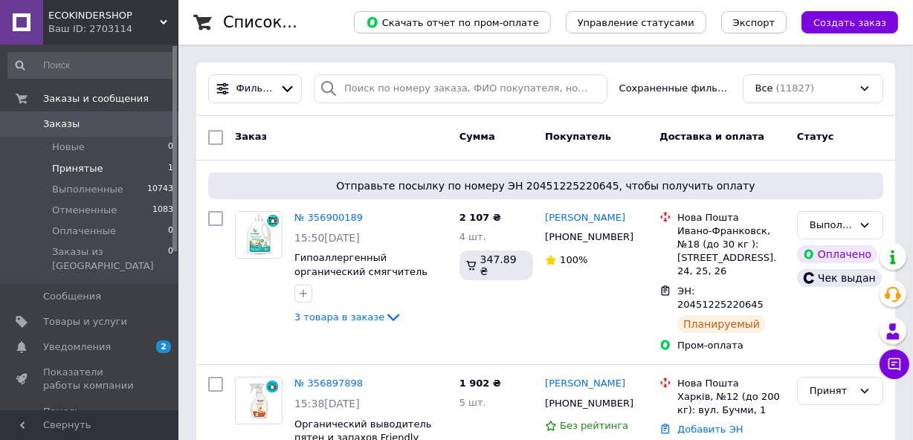
click at [91, 160] on li "Принятые 1" at bounding box center [91, 168] width 182 height 21
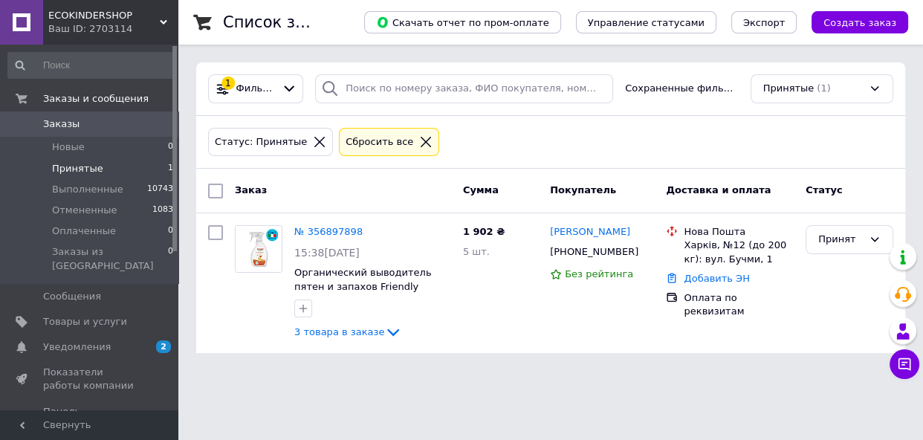
click at [313, 142] on icon at bounding box center [319, 141] width 13 height 13
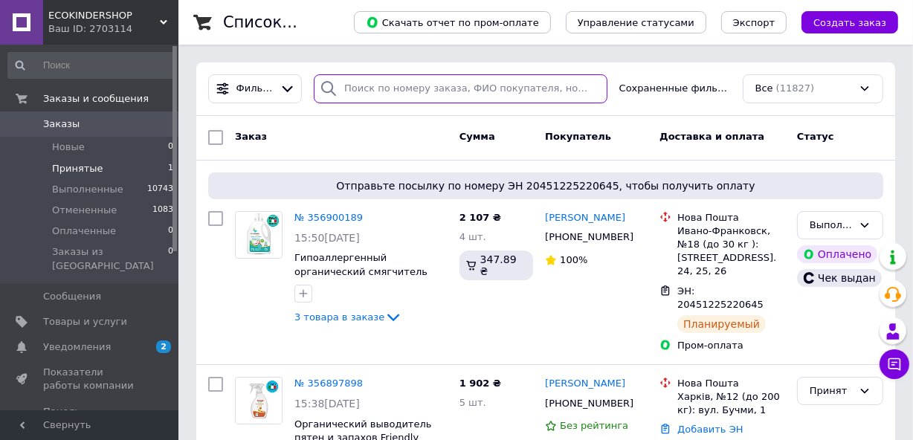
click at [403, 87] on input "search" at bounding box center [461, 88] width 294 height 29
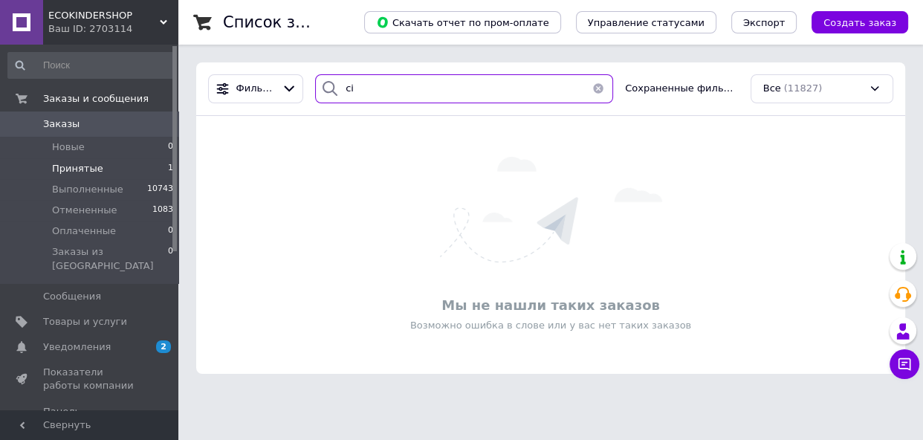
type input "с"
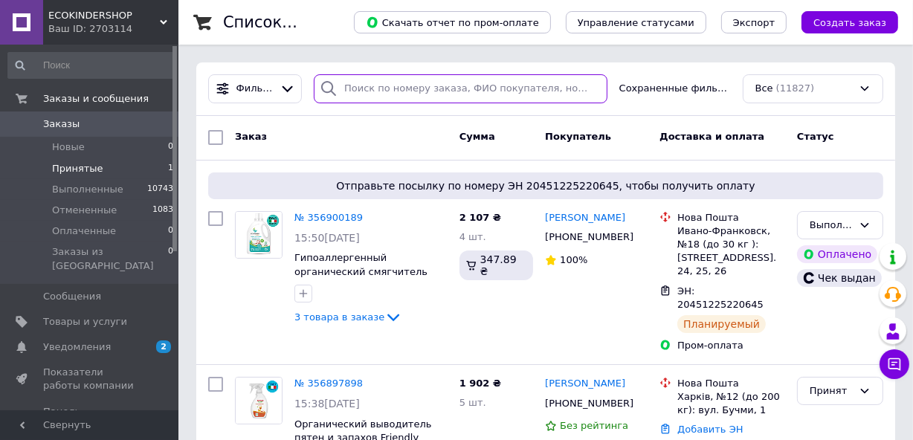
click at [409, 80] on input "search" at bounding box center [461, 88] width 294 height 29
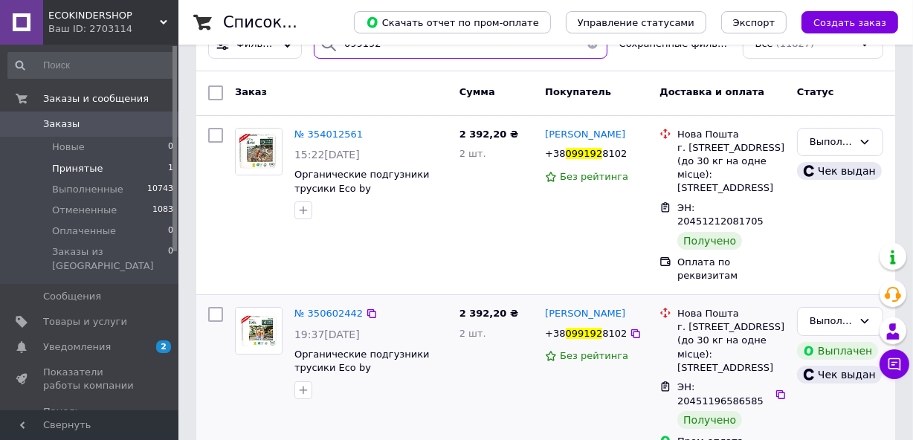
scroll to position [67, 0]
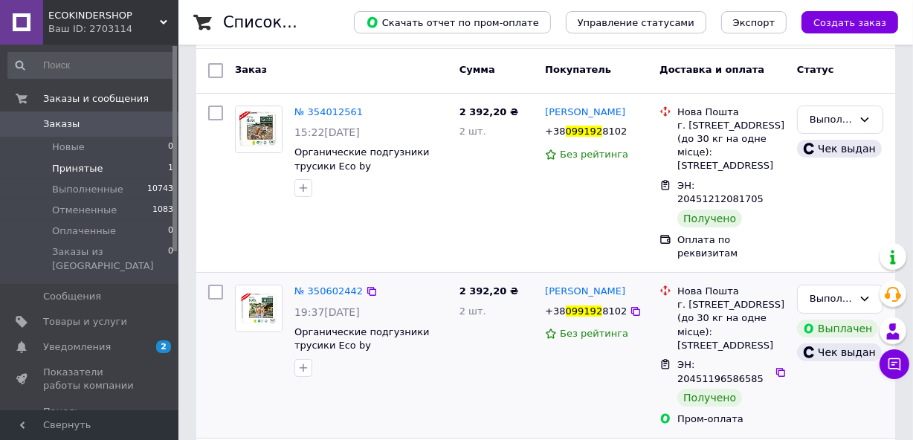
type input "099192"
drag, startPoint x: 543, startPoint y: 264, endPoint x: 608, endPoint y: 285, distance: 68.6
click at [616, 285] on div "[PERSON_NAME] [PHONE_NUMBER] Без рейтинга" at bounding box center [596, 355] width 114 height 153
copy div "[PERSON_NAME] [PHONE_NUMBER]"
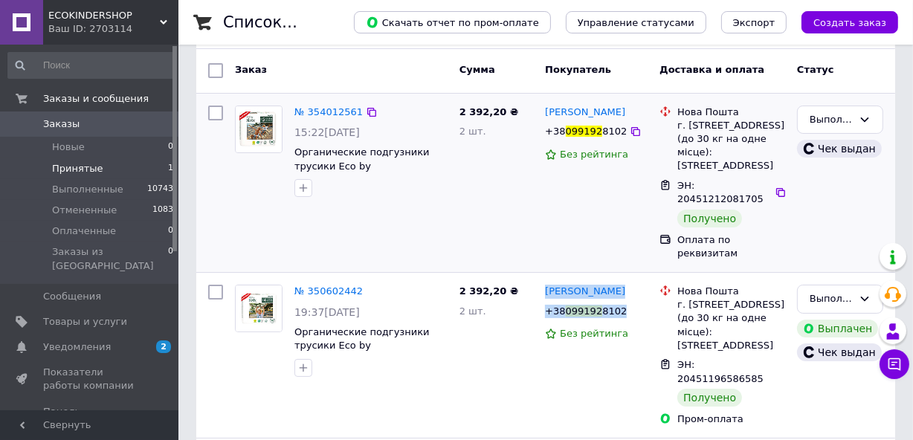
drag, startPoint x: 681, startPoint y: 111, endPoint x: 767, endPoint y: 162, distance: 100.3
click at [767, 162] on div "Нова Пошта г. [STREET_ADDRESS] (до 30 кг на одне місце): [STREET_ADDRESS]" at bounding box center [731, 140] width 114 height 68
click at [702, 115] on div "Нова Пошта" at bounding box center [731, 112] width 108 height 13
drag, startPoint x: 678, startPoint y: 110, endPoint x: 780, endPoint y: 169, distance: 118.2
click at [780, 169] on div "Нова Пошта г. [STREET_ADDRESS] (до 30 кг на одне місце): [STREET_ADDRESS]" at bounding box center [731, 140] width 114 height 68
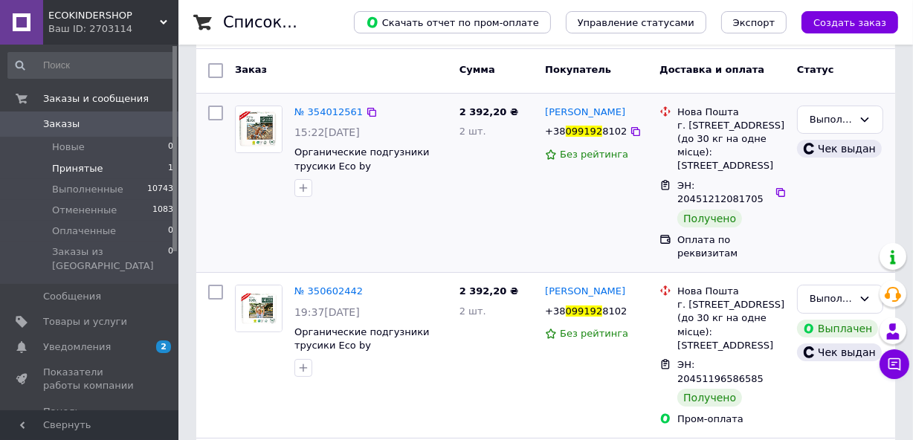
copy div "Нова Пошта г. [STREET_ADDRESS] (до 30 кг на одне місце): [STREET_ADDRESS]"
click at [143, 150] on li "Новые 0" at bounding box center [91, 147] width 182 height 21
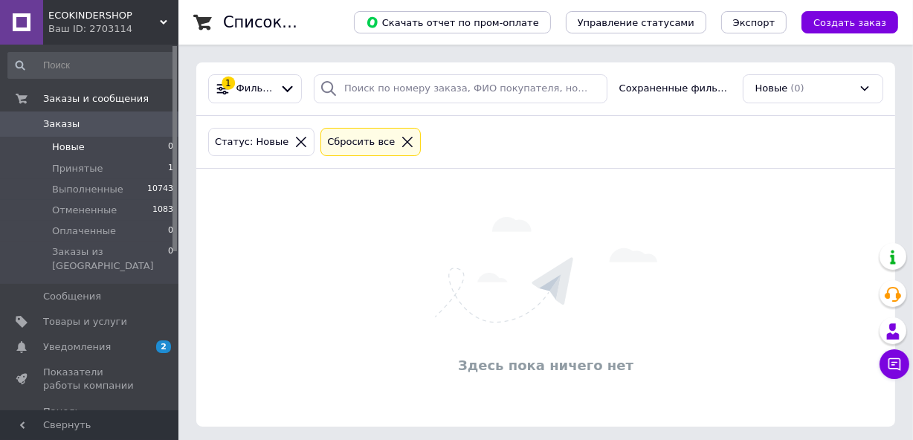
click at [297, 143] on div at bounding box center [300, 141] width 19 height 13
click at [294, 144] on icon at bounding box center [300, 141] width 13 height 13
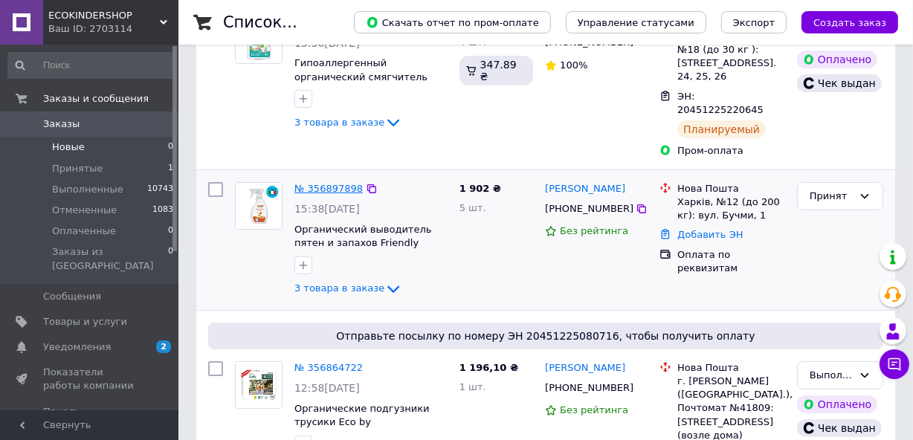
scroll to position [202, 0]
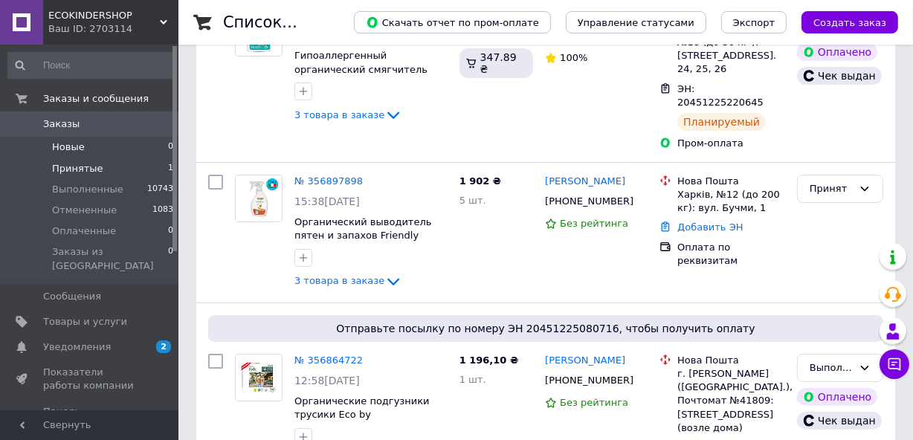
click at [85, 170] on span "Принятые" at bounding box center [77, 168] width 51 height 13
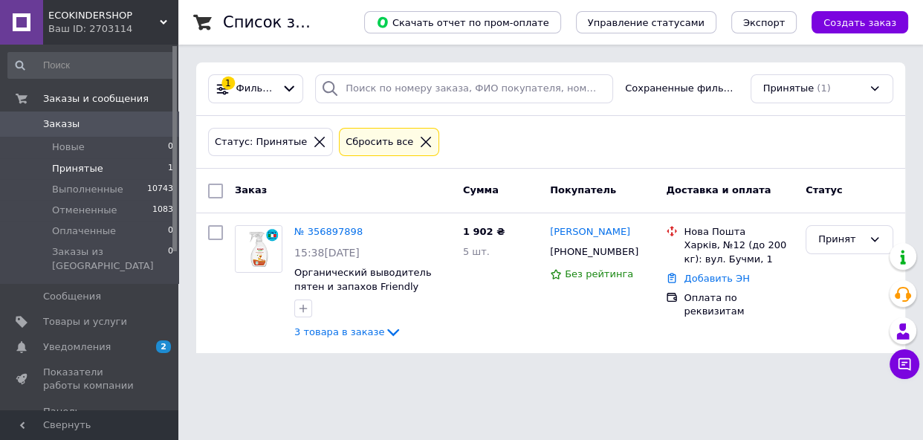
click at [314, 143] on icon at bounding box center [319, 142] width 10 height 10
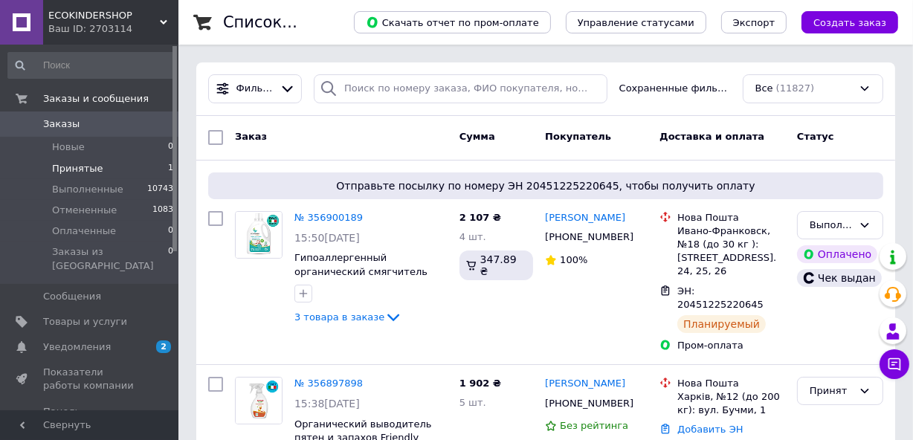
click at [101, 158] on li "Принятые 1" at bounding box center [91, 168] width 182 height 21
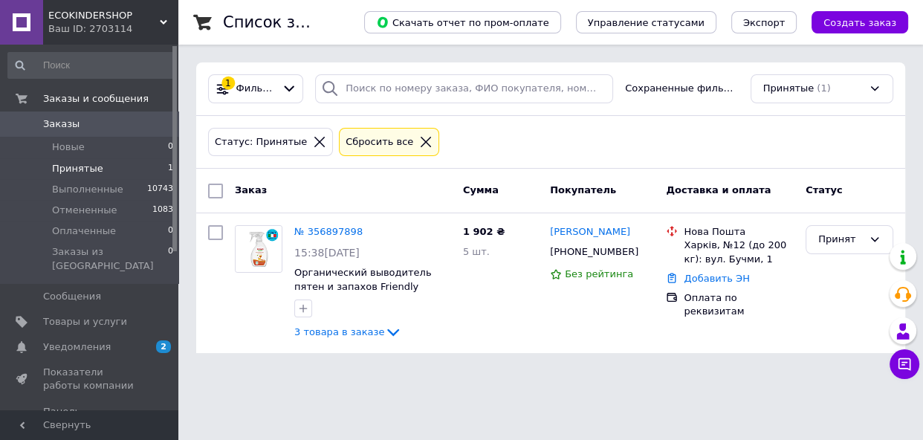
click at [313, 138] on icon at bounding box center [319, 141] width 13 height 13
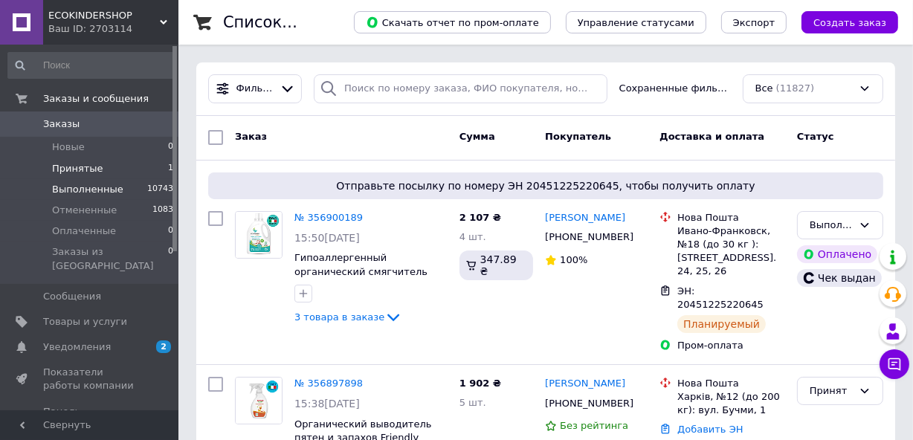
click at [95, 189] on span "Выполненные" at bounding box center [87, 189] width 71 height 13
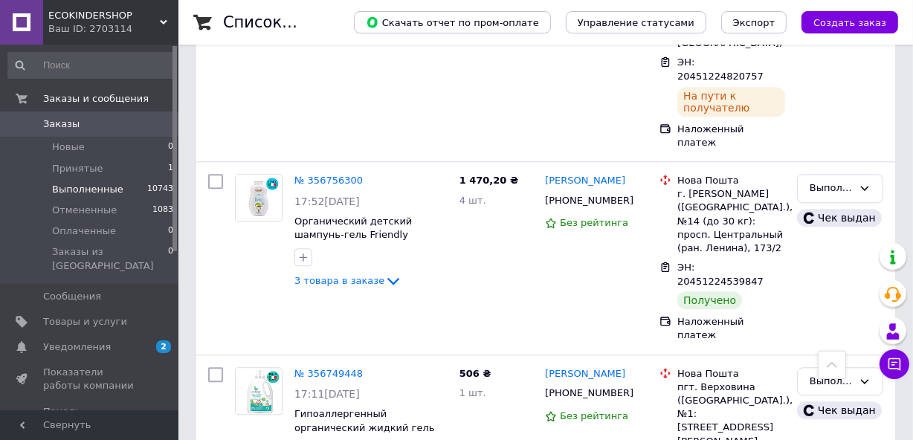
scroll to position [3228, 0]
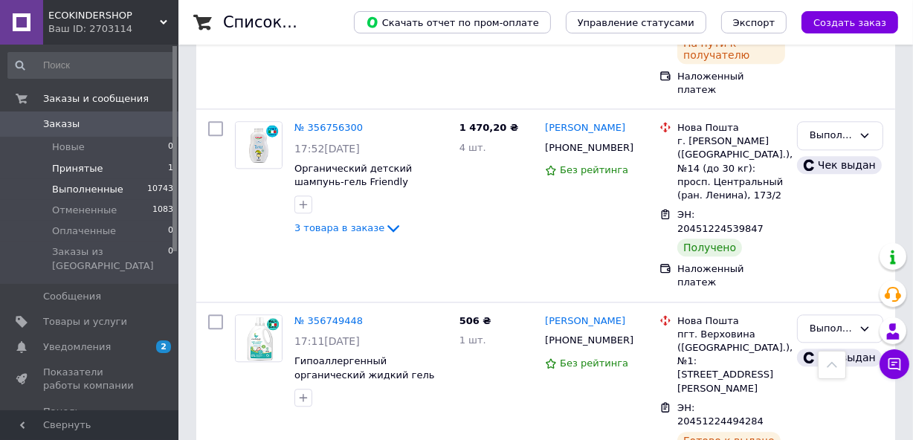
click at [127, 164] on li "Принятые 1" at bounding box center [91, 168] width 182 height 21
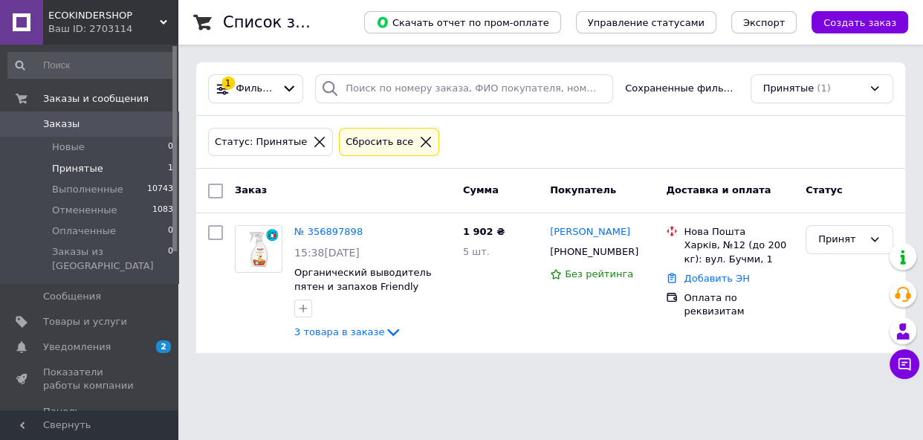
click at [290, 143] on div "Статус: Принятые" at bounding box center [261, 143] width 98 height 16
click at [313, 139] on icon at bounding box center [319, 141] width 13 height 13
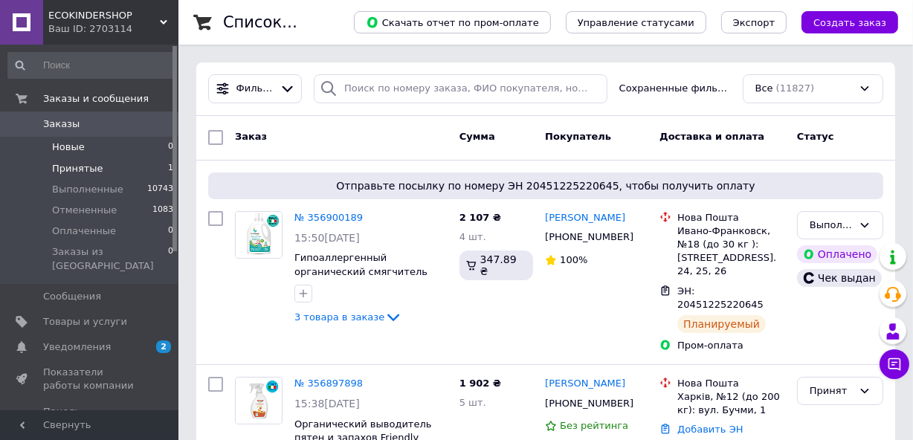
click at [125, 149] on li "Новые 0" at bounding box center [91, 147] width 182 height 21
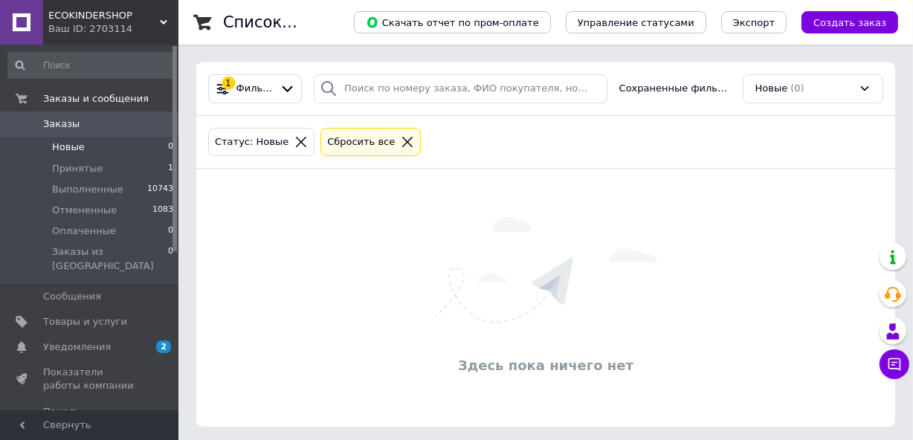
click at [294, 141] on icon at bounding box center [300, 141] width 13 height 13
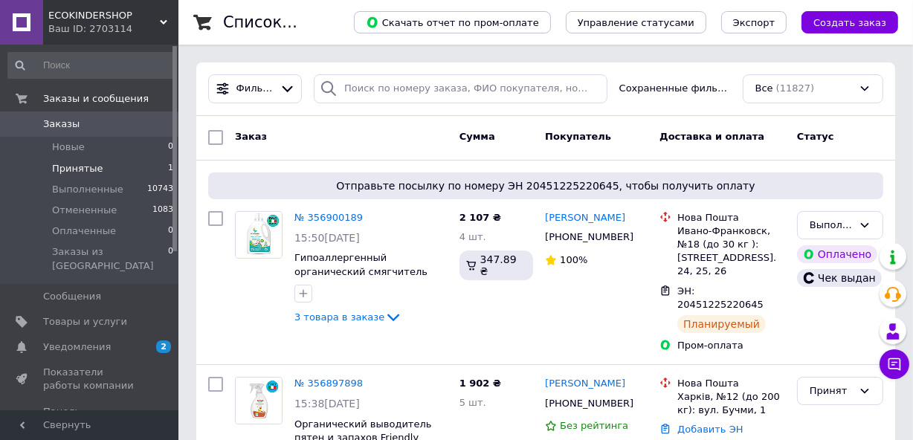
click at [134, 166] on li "Принятые 1" at bounding box center [91, 168] width 182 height 21
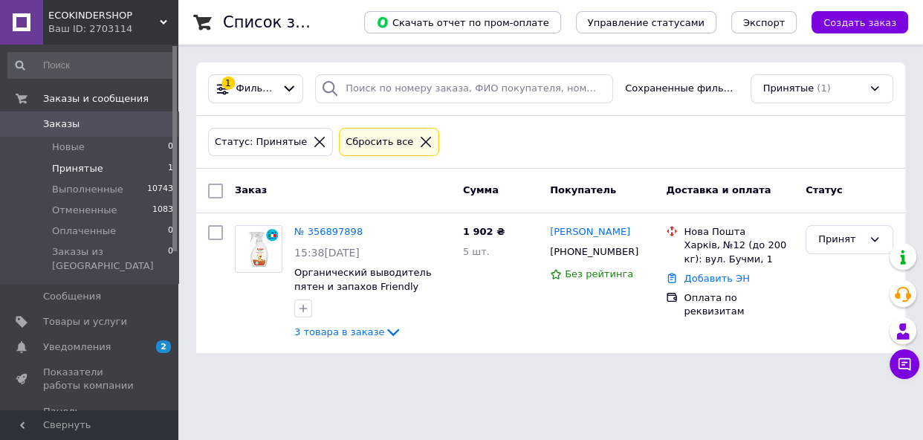
click at [313, 143] on icon at bounding box center [319, 141] width 13 height 13
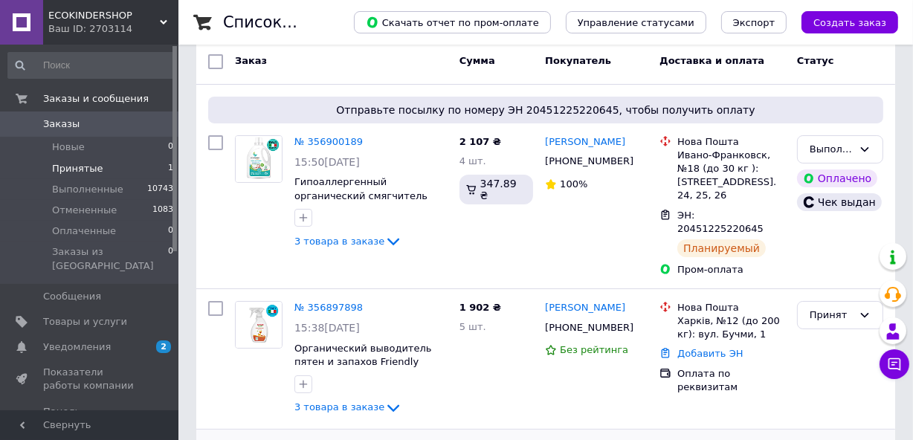
scroll to position [202, 0]
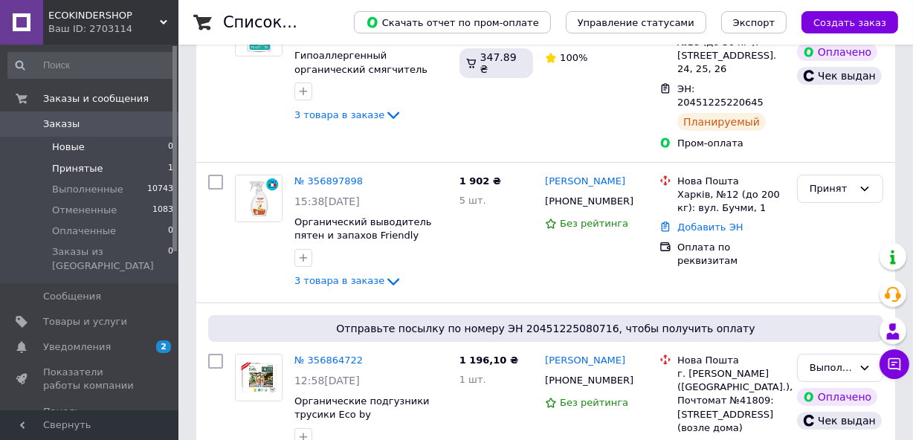
click at [157, 156] on li "Новые 0" at bounding box center [91, 147] width 182 height 21
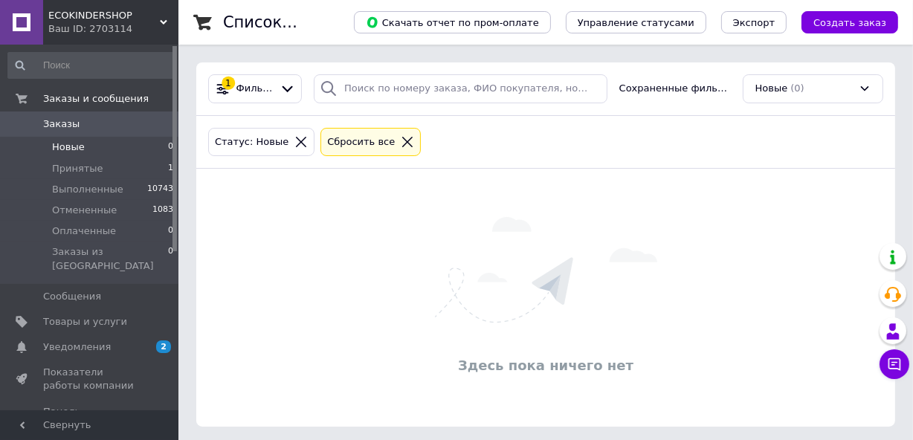
click at [282, 128] on div "Статус: Новые" at bounding box center [261, 142] width 106 height 29
click at [294, 140] on icon at bounding box center [300, 141] width 13 height 13
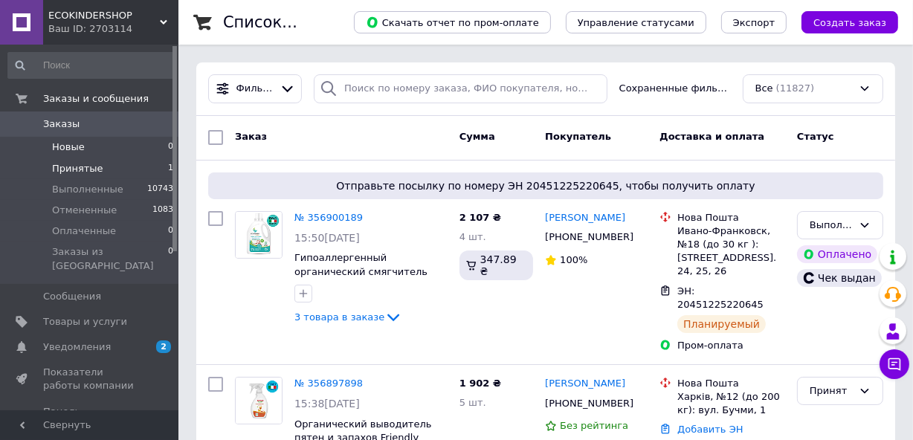
click at [96, 166] on span "Принятые" at bounding box center [77, 168] width 51 height 13
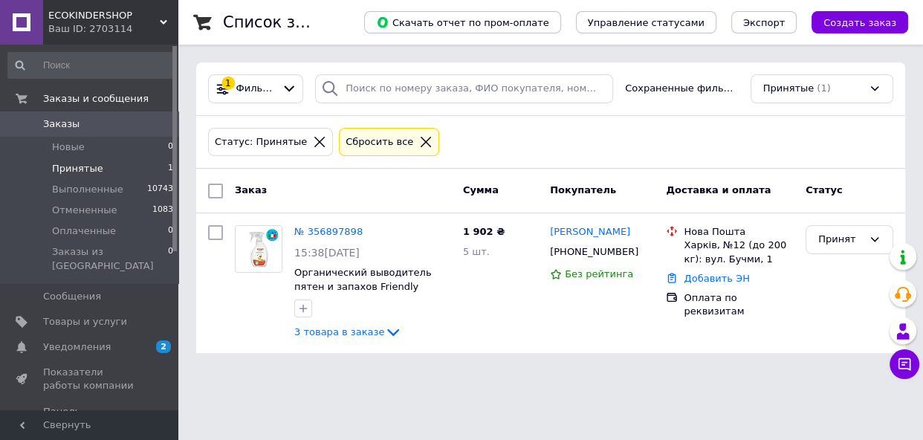
click at [313, 135] on icon at bounding box center [319, 141] width 13 height 13
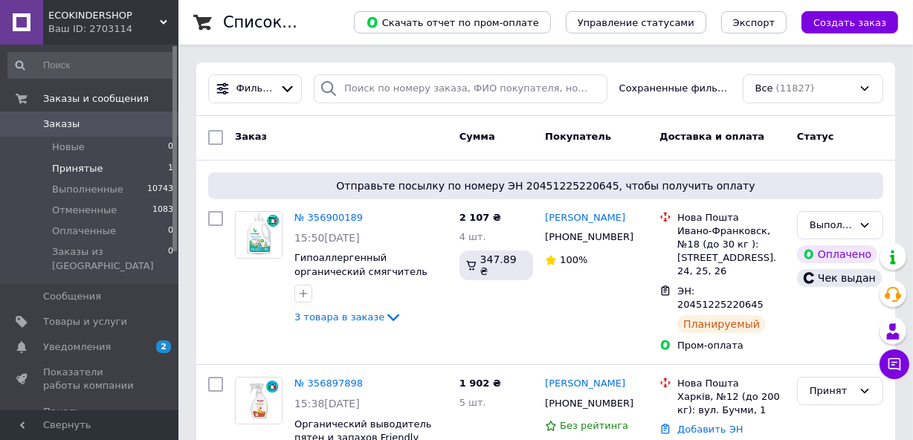
click at [153, 160] on li "Принятые 1" at bounding box center [91, 168] width 182 height 21
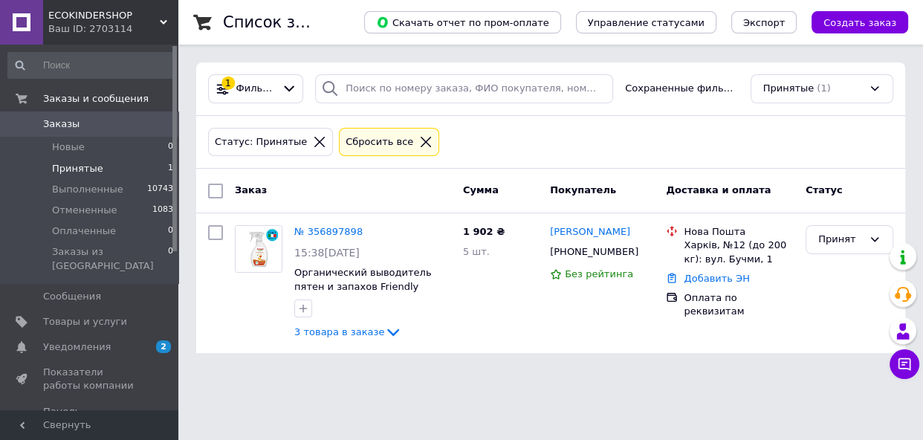
click at [292, 146] on div "Статус: Принятые" at bounding box center [261, 143] width 98 height 16
click at [313, 142] on icon at bounding box center [319, 141] width 13 height 13
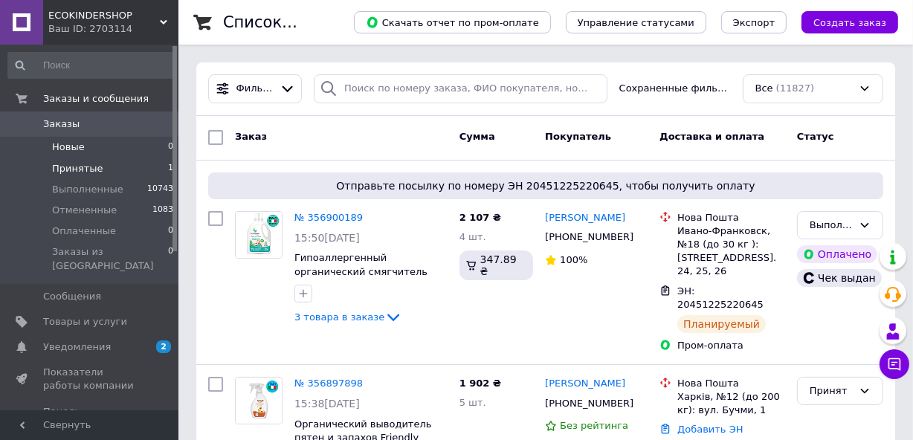
click at [134, 153] on li "Новые 0" at bounding box center [91, 147] width 182 height 21
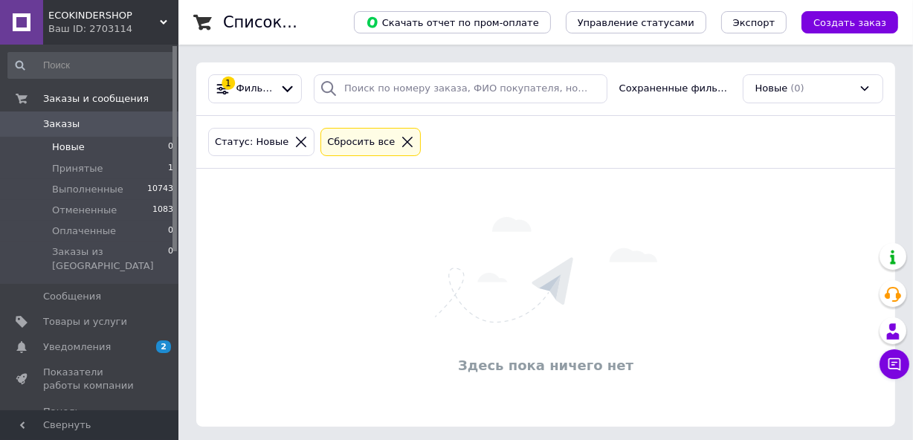
click at [294, 136] on icon at bounding box center [300, 141] width 13 height 13
